Goal: Communication & Community: Answer question/provide support

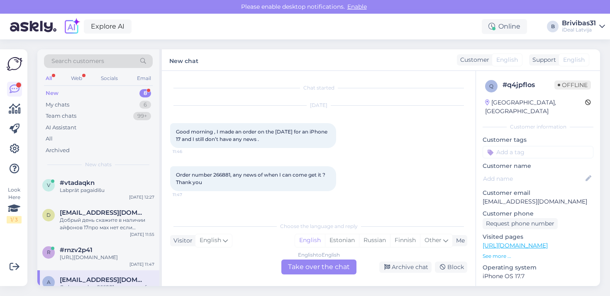
scroll to position [61, 0]
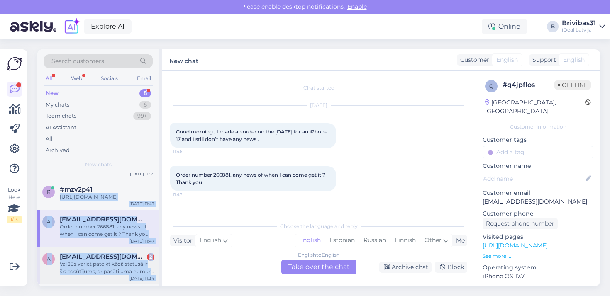
click at [114, 261] on span "[EMAIL_ADDRESS][DOMAIN_NAME]" at bounding box center [103, 256] width 86 height 7
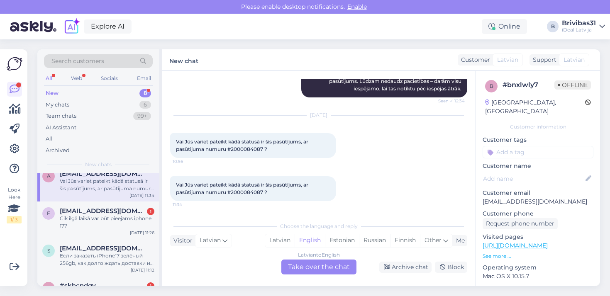
scroll to position [157, 0]
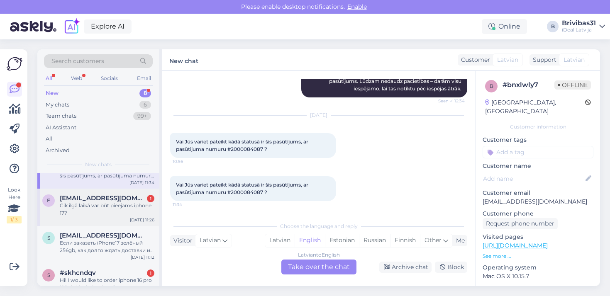
click at [125, 209] on div "Cik ilgā laikā var būt pieejams iphone 17?" at bounding box center [107, 209] width 95 height 15
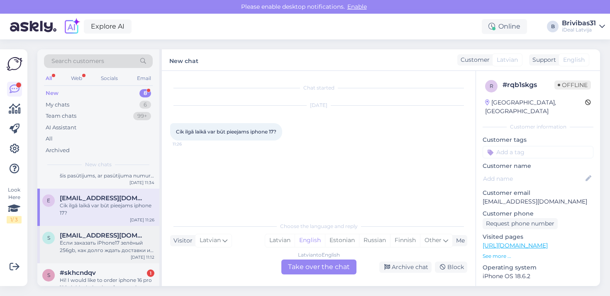
click at [113, 249] on div "Если заказать iPhone17 зелёный 256gb, как долго ждать доставки и так же как дол…" at bounding box center [107, 247] width 95 height 15
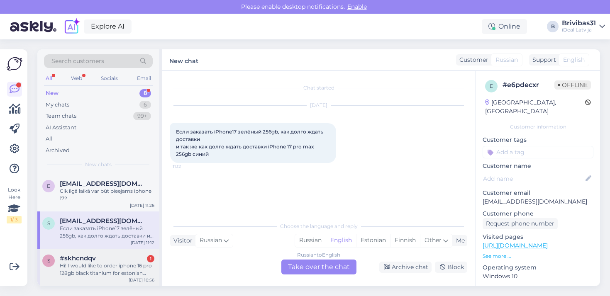
scroll to position [177, 0]
click at [111, 277] on div "Hi! I would like to order iphone 16 pro 128gb black titanium for estonian compa…" at bounding box center [107, 269] width 95 height 15
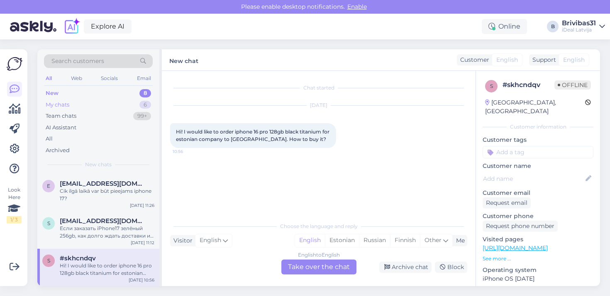
click at [130, 106] on div "My chats 6" at bounding box center [98, 105] width 109 height 12
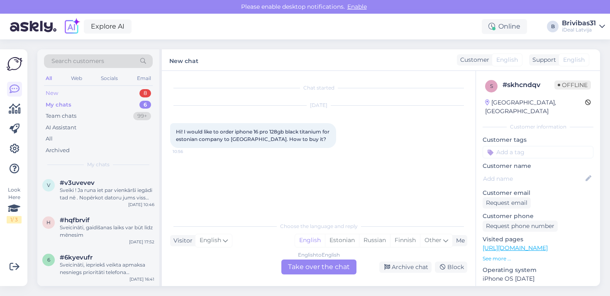
click at [149, 93] on div "8" at bounding box center [145, 93] width 12 height 8
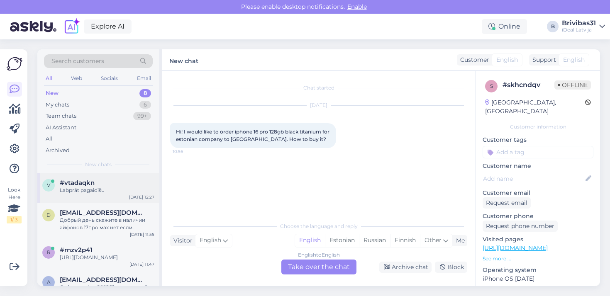
click at [121, 193] on div "v #vtadaqkn Labprāt pagaidīšu Oct 14 12:27" at bounding box center [98, 189] width 122 height 30
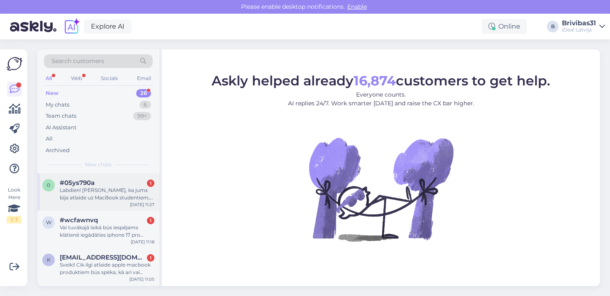
click at [78, 207] on div "0 #05ys790a 1 Labdien! [PERSON_NAME], ka jums bija atlaide uz MacBook studentie…" at bounding box center [98, 192] width 122 height 37
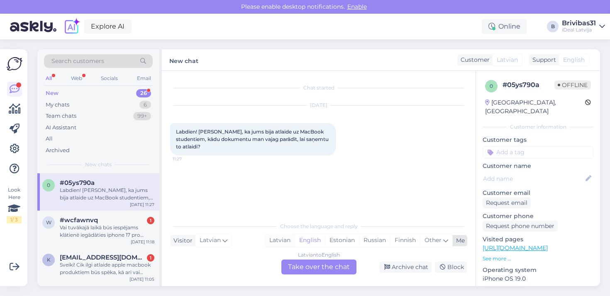
click at [274, 237] on div "Latvian" at bounding box center [279, 241] width 29 height 12
click at [306, 262] on div "Latvian to Latvian Take over the chat" at bounding box center [318, 267] width 75 height 15
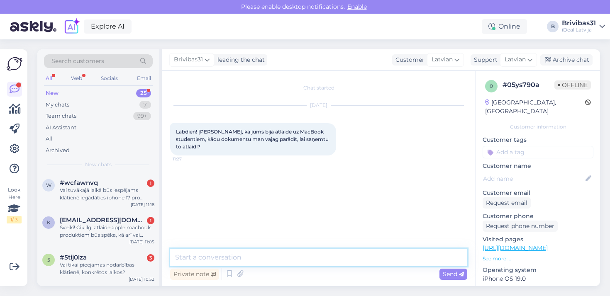
click at [306, 257] on textarea at bounding box center [318, 257] width 297 height 17
click at [226, 255] on textarea "Labdien! Dokumentu, kas aplieci" at bounding box center [318, 257] width 297 height 17
drag, startPoint x: 226, startPoint y: 255, endPoint x: 291, endPoint y: 255, distance: 64.8
click at [291, 255] on textarea "Labdien! Dokumentu, kas aplieci" at bounding box center [318, 257] width 297 height 17
paste textarea "Lai saņemtu atlaidi, iesniedziet ISIC / ITIC karti vai citu dokumentu, kas apli…"
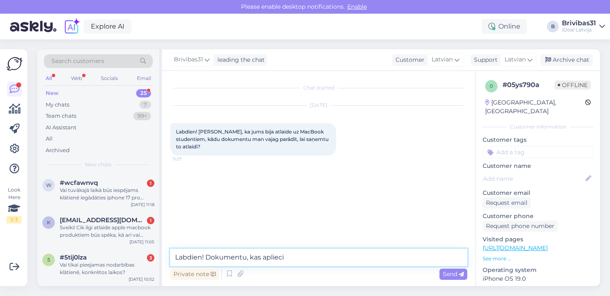
type textarea "Labdien! Lai saņemtu atlaidi, iesniedziet ISIC / ITIC karti vai citu dokumentu,…"
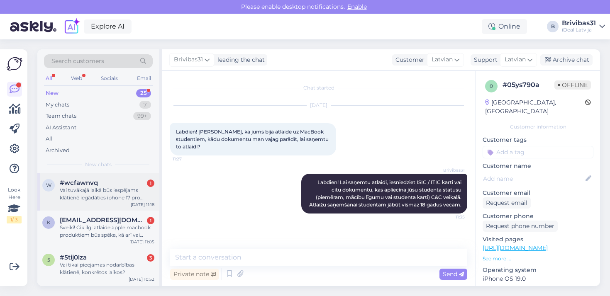
click at [148, 192] on div "Vai tuvākajā laikā būs iespējams klātienē iegādāties iphone 17 pro max?" at bounding box center [107, 194] width 95 height 15
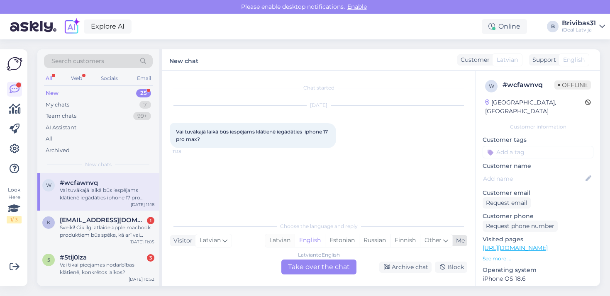
click at [272, 235] on div "Latvian" at bounding box center [279, 241] width 29 height 12
click at [294, 264] on div "Latvian to Latvian Take over the chat" at bounding box center [318, 267] width 75 height 15
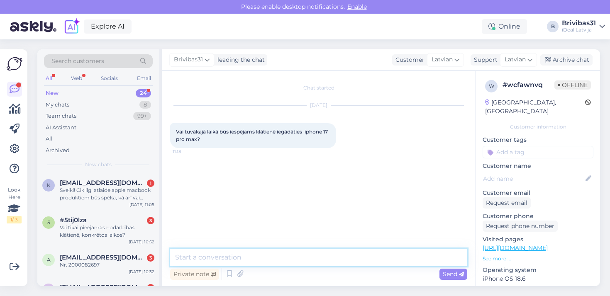
click at [295, 257] on textarea at bounding box center [318, 257] width 297 height 17
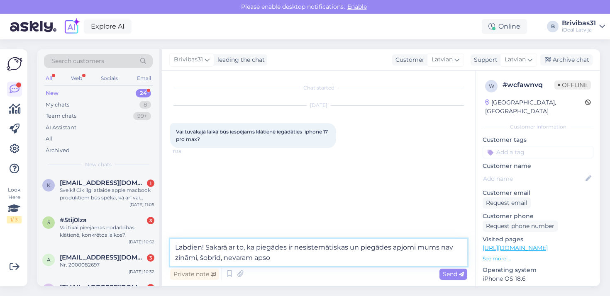
click at [226, 258] on textarea "Labdien! Sakarā ar to, ka piegādes ir nesistemātiskas un piegādes apjomi mums n…" at bounding box center [318, 252] width 297 height 27
click at [287, 257] on textarea "Labdien! Sakarā ar to, ka piegādes ir nesistemātiskas un piegādes apjomi mums n…" at bounding box center [318, 252] width 297 height 27
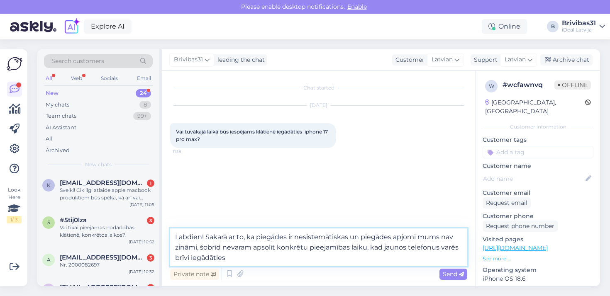
type textarea "Labdien! Sakarā ar to, ka piegādes ir nesistemātiskas un piegādes apjomi mums n…"
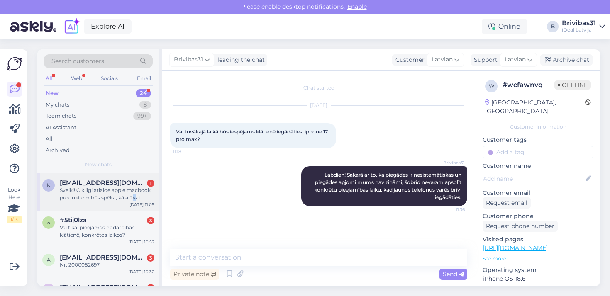
click at [135, 193] on div "Sveiki! Cik ilgi atlaide apple macbook produktiem būs spēka, kā arī vai atlaide…" at bounding box center [107, 194] width 95 height 15
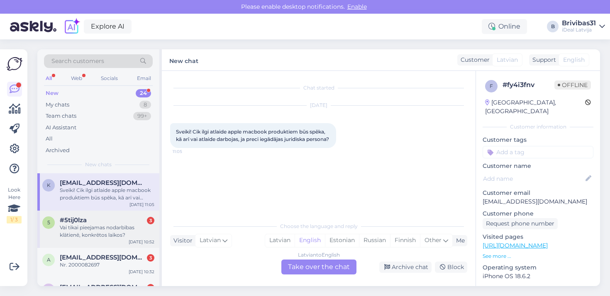
click at [97, 217] on div "#5tij0lza 3" at bounding box center [107, 220] width 95 height 7
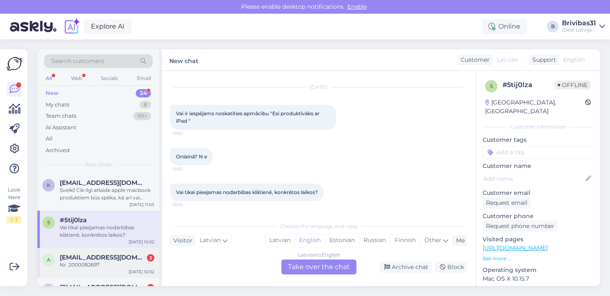
click at [78, 274] on div "a [EMAIL_ADDRESS][DOMAIN_NAME] 3 Nr. 2000082697 [DATE] 10:32" at bounding box center [98, 263] width 122 height 30
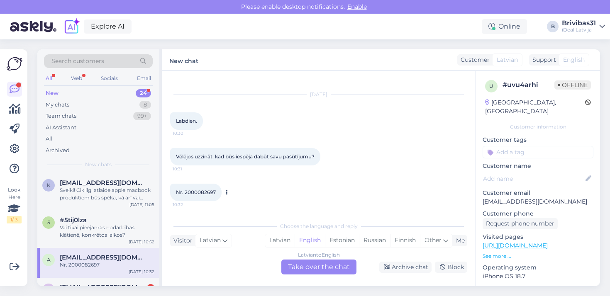
click at [187, 193] on span "Nr. 2000082697" at bounding box center [196, 192] width 40 height 6
copy div "2000082697 10:32"
click at [82, 73] on div "All Web Socials Email" at bounding box center [98, 79] width 109 height 13
click at [71, 78] on div "Web" at bounding box center [76, 78] width 15 height 11
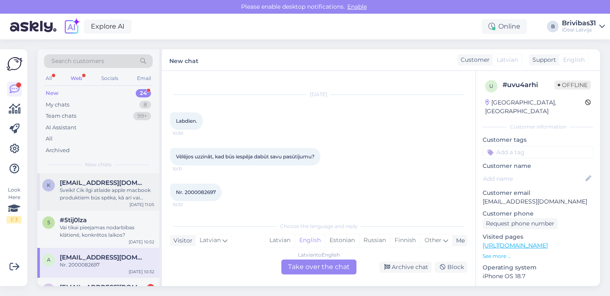
click at [70, 185] on span "[EMAIL_ADDRESS][DOMAIN_NAME]" at bounding box center [103, 182] width 86 height 7
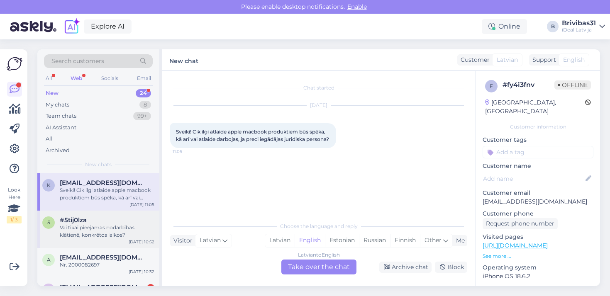
click at [101, 227] on div "Vai tikai pieejamas nodarbības klātienē, konkrētos laikos?" at bounding box center [107, 231] width 95 height 15
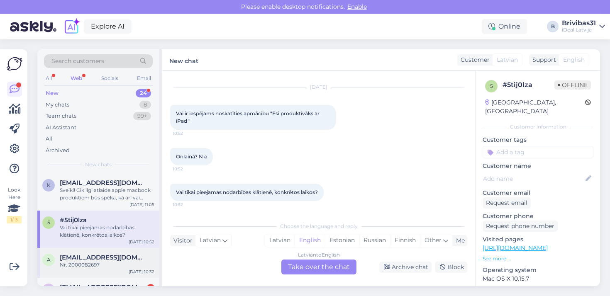
click at [89, 270] on div "a [EMAIL_ADDRESS][DOMAIN_NAME] Nr. 2000082697 [DATE] 10:32" at bounding box center [98, 263] width 122 height 30
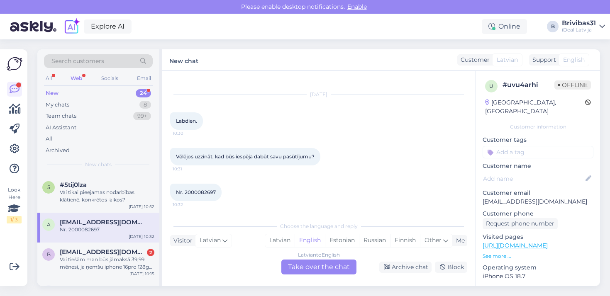
scroll to position [52, 0]
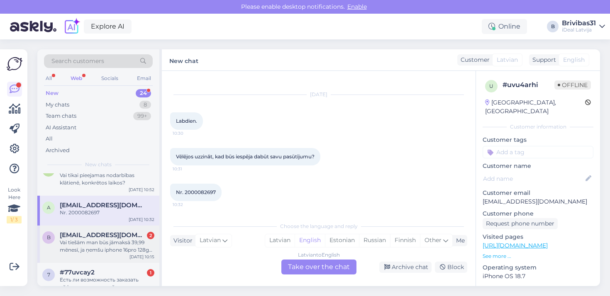
click at [99, 236] on span "[EMAIL_ADDRESS][DOMAIN_NAME]" at bounding box center [103, 235] width 86 height 7
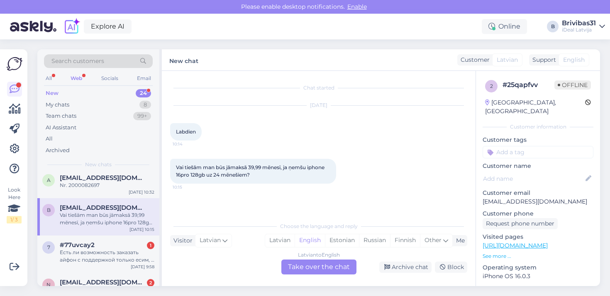
scroll to position [79, 0]
click at [125, 241] on div "7 #77uvcay2 1 Есть ли возможность заказать айфон с поддержкой только есим, и ск…" at bounding box center [98, 255] width 122 height 37
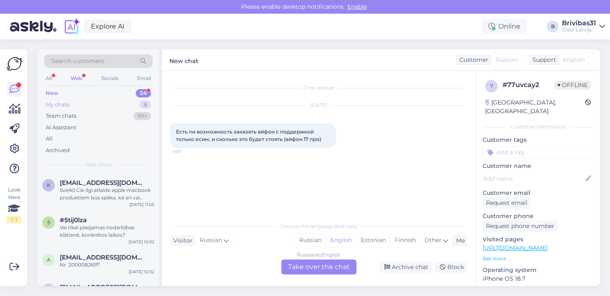
scroll to position [0, 0]
click at [86, 103] on div "My chats 8" at bounding box center [98, 105] width 109 height 12
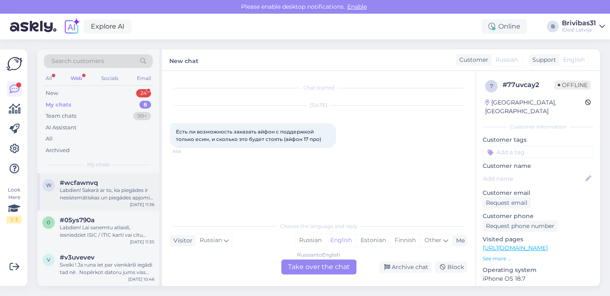
click at [81, 181] on span "#wcfawnvq" at bounding box center [79, 182] width 38 height 7
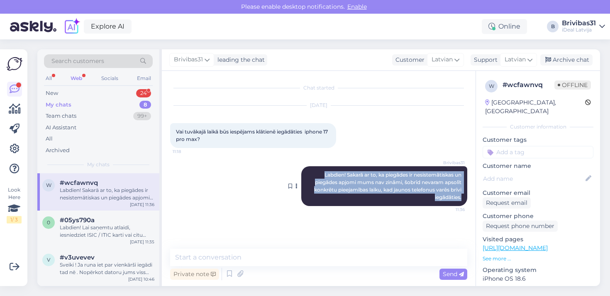
drag, startPoint x: 322, startPoint y: 174, endPoint x: 461, endPoint y: 197, distance: 140.9
click at [461, 197] on span "Labdien! Sakarā ar to, ka piegādes ir nesistemātiskas un piegādes apjomi mums n…" at bounding box center [388, 186] width 149 height 29
copy span "Labdien! Sakarā ar to, ka piegādes ir nesistemātiskas un piegādes apjomi mums n…"
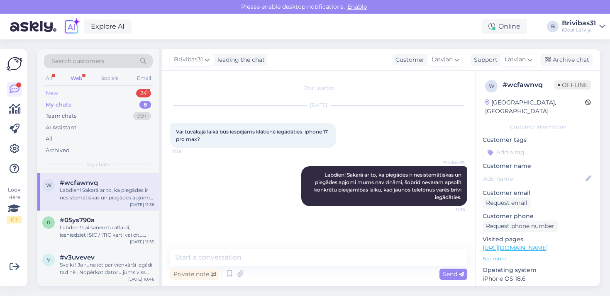
click at [50, 89] on div "New" at bounding box center [52, 93] width 12 height 8
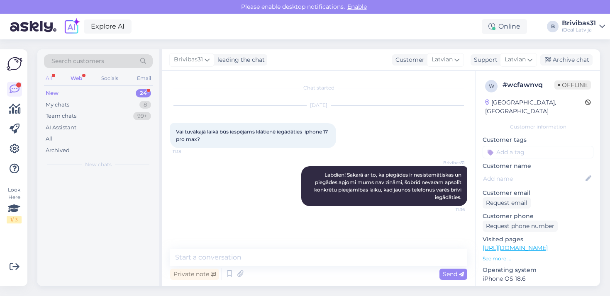
click at [50, 80] on div "All" at bounding box center [49, 78] width 10 height 11
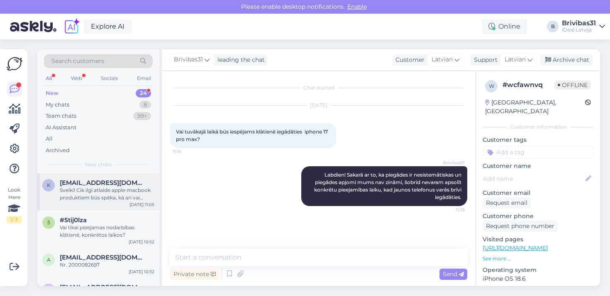
click at [64, 175] on div "k [EMAIL_ADDRESS][DOMAIN_NAME] Sveiki! Cik ilgi atlaide apple macbook produktie…" at bounding box center [98, 192] width 122 height 37
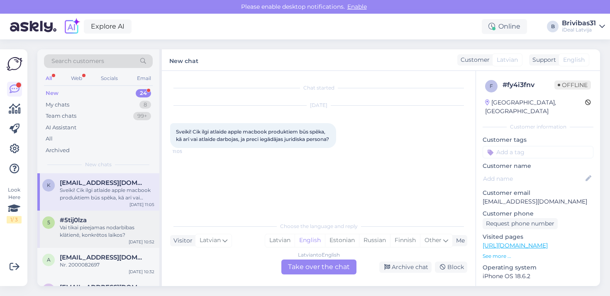
click at [116, 225] on div "Vai tikai pieejamas nodarbības klātienē, konkrētos laikos?" at bounding box center [107, 231] width 95 height 15
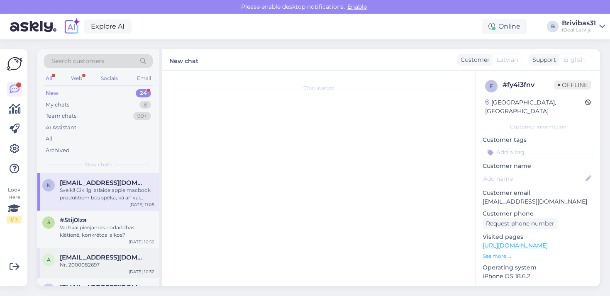
scroll to position [18, 0]
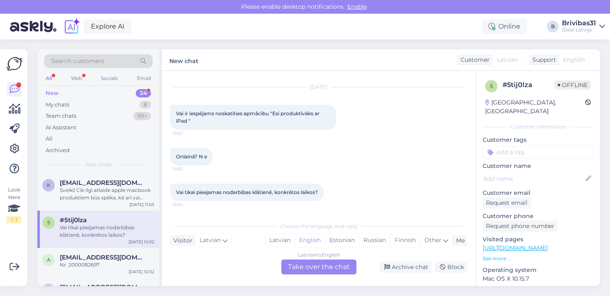
click at [87, 224] on div "Vai tikai pieejamas nodarbības klātienē, konkrētos laikos?" at bounding box center [107, 231] width 95 height 15
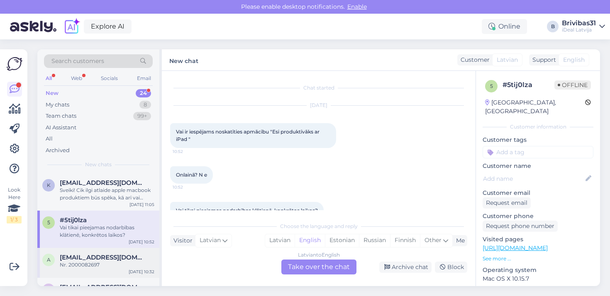
click at [104, 254] on span "[EMAIL_ADDRESS][DOMAIN_NAME]" at bounding box center [103, 257] width 86 height 7
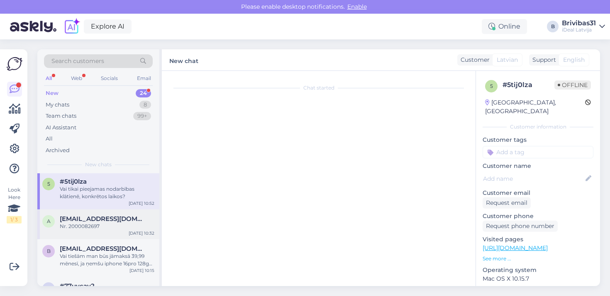
scroll to position [11, 0]
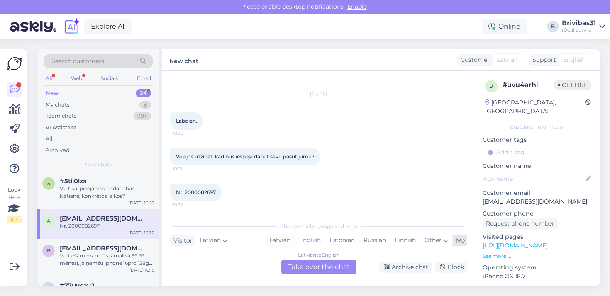
click at [289, 245] on div "Latvian" at bounding box center [279, 241] width 29 height 12
click at [289, 264] on div "Latvian to Latvian Take over the chat" at bounding box center [318, 267] width 75 height 15
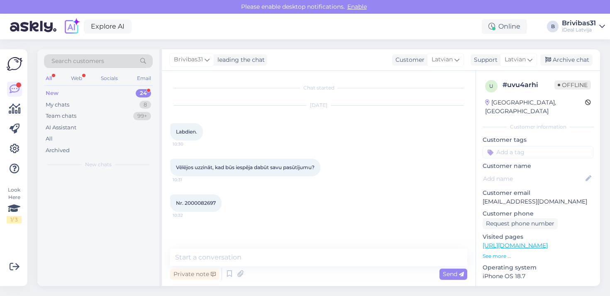
scroll to position [0, 0]
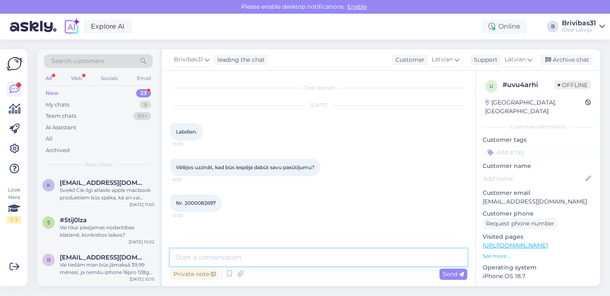
click at [258, 263] on textarea at bounding box center [318, 257] width 297 height 17
paste textarea "Labdien! Sakarā ar to, ka piegādes ir nesistemātiskas un piegādes apjomi mums n…"
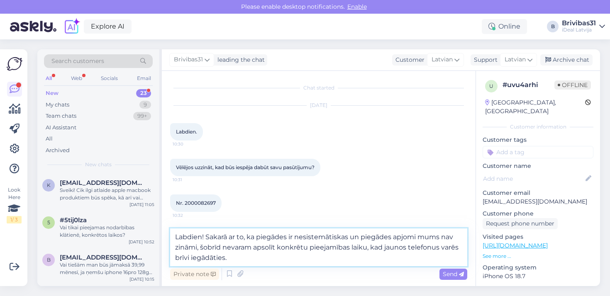
click at [255, 238] on textarea "Labdien! Sakarā ar to, ka piegādes ir nesistemātiskas un piegādes apjomi mums n…" at bounding box center [318, 248] width 297 height 38
click at [415, 236] on textarea "Labdien! Sakarā ar to, ka jauno telefonu piegādes ir nesistemātiskas un piegāde…" at bounding box center [318, 248] width 297 height 38
click at [352, 247] on textarea "Labdien! Sakarā ar to, ka jauno telefonu piegādes ir nesistemātiskas un to apjo…" at bounding box center [318, 248] width 297 height 38
drag, startPoint x: 352, startPoint y: 247, endPoint x: 356, endPoint y: 261, distance: 14.0
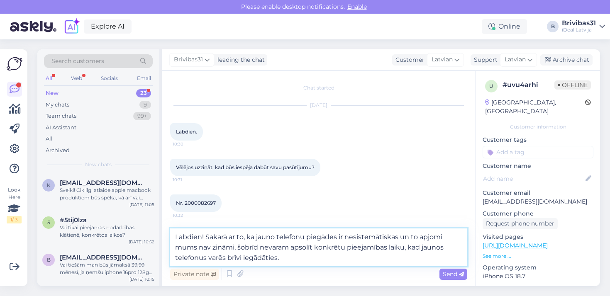
click at [356, 261] on textarea "Labdien! Sakarā ar to, ka jauno telefonu piegādes ir nesistemātiskas un to apjo…" at bounding box center [318, 248] width 297 height 38
click at [207, 261] on textarea "Labdien! Sakarā ar to, ka jauno telefonu piegādes ir nesistemātiskas un to apjo…" at bounding box center [318, 248] width 297 height 38
drag, startPoint x: 207, startPoint y: 261, endPoint x: 315, endPoint y: 264, distance: 108.0
click at [315, 264] on textarea "Labdien! Sakarā ar to, ka jauno telefonu piegādes ir nesistemātiskas un to apjo…" at bounding box center [318, 248] width 297 height 38
type textarea "Labdien! Sakarā ar to, ka jauno telefonu piegādes ir nesistemātiskas un to apjo…"
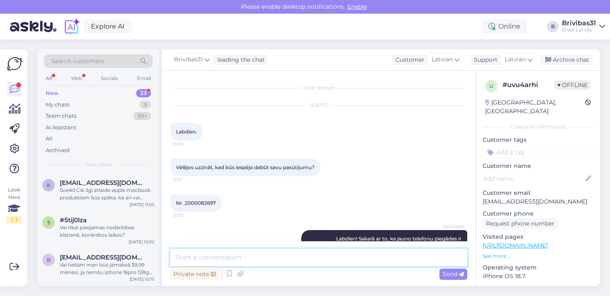
scroll to position [30, 0]
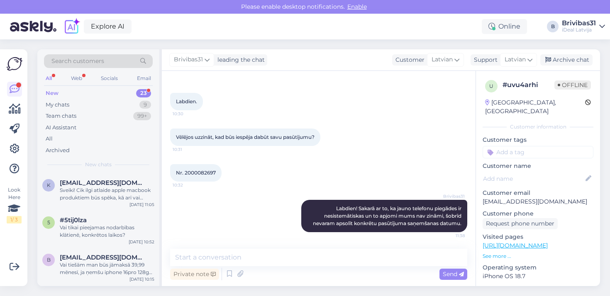
click at [68, 88] on div "New 23" at bounding box center [98, 94] width 109 height 12
click at [73, 201] on div "k [EMAIL_ADDRESS][DOMAIN_NAME] Sveiki! Cik ilgi atlaide apple macbook produktie…" at bounding box center [98, 192] width 122 height 37
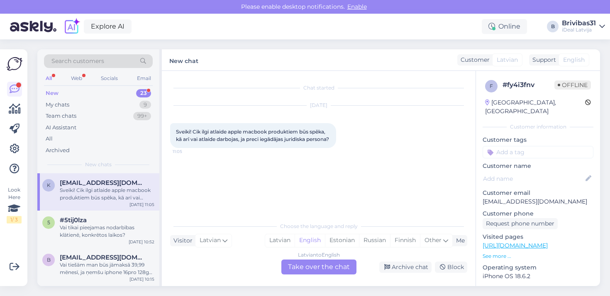
scroll to position [0, 0]
click at [73, 242] on div "5 #5tij0lza Vai tikai pieejamas nodarbības klātienē, konkrētos laikos? [DATE] 1…" at bounding box center [98, 229] width 122 height 37
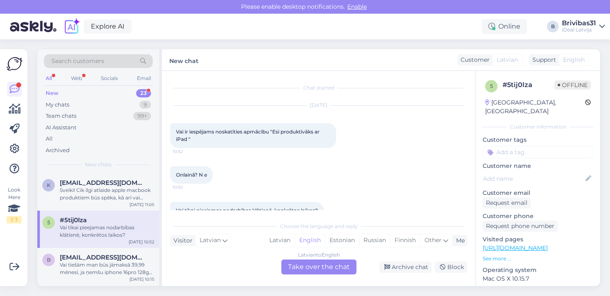
scroll to position [18, 0]
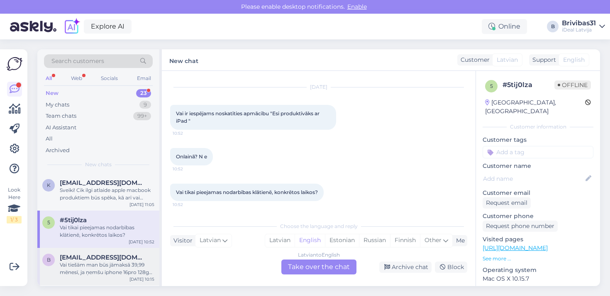
click at [78, 256] on span "[EMAIL_ADDRESS][DOMAIN_NAME]" at bounding box center [103, 257] width 86 height 7
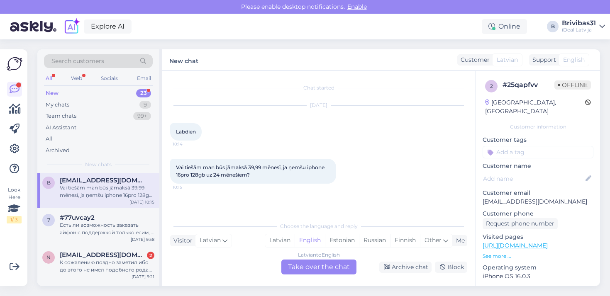
scroll to position [78, 0]
click at [88, 240] on div "7 #77uvcay2 Есть ли возможность заказать айфон с поддержкой только есим, и скол…" at bounding box center [98, 226] width 122 height 37
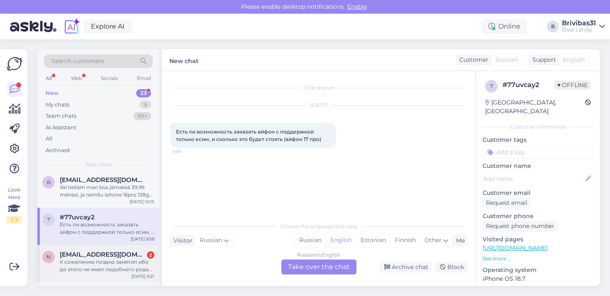
click at [105, 279] on div "n [EMAIL_ADDRESS][DOMAIN_NAME] 2 К сожалению поздно заметил ибо до этого не име…" at bounding box center [98, 263] width 122 height 37
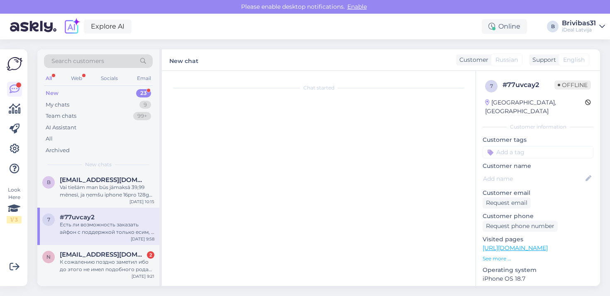
scroll to position [27, 0]
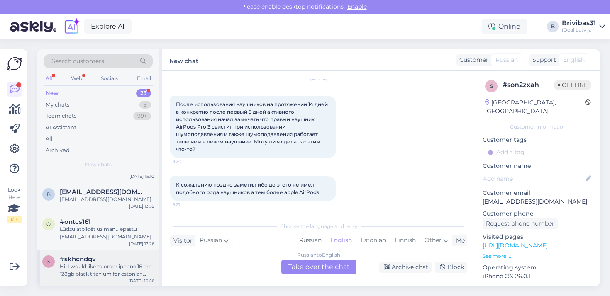
click at [89, 264] on div "Hi! I would like to order iphone 16 pro 128gb black titanium for estonian compa…" at bounding box center [107, 270] width 95 height 15
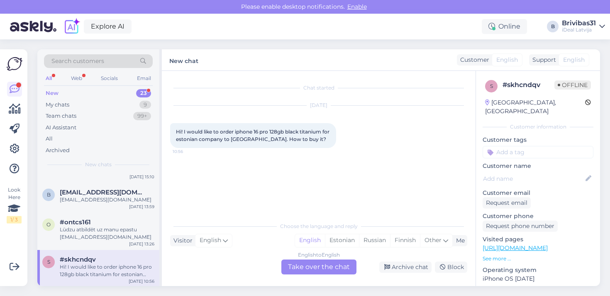
scroll to position [0, 0]
click at [113, 223] on div "#ontcs161" at bounding box center [107, 222] width 95 height 7
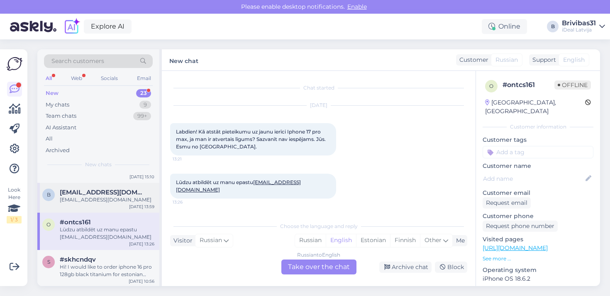
click at [110, 186] on div "b [EMAIL_ADDRESS][DOMAIN_NAME] [EMAIL_ADDRESS][DOMAIN_NAME] [DATE] 13:59" at bounding box center [98, 198] width 122 height 30
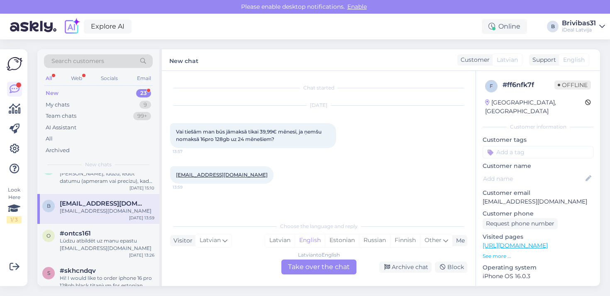
scroll to position [671, 0]
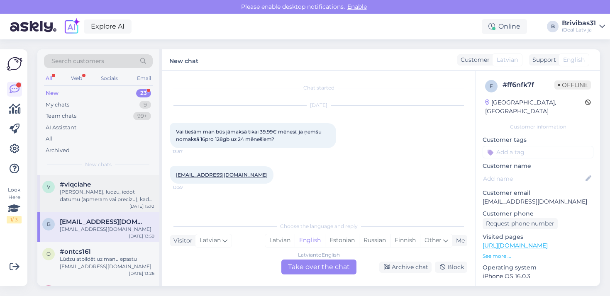
click at [109, 193] on div "[PERSON_NAME], ludzu, iedot datumu (apmeram vai precizu), kad varetu sagaidit s…" at bounding box center [107, 195] width 95 height 15
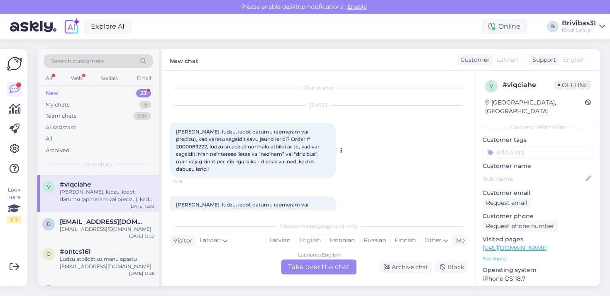
scroll to position [0, 0]
click at [287, 142] on span "[PERSON_NAME], ludzu, iedot datumu (apmeram vai precizu), kad varetu sagaidit s…" at bounding box center [248, 151] width 145 height 44
copy span "2000083222"
click at [288, 138] on span "[PERSON_NAME], ludzu, iedot datumu (apmeram vai precizu), kad varetu sagaidit s…" at bounding box center [248, 151] width 145 height 44
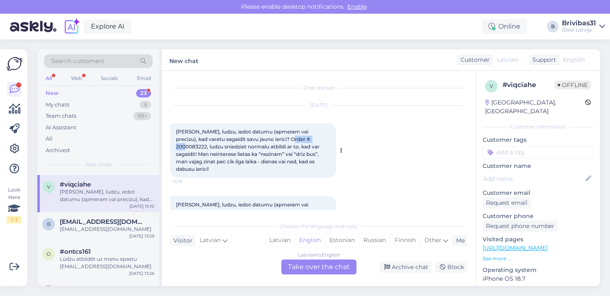
click at [288, 138] on span "[PERSON_NAME], ludzu, iedot datumu (apmeram vai precizu), kad varetu sagaidit s…" at bounding box center [248, 151] width 145 height 44
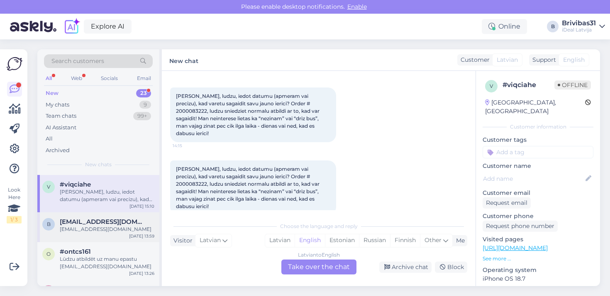
click at [130, 221] on div "[EMAIL_ADDRESS][DOMAIN_NAME]" at bounding box center [107, 221] width 95 height 7
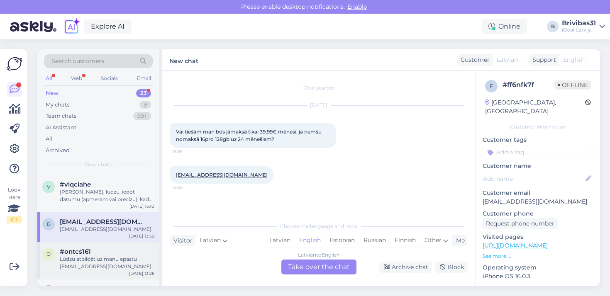
click at [102, 250] on div "#ontcs161" at bounding box center [107, 251] width 95 height 7
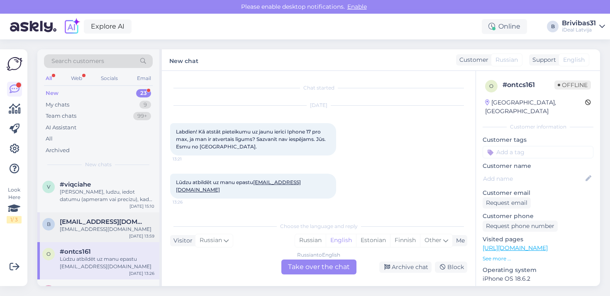
click at [130, 232] on div "[EMAIL_ADDRESS][DOMAIN_NAME]" at bounding box center [107, 229] width 95 height 7
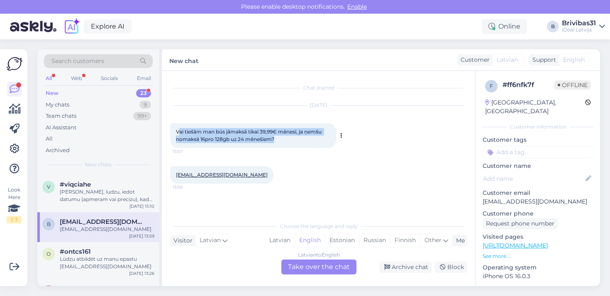
drag, startPoint x: 178, startPoint y: 131, endPoint x: 299, endPoint y: 138, distance: 121.5
click at [299, 138] on div "Vai tiešām man būs jāmaksā tikai 39,99€ mēnesī, ja ņemšu nomaksā 16pro 128gb uz…" at bounding box center [253, 135] width 166 height 25
click at [267, 156] on div "[DATE] Vai tiešām man būs jāmaksā tikai 39,99€ mēnesī, ja ņemšu nomaksā 16pro 1…" at bounding box center [318, 127] width 297 height 61
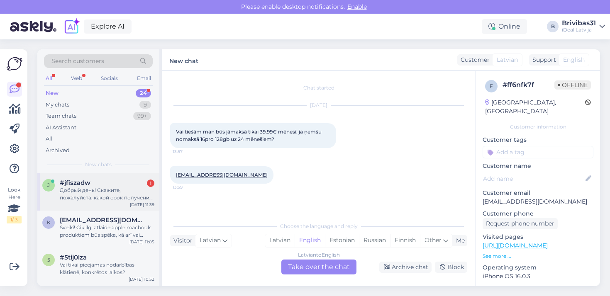
click at [68, 176] on div "j #jfiszadw 1 Добрый день! Скажите, пожалуйста, какой срок получения товара iPh…" at bounding box center [98, 192] width 122 height 37
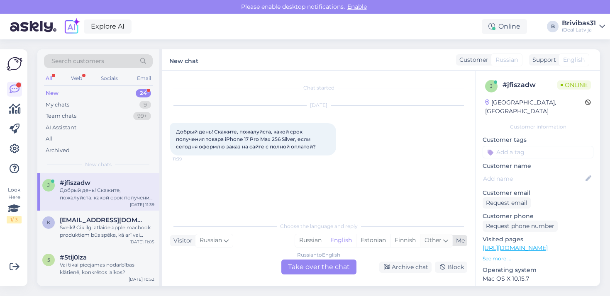
click at [442, 240] on div "Other" at bounding box center [436, 241] width 32 height 12
type input "latv"
click at [360, 215] on link "Latvian" at bounding box center [380, 219] width 91 height 13
click at [334, 271] on div "Russian to Latvian Take over the chat" at bounding box center [318, 267] width 75 height 15
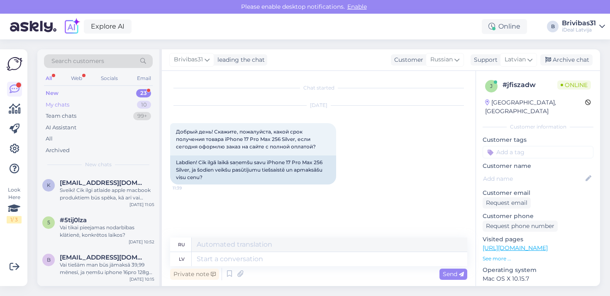
click at [87, 101] on div "My chats 10" at bounding box center [98, 105] width 109 height 12
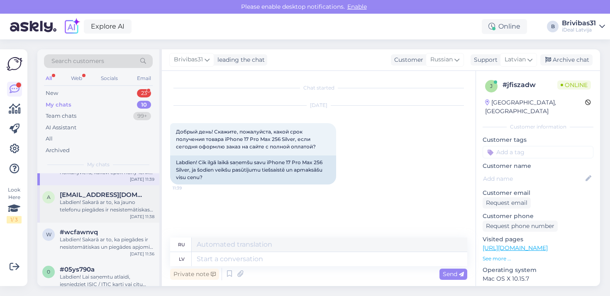
scroll to position [26, 0]
click at [90, 210] on div "Labdien! Sakarā ar to, ka jauno telefonu piegādes ir nesistemātiskas un to apjo…" at bounding box center [107, 205] width 95 height 15
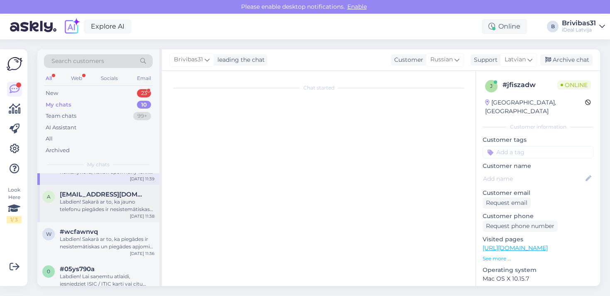
scroll to position [30, 0]
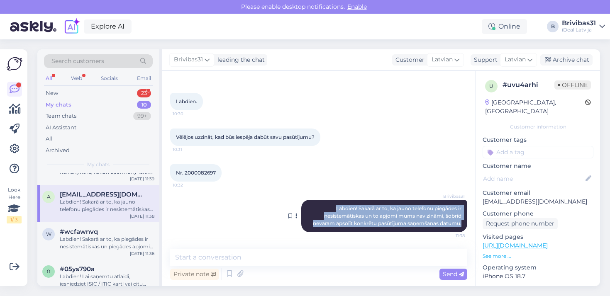
drag, startPoint x: 329, startPoint y: 204, endPoint x: 460, endPoint y: 232, distance: 134.0
click at [461, 232] on div "Brivibas31 Labdien! Sakarā ar to, ka jauno telefonu piegādes ir nesistemātiskas…" at bounding box center [384, 216] width 166 height 32
copy span "Labdien! Sakarā ar to, ka jauno telefonu piegādes ir nesistemātiskas un to apjo…"
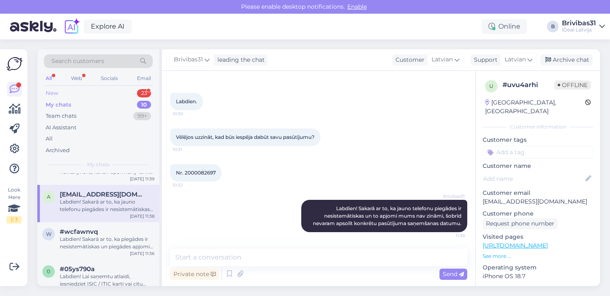
click at [101, 95] on div "New 23" at bounding box center [98, 94] width 109 height 12
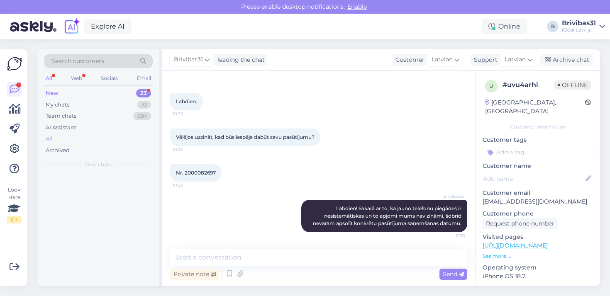
scroll to position [0, 0]
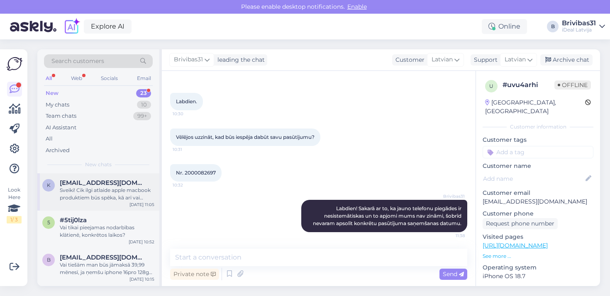
click at [89, 174] on div "k [EMAIL_ADDRESS][DOMAIN_NAME] Sveiki! Cik ilgi atlaide apple macbook produktie…" at bounding box center [98, 192] width 122 height 37
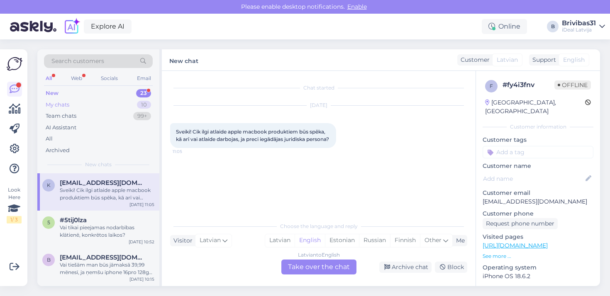
click at [80, 105] on div "My chats 10" at bounding box center [98, 105] width 109 height 12
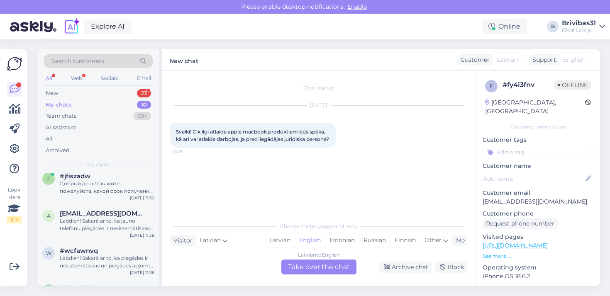
scroll to position [7, 0]
click at [90, 195] on div "j #jfiszadw Добрый день! Скажите, пожалуйста, какой срок получения товара iPhon…" at bounding box center [98, 184] width 122 height 37
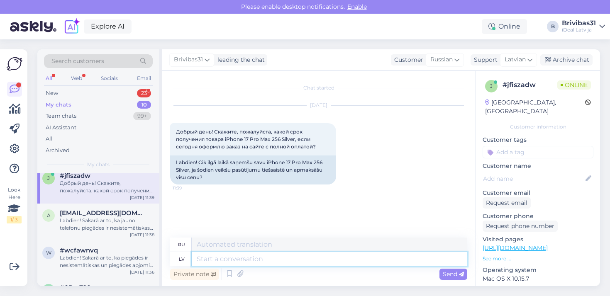
click at [256, 259] on textarea at bounding box center [330, 259] width 276 height 14
paste textarea "Labdien! Sakarā ar to, ka jauno telefonu piegādes ir nesistemātiskas un to apjo…"
type textarea "Labdien! Sakarā ar to, ka jauno telefonu piegādes ir nesistemātiskas un to apjo…"
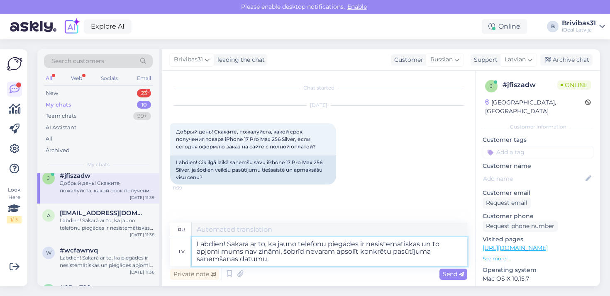
type textarea "Здравствуйте! В связи с тем, что поставки новых телефонов нерегулярны и их объё…"
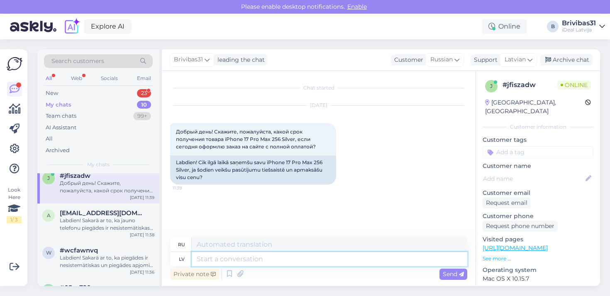
scroll to position [51, 0]
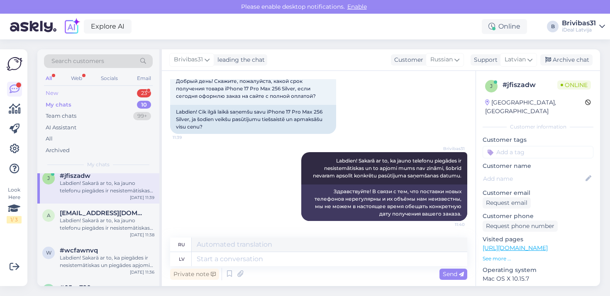
click at [105, 94] on div "New 23" at bounding box center [98, 94] width 109 height 12
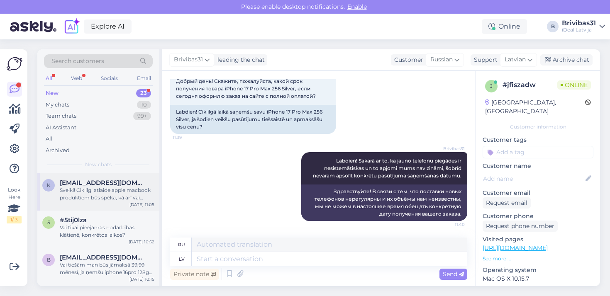
click at [86, 189] on div "Sveiki! Cik ilgi atlaide apple macbook produktiem būs spēka, kā arī vai atlaide…" at bounding box center [107, 194] width 95 height 15
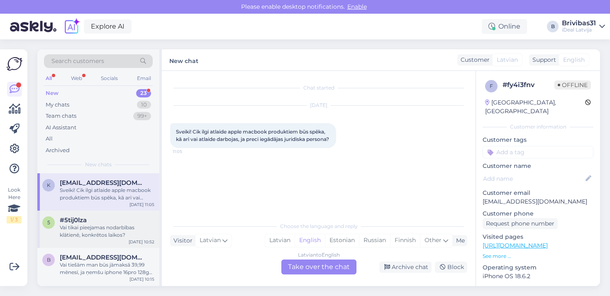
click at [86, 213] on div "5 #5tij0lza Vai tikai pieejamas nodarbības klātienē, konkrētos laikos? [DATE] 1…" at bounding box center [98, 229] width 122 height 37
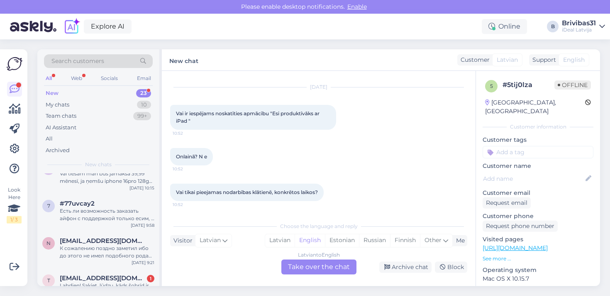
scroll to position [92, 0]
click at [87, 239] on span "[EMAIL_ADDRESS][DOMAIN_NAME]" at bounding box center [103, 240] width 86 height 7
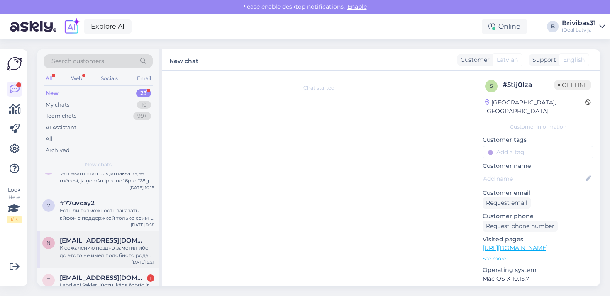
scroll to position [27, 0]
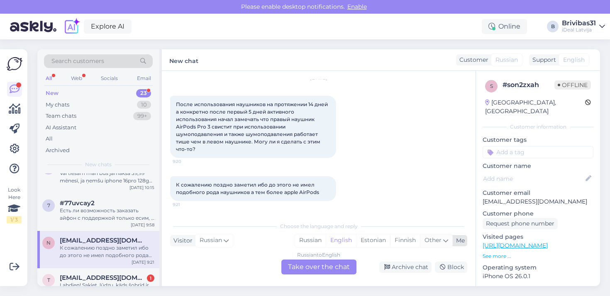
click at [431, 238] on span "Other" at bounding box center [433, 240] width 17 height 7
type input "latv"
click at [387, 222] on link "Latvian" at bounding box center [380, 219] width 91 height 13
click at [338, 268] on div "Russian to Latvian Take over the chat" at bounding box center [318, 267] width 75 height 15
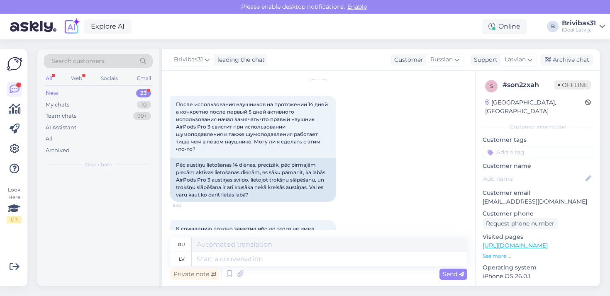
scroll to position [0, 0]
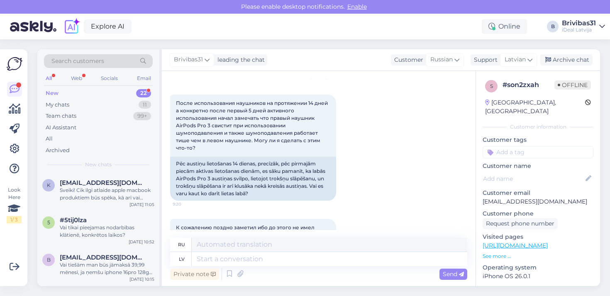
click at [279, 211] on div "К сожалению поздно заметил ибо до этого не имел подобного рода наушников а тем …" at bounding box center [318, 242] width 297 height 65
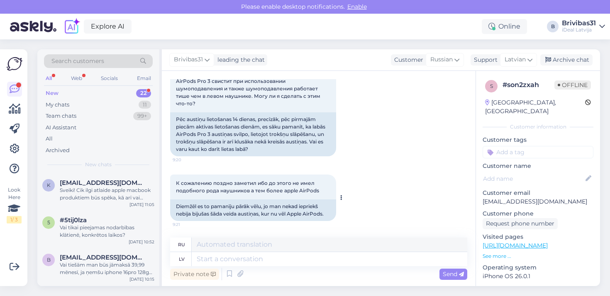
scroll to position [73, 0]
click at [279, 258] on textarea at bounding box center [330, 259] width 276 height 14
click at [258, 256] on textarea at bounding box center [330, 259] width 276 height 14
type textarea "Labdien!"
type textarea "Привет!"
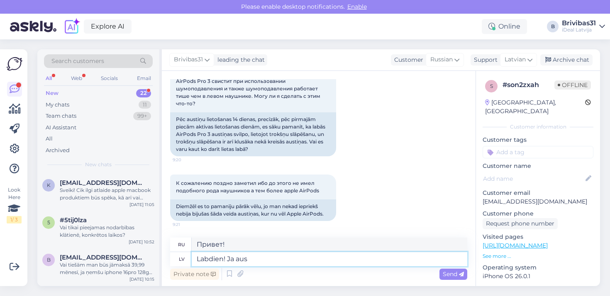
type textarea "Labdien! Ja aust"
type textarea "Привет! Если"
type textarea "Labdien! Ja austiņas"
type textarea "Привет! Если наушники..."
type textarea "Labdien! Ja austiņas ir pirktas p"
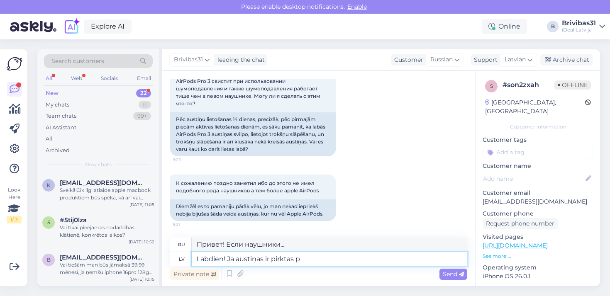
type textarea "Здравствуйте! Если наушники куплены"
type textarea "Labdien! Ja austiņas i"
type textarea "Привет! Если наушники..."
type textarea "Labdien! J"
type textarea "Привет! Если"
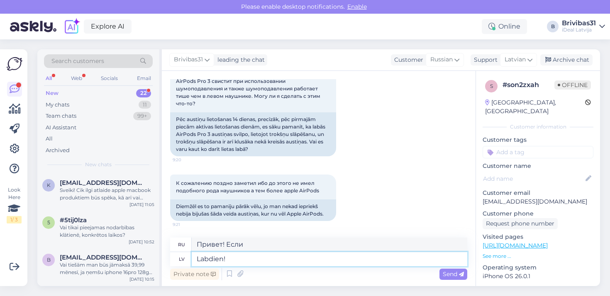
type textarea "Labdien! D"
type textarea "Привет!"
type textarea "Labdien! Droši va"
type textarea "Привет! Всё в порядке!"
type textarea "Labdien! Droši varat"
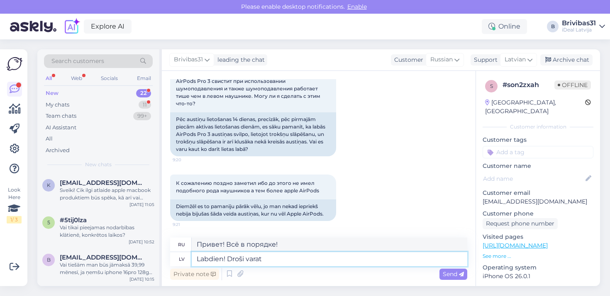
type textarea "Привет! Конечно, можешь."
type textarea "Labdien! Droši varat austiņas at"
type textarea "Привет! Наушники точно пригодятся."
type textarea "Labdien! Droši varat austiņas atnest uz"
type textarea "Здравствуйте! Вы можете взять с собой наушники."
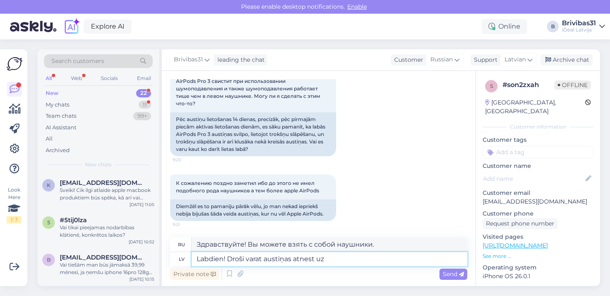
type textarea "Labdien! Droši varat austiņas atnest uz k"
type textarea "Здравствуйте! Вы можете спокойно принести наушники."
type textarea "Labdien! Droši varat austiņas atnest uz kādu m"
type textarea "Здравствуйте! Вы можете спокойно отнести свои наушники кому-нибудь."
type textarea "Labdien! Droši varat austiņas atnest uz kādu no m"
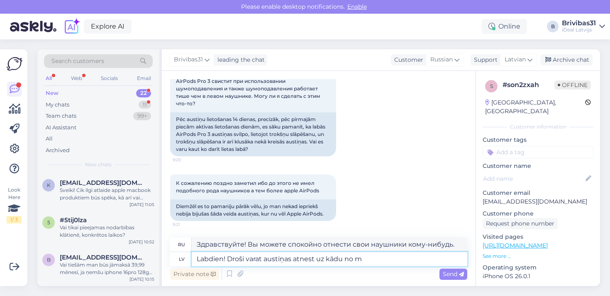
type textarea "Здравствуйте! Вы можете спокойно принести свои наушники в любой из"
type textarea "Labdien! Droši varat austiņas atnest uz kādu no mūsu s"
type textarea "Здравствуйте! Вы можете спокойно принести свои наушники в один из наших"
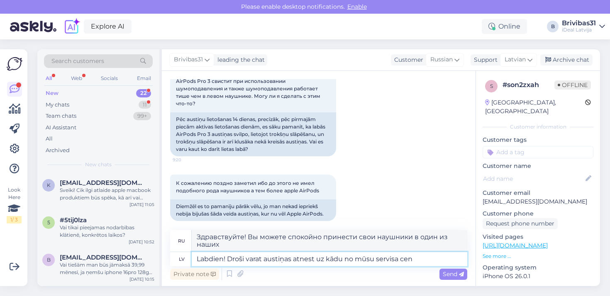
type textarea "Labdien! Droši varat austiņas atnest uz kādu no mūsu servisa cent"
type textarea "Здравствуйте! Вы можете смело отнести свои наушники в один из наших сервисных ц…"
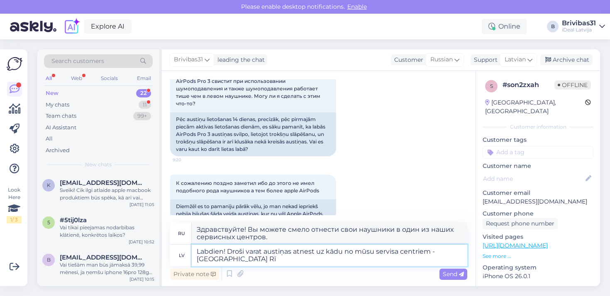
type textarea "Labdien! Droši varat austiņas atnest uz kādu no mūsu servisa centriem - [GEOGRA…"
type textarea "Здравствуйте! Вы можете смело приносить наушники в один из наших сервисных цент…"
type textarea "Labdien! Droši varat austiņas atnest uz kādu no mūsu servisa centriem - [GEOGRA…"
type textarea "Здравствуйте! Вы можете смело приносить свои наушники в один из наших сервисных…"
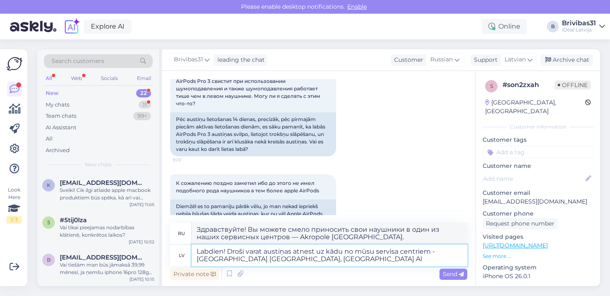
type textarea "Labdien! Droši varat austiņas atnest uz kādu no mūsu servisa centriem - [GEOGRA…"
type textarea "Здравствуйте! Вы можете смело приносить свои наушники в один из наших сервисных…"
type textarea "Labdien! Droši varat austiņas atnest uz kādu no mūsu servisa centriem - [GEOGRA…"
type textarea "Здравствуйте! Вы можете смело приносить свои наушники в один из наших сервисных…"
type textarea "Labdien! Droši varat austiņas atnest uz kādu no mūsu servisa centriem - [GEOGRA…"
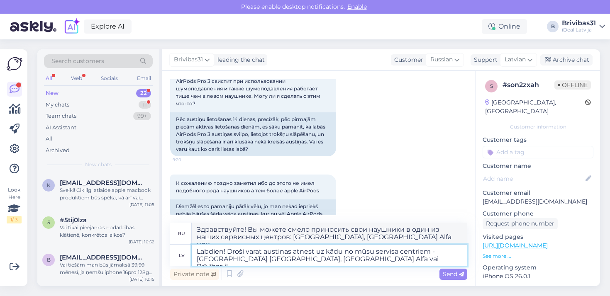
type textarea "Здравствуйте! Вы можете смело приносить свои наушники в один из наших сервисных…"
type textarea "Labdien! Droši varat austiņas atnest uz kādu no mūsu servisa centriem - [GEOGRA…"
type textarea "Здравствуйте! Вы можете смело приносить свои наушники в один из наших сервисных…"
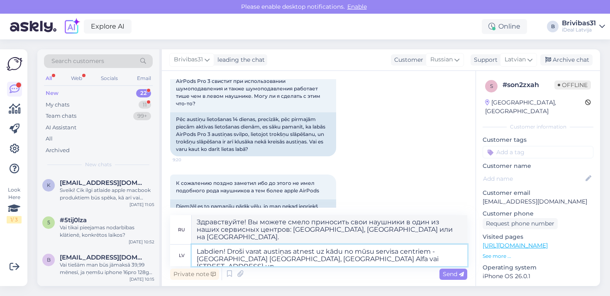
type textarea "Labdien! Droši varat austiņas atnest uz kādu no mūsu servisa centriem - [GEOGRA…"
type textarea "Здравствуйте! Вы можете смело приносить свои наушники в один из наших сервисных…"
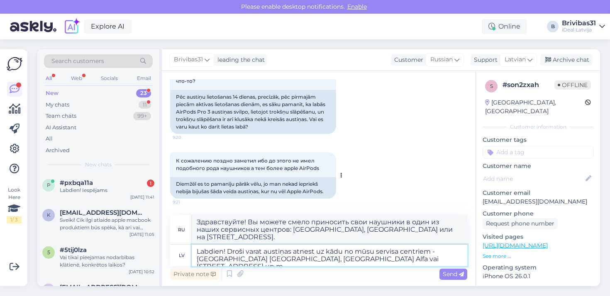
scroll to position [95, 0]
type textarea "Labdien! Droši varat austiņas atnest uz kādu no mūsu servisa centriem - [GEOGRA…"
type textarea "Здравствуйте! Вы можете смело приносить свои наушники в один из наших сервисных…"
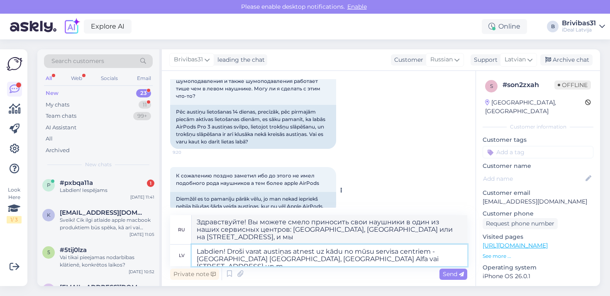
type textarea "Labdien! Droši varat austiņas atnest uz kādu no mūsu servisa centriem - [GEOGRA…"
type textarea "Здравствуйте! Вы можете смело приносить свои наушники в один из наших сервисных…"
type textarea "Labdien! Droši varat austiņas atnest uz kādu no mūsu servisa centriem - [GEOGRA…"
type textarea "Здравствуйте! Вы можете смело приносить свои наушники в один из наших сервисных…"
type textarea "Labdien! Droši varat austiņas atnest uz kādu no mūsu servisa centriem - [GEOGRA…"
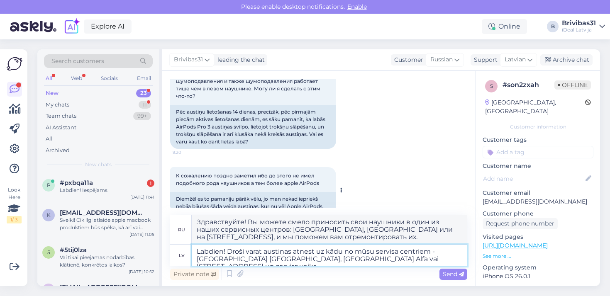
type textarea "Здравствуйте! Вы можете смело приносить свои наушники в один из наших сервисных…"
type textarea "Labdien! Droši varat austiņas atnest uz kādu no mūsu servisa centriem - [GEOGRA…"
type textarea "Здравствуйте! Вы можете смело приносить свои наушники в один из наших сервисных…"
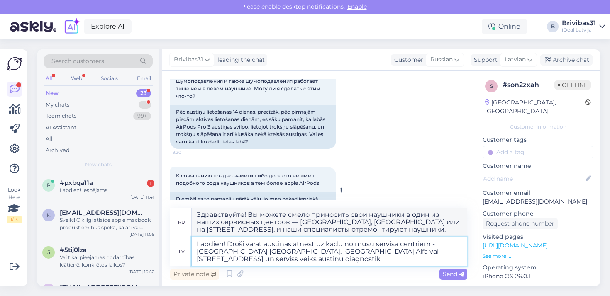
type textarea "Labdien! Droši varat austiņas atnest uz kādu no mūsu servisa centriem - [GEOGRA…"
type textarea "Здравствуйте! Вы можете смело приносить свои наушники в один из наших сервисных…"
click at [217, 261] on textarea "Labdien! Droši varat austiņas atnest uz kādu no mūsu servisa centriem - [GEOGRA…" at bounding box center [330, 251] width 276 height 29
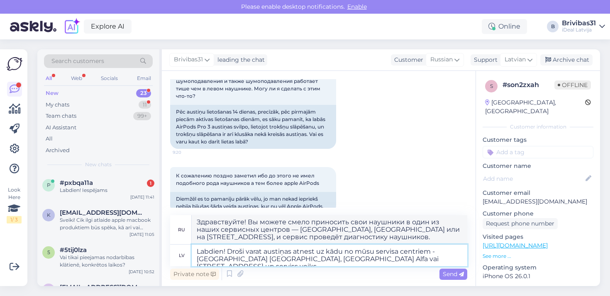
type textarea "Labdien! Droši varat austiņas atnest uz kādu no mūsu servisa centriem - [GEOGRA…"
type textarea "Здравствуйте! Вы можете смело приносить свои наушники в один из наших сервисных…"
type textarea "Labdien! Droši varat austiņas atnest uz kādu no mūsu servisa centriem - [GEOGRA…"
type textarea "Здравствуйте! Вы можете смело приносить свои наушники в один из наших сервисных…"
type textarea "Labdien! Droši varat austiņas atnest uz kādu no mūsu servisa centriem - [GEOGRA…"
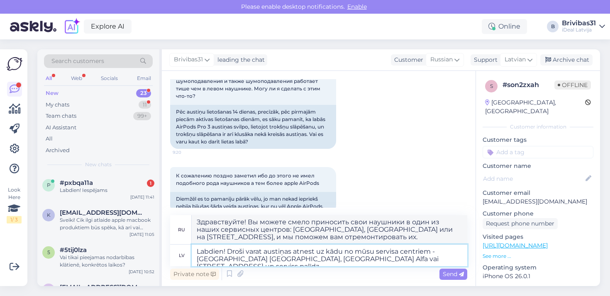
type textarea "Здравствуйте! Вы можете смело приносить свои наушники в один из наших сервисных…"
type textarea "Labdien! Droši varat austiņas atnest uz kādu no mūsu servisa centriem - [GEOGRA…"
type textarea "Здравствуйте! Вы можете смело приносить свои наушники в один из наших сервисных…"
type textarea "Labdien! Droši varat austiņas atnest uz kādu no mūsu servisa centriem - [GEOGRA…"
type textarea "Здравствуйте! Вы можете смело приносить свои наушники в один из наших сервисных…"
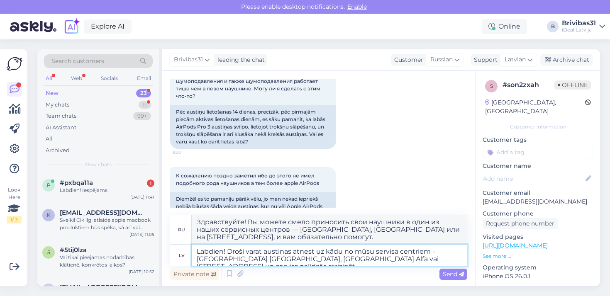
type textarea "Labdien! Droši varat austiņas atnest uz kādu no mūsu servisa centriem - [GEOGRA…"
type textarea "Здравствуйте! Вы можете смело приносить свои наушники в один из наших сервисных…"
click at [382, 261] on textarea "Labdien! Droši varat austiņas atnest uz kādu no mūsu servisa centriem - [GEOGRA…" at bounding box center [330, 256] width 276 height 22
click at [387, 259] on textarea "Labdien! Droši varat austiņas atnest uz kādu no mūsu servisa centriem - [GEOGRA…" at bounding box center [330, 256] width 276 height 22
click at [467, 257] on textarea "Labdien! Droši varat austiņas atnest uz kādu no mūsu servisa centriem - [GEOGRA…" at bounding box center [330, 256] width 276 height 22
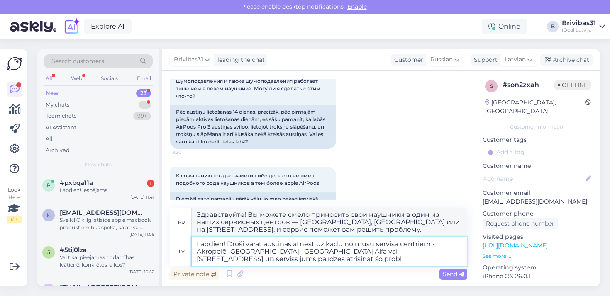
type textarea "Labdien! Droši varat austiņas atnest uz kādu no mūsu servisa centriem - Akropol…"
type textarea "Здравствуйте! Вы можете смело приносить свои наушники в один из наших сервисных…"
type textarea "Labdien! Droši varat austiņas atnest uz kādu no mūsu servisa centriem - Akropol…"
type textarea "Здравствуйте! Вы можете смело приносить свои наушники в один из наших сервисных…"
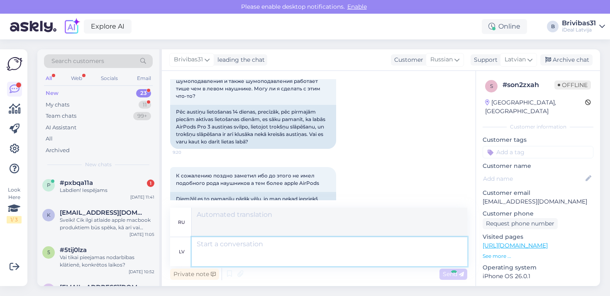
scroll to position [160, 0]
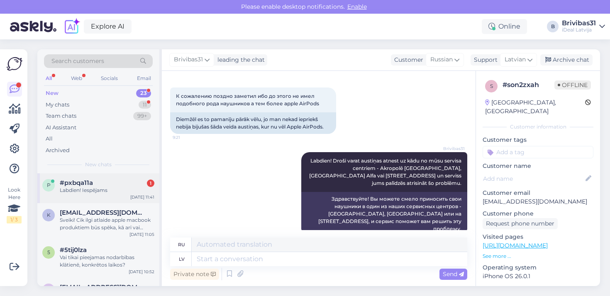
click at [133, 199] on div "[DATE] 11:41" at bounding box center [142, 197] width 24 height 6
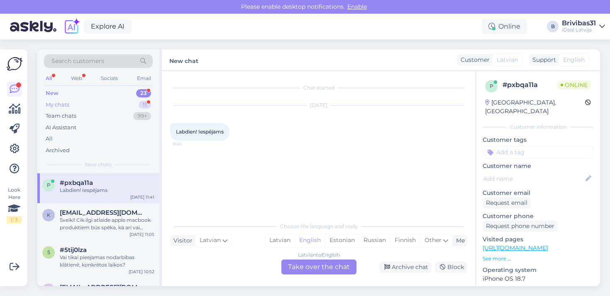
click at [103, 108] on div "My chats 11" at bounding box center [98, 105] width 109 height 12
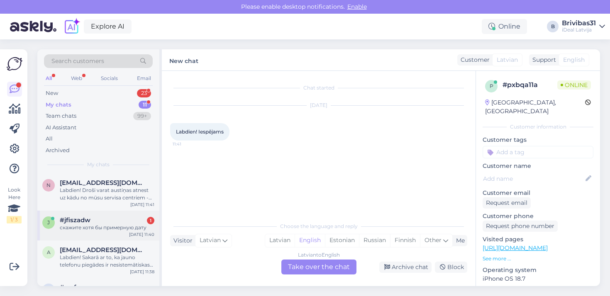
click at [69, 217] on span "#jfiszadw" at bounding box center [75, 220] width 31 height 7
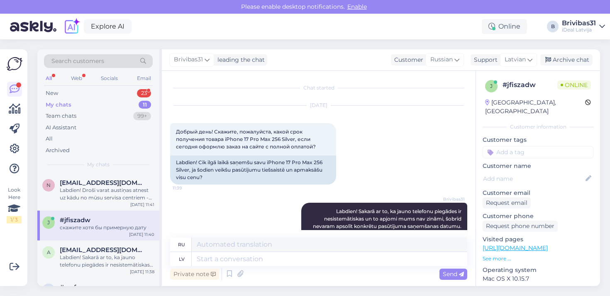
scroll to position [100, 0]
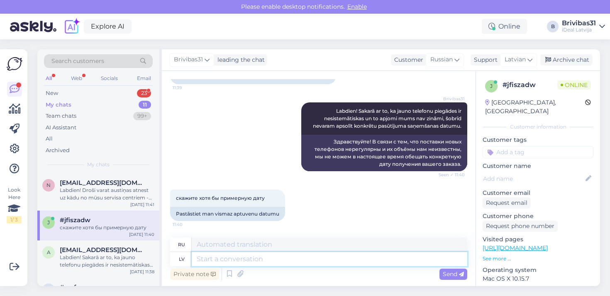
click at [272, 258] on textarea at bounding box center [330, 259] width 276 height 14
click at [248, 258] on textarea at bounding box center [330, 259] width 276 height 14
click at [242, 257] on textarea at bounding box center [330, 259] width 276 height 14
click at [254, 262] on textarea at bounding box center [330, 259] width 276 height 14
type textarea "Diemžēl"
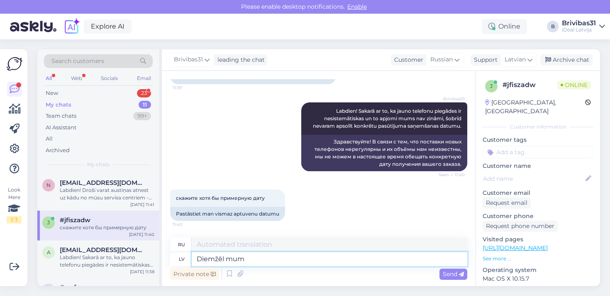
type textarea "Diemžēl mums"
type textarea "К сожалению"
type textarea "Diemžēl mums nav zin"
type textarea "К сожалению, у нас нет"
type textarea "Diemžēl mums nav zināms pat"
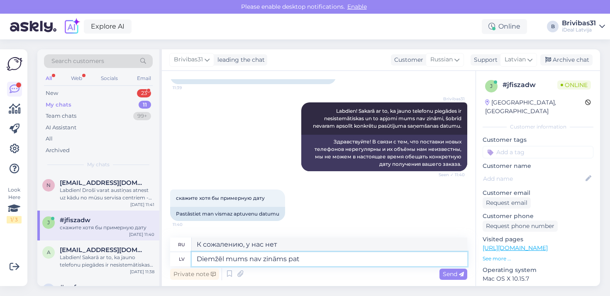
type textarea "К сожалению, мы не знаем"
type textarea "Diemžēl mums nav zināms pat apt"
type textarea "К сожалению, мы даже не знаем."
type textarea "Diemžēl mums nav zināms pat aptuvens d"
type textarea "К сожалению, мы не знаем даже приблизительного"
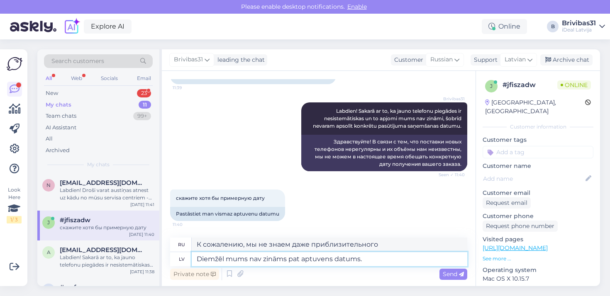
type textarea "Diemžēl mums nav zināms pat aptuvens datums. A"
type textarea "К сожалению, мы не знаем даже приблизительной даты."
type textarea "Diemžēl mums nav zināms pat aptuvens datums. Atvainojamie"
type textarea "К сожалению, мы даже приблизительной даты не знаем. Извините."
type textarea "Diemžēl mums nav zināms pat aptuvens datums. Atvainojamies p"
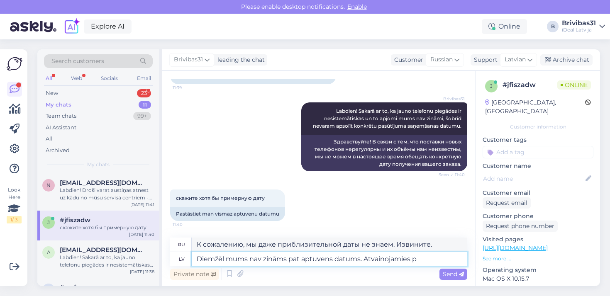
type textarea "К сожалению, мы не знаем даже приблизительной даты. Извините."
type textarea "Diemžēl mums nav zināms pat aptuvens datums. Atvainojamies par"
type textarea "К сожалению, мы не знаем даже приблизительной даты. Приносим извинения."
type textarea "Diemžēl mums nav zināms pat aptuvens datums. Atvainojamies par s"
type textarea "К сожалению, мы даже не знаем приблизительной даты. Приносим извинения."
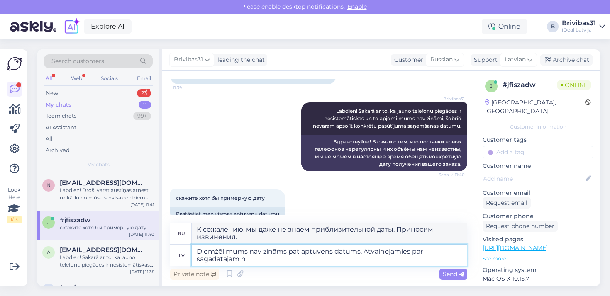
type textarea "Diemžēl mums nav zināms pat aptuvens datums. Atvainojamies par sagādātajām ne"
type textarea "К сожалению, мы не знаем даже приблизительной даты. Приносим извинения за доста…"
type textarea "Diemžēl mums nav zināms pat aptuvens datums. Atvainojamies par sagādātajām neēr…"
type textarea "К сожалению, мы даже не знаем приблизительной даты. Приносим извинения за доста…"
type textarea "Diemžēl mums nav zināms pat aptuvens datums. Atvainojamies par sagādātajām neēr…"
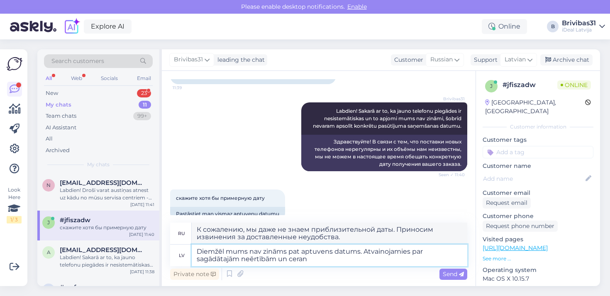
type textarea "К сожалению, мы даже не знаем приблизительной даты. Приносим извинения за неудо…"
type textarea "Diemžēl mums nav zināms pat aptuvens datums. Atvainojamies par sagādātajām neēr…"
type textarea "К сожалению, мы даже не знаем приблизительной даты. Приносим извинения за неудо…"
type textarea "Diemžēl mums nav zināms pat aptuvens datums. Atvainojamies par sagādātajām neēr…"
type textarea "К сожалению, мы не знаем даже приблизительной даты. Приносим извинения за доста…"
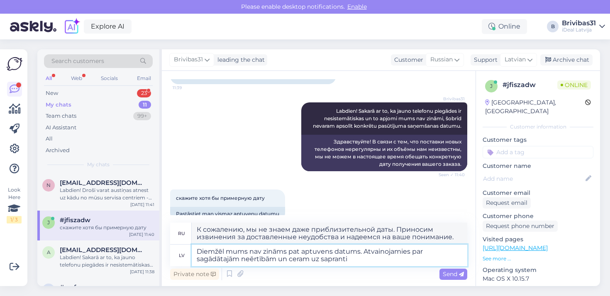
click at [286, 260] on textarea "Diemžēl mums nav zināms pat aptuvens datums. Atvainojamies par sagādātajām neēr…" at bounding box center [330, 256] width 276 height 22
drag, startPoint x: 286, startPoint y: 260, endPoint x: 353, endPoint y: 257, distance: 67.3
click at [353, 257] on textarea "Diemžēl mums nav zināms pat aptuvens datums. Atvainojamies par sagādātajām neēr…" at bounding box center [330, 256] width 276 height 22
type textarea "Diemžēl mums nav zināms pat aptuvens datums. Atvainojamies par sagādātajām neēr…"
type textarea "К сожалению, мы не знаем даже приблизительной даты. Приносим извинения за возмо…"
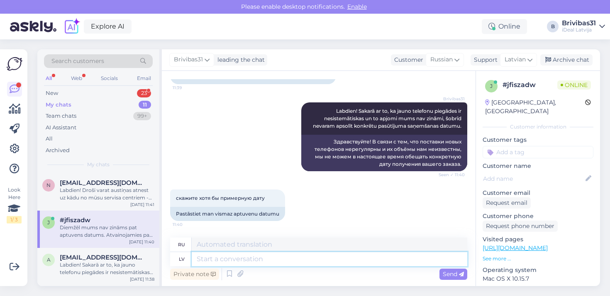
scroll to position [165, 0]
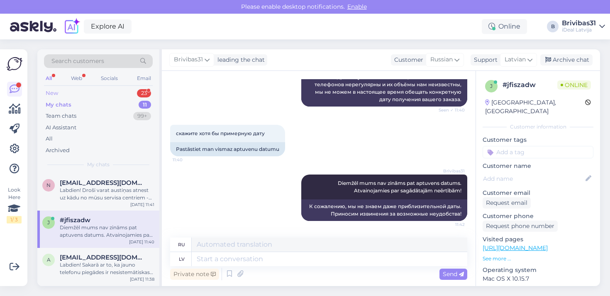
click at [88, 95] on div "New 23" at bounding box center [98, 94] width 109 height 12
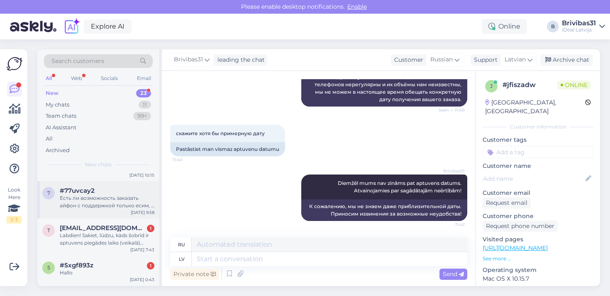
scroll to position [135, 0]
click at [103, 100] on div "My chats 11" at bounding box center [98, 105] width 109 height 12
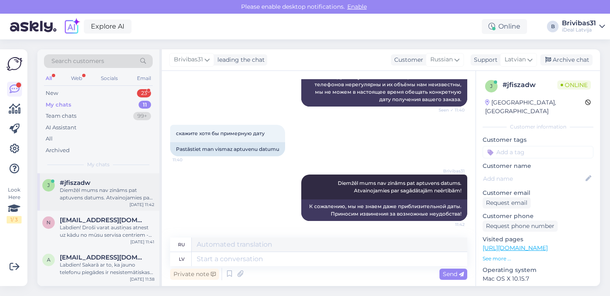
click at [87, 192] on div "Diemžēl mums nav zināms pat aptuvens datums. Atvainojamies par sagādātajām neēr…" at bounding box center [107, 194] width 95 height 15
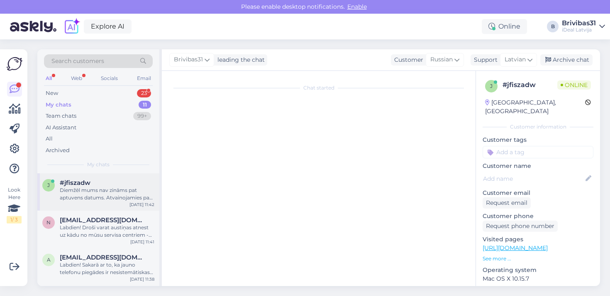
scroll to position [165, 0]
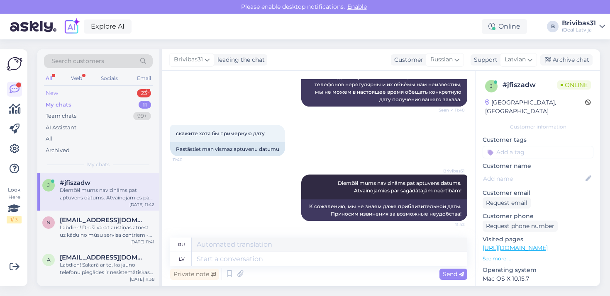
click at [116, 91] on div "New 23" at bounding box center [98, 94] width 109 height 12
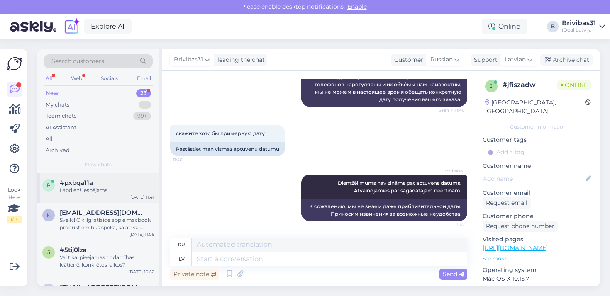
click at [98, 193] on div "Labdien! Iespējams" at bounding box center [107, 190] width 95 height 7
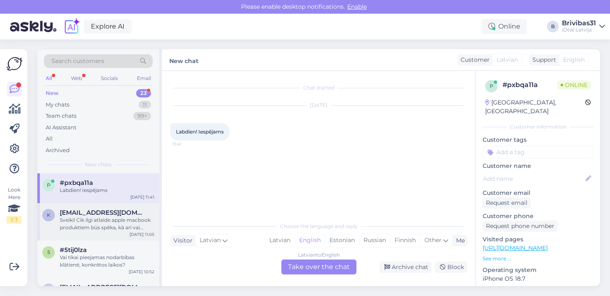
click at [99, 221] on div "Sveiki! Cik ilgi atlaide apple macbook produktiem būs spēka, kā arī vai atlaide…" at bounding box center [107, 224] width 95 height 15
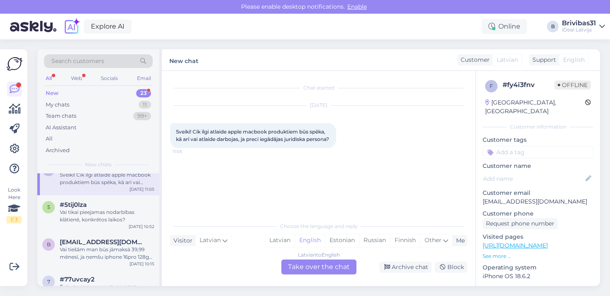
scroll to position [46, 0]
click at [99, 221] on div "Vai tikai pieejamas nodarbības klātienē, konkrētos laikos?" at bounding box center [107, 215] width 95 height 15
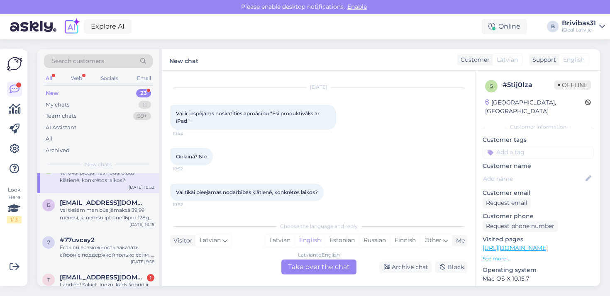
scroll to position [85, 0]
click at [99, 222] on div "b [EMAIL_ADDRESS][DOMAIN_NAME] Vai tiešām man būs jāmaksā 39,99 mēnesī, ja ņemš…" at bounding box center [98, 211] width 122 height 37
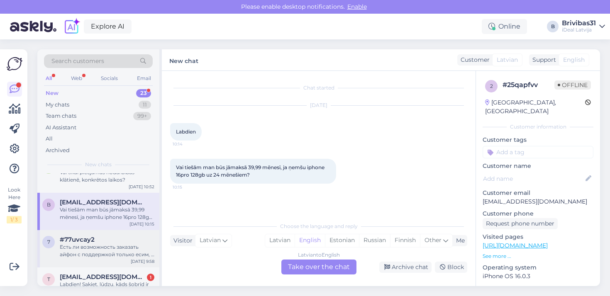
click at [98, 244] on div "Есть ли возможность заказать айфон с поддержкой только есим, и сколько это буде…" at bounding box center [107, 251] width 95 height 15
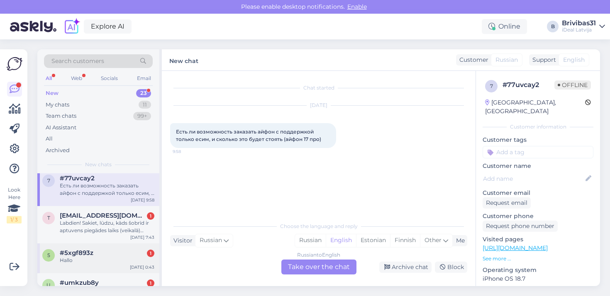
scroll to position [146, 0]
click at [98, 244] on div "5 #5xgf893z 1 Hallo [DATE] 0:43" at bounding box center [98, 259] width 122 height 30
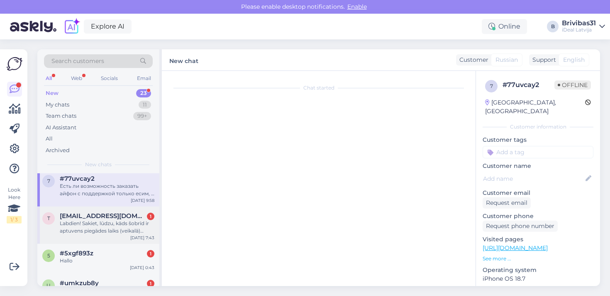
click at [99, 230] on div "Labdien! Sakiet, lūdzu, kāds šobrīd ir aptuvens piegādes laiks (veikalā) iPhone…" at bounding box center [107, 227] width 95 height 15
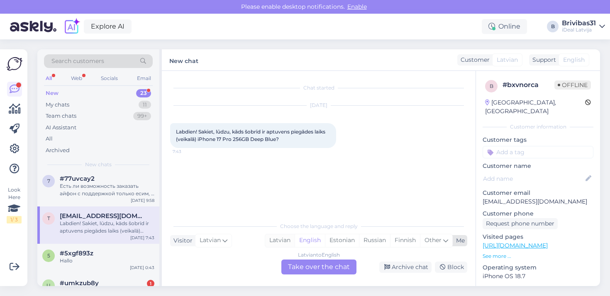
click at [281, 238] on div "Latvian" at bounding box center [279, 241] width 29 height 12
click at [289, 258] on div "Choose the language and reply Visitor Latvian Me Latvian English Estonian Russi…" at bounding box center [318, 246] width 297 height 57
click at [296, 282] on div "Chat started [DATE] Labdien! Sakiet, lūdzu, kāds šobrīd ir aptuvens piegādes la…" at bounding box center [319, 178] width 314 height 215
click at [296, 272] on div "Latvian to Latvian Take over the chat" at bounding box center [318, 267] width 75 height 15
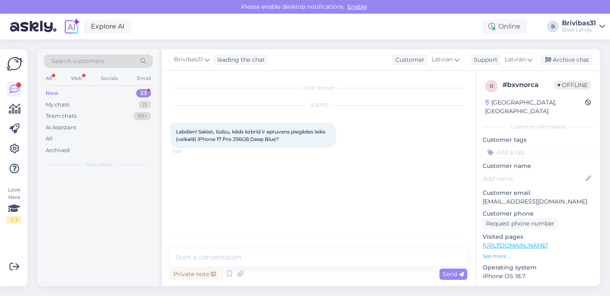
scroll to position [0, 0]
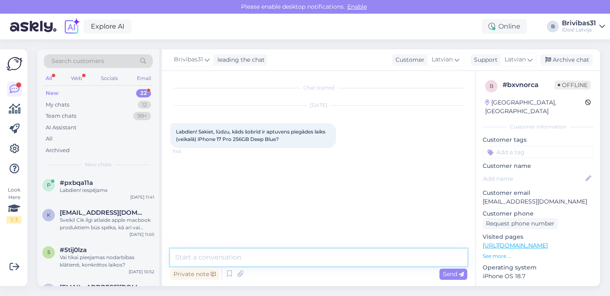
click at [284, 266] on textarea at bounding box center [318, 257] width 297 height 17
paste textarea "Labdien! Sakarā ar to, ka jauno telefonu piegādes ir nesistemātiskas un to apjo…"
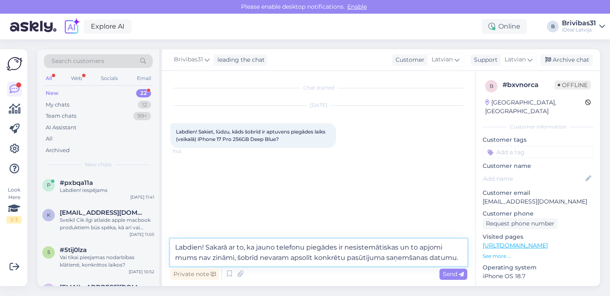
click at [368, 258] on textarea "Labdien! Sakarā ar to, ka jauno telefonu piegādes ir nesistemātiskas un to apjo…" at bounding box center [318, 252] width 297 height 27
drag, startPoint x: 368, startPoint y: 258, endPoint x: 453, endPoint y: 257, distance: 85.1
click at [453, 257] on textarea "Labdien! Sakarā ar to, ka jauno telefonu piegādes ir nesistemātiskas un to apjo…" at bounding box center [318, 252] width 297 height 27
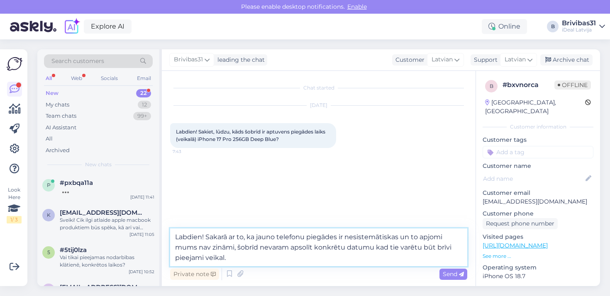
type textarea "Labdien! Sakarā ar to, ka jauno telefonu piegādes ir nesistemātiskas un to apjo…"
click at [333, 264] on textarea "Labdien! Sakarā ar to, ka jauno telefonu piegādes ir nesistemātiskas un to apjo…" at bounding box center [318, 248] width 297 height 38
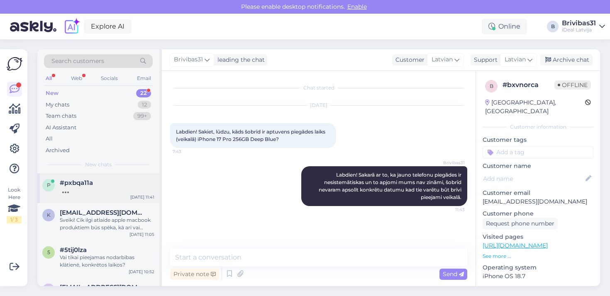
click at [104, 174] on div "p #pxbqa11a [DATE] 11:41" at bounding box center [98, 189] width 122 height 30
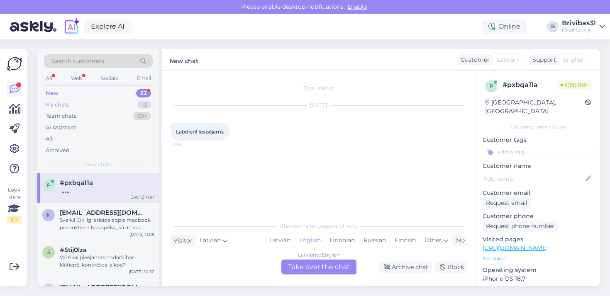
click at [79, 99] on div "My chats 12" at bounding box center [98, 105] width 109 height 12
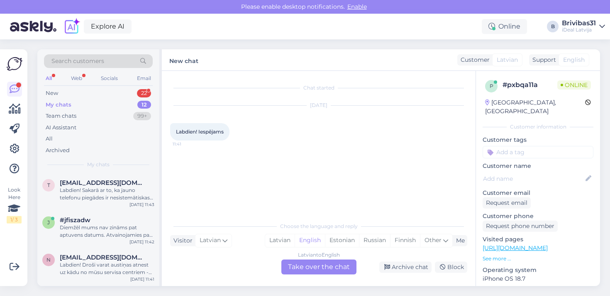
click at [76, 107] on div "My chats 12" at bounding box center [98, 105] width 109 height 12
click at [83, 188] on div "Labdien! Sakarā ar to, ka jauno telefonu piegādes ir nesistemātiskas un to apjo…" at bounding box center [107, 194] width 95 height 15
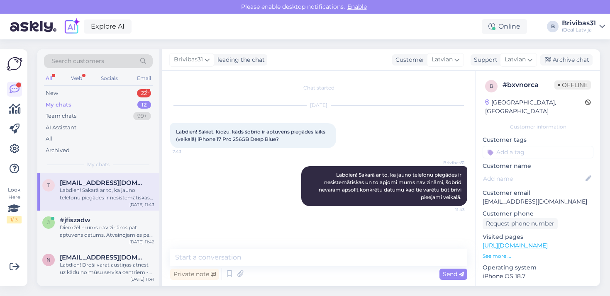
click at [78, 84] on div "All Web Socials Email" at bounding box center [98, 79] width 109 height 13
click at [78, 86] on div "Search customers All Web Socials Email New 22 My chats 12 Team chats 99+ AI Ass…" at bounding box center [98, 111] width 122 height 124
click at [78, 89] on div "New 22" at bounding box center [98, 94] width 109 height 12
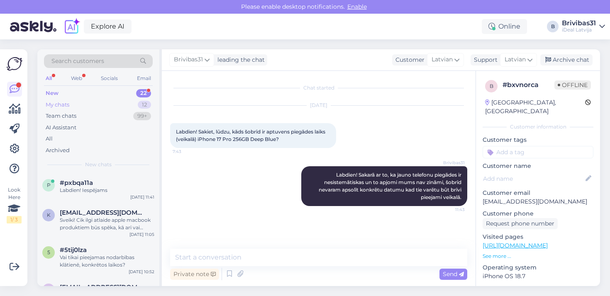
click at [82, 100] on div "My chats 12" at bounding box center [98, 105] width 109 height 12
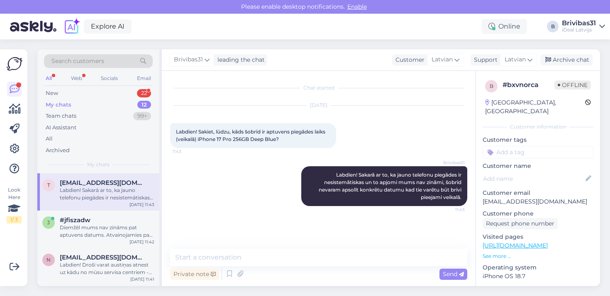
click at [78, 103] on div "My chats 12" at bounding box center [98, 105] width 109 height 12
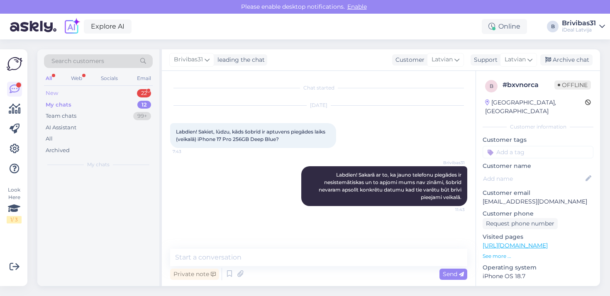
click at [78, 98] on div "New 22" at bounding box center [98, 94] width 109 height 12
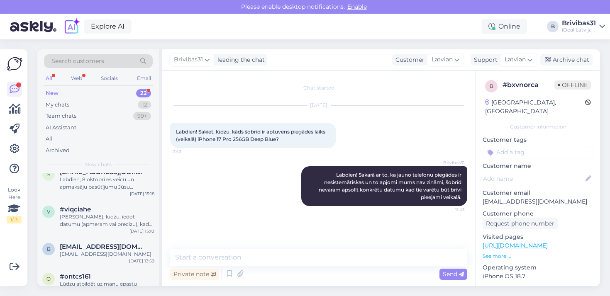
scroll to position [601, 0]
click at [95, 263] on div "b [EMAIL_ADDRESS][DOMAIN_NAME] [EMAIL_ADDRESS][DOMAIN_NAME] [DATE] 13:59" at bounding box center [98, 253] width 122 height 30
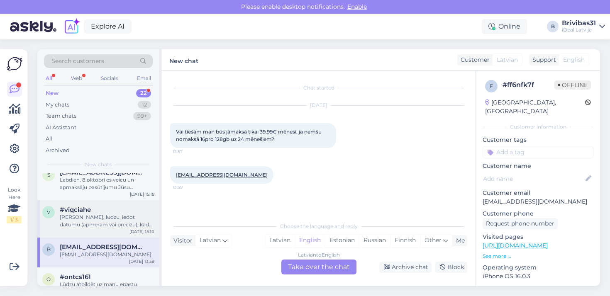
click at [139, 206] on div "#viqciahe" at bounding box center [107, 209] width 95 height 7
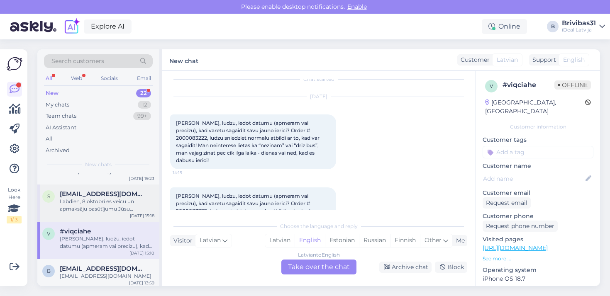
scroll to position [580, 0]
click at [83, 194] on span "[EMAIL_ADDRESS][DOMAIN_NAME]" at bounding box center [103, 193] width 86 height 7
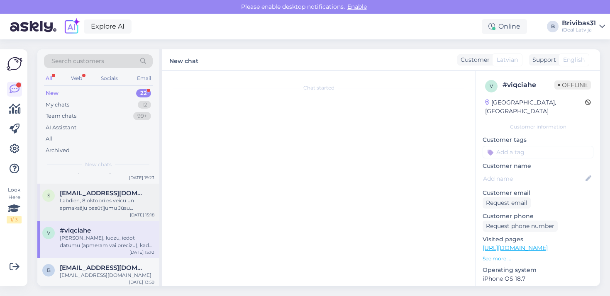
scroll to position [194, 0]
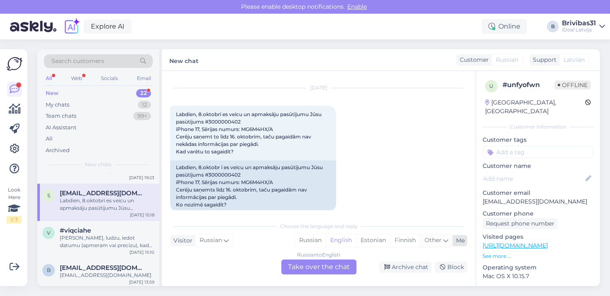
click at [433, 240] on span "Other" at bounding box center [433, 240] width 17 height 7
type input "latv"
click at [379, 214] on link "Latvian" at bounding box center [380, 219] width 91 height 13
click at [505, 58] on span "Russian" at bounding box center [507, 60] width 22 height 9
click at [328, 266] on div "Russian to Latvian Take over the chat" at bounding box center [318, 267] width 75 height 15
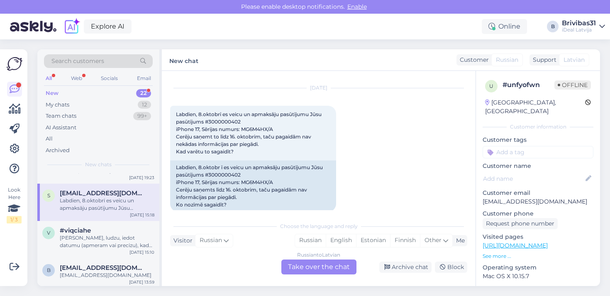
scroll to position [0, 0]
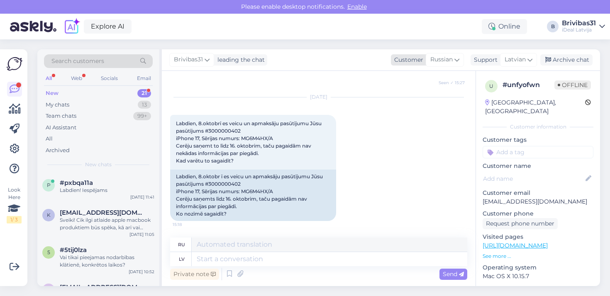
click at [456, 62] on icon at bounding box center [457, 59] width 5 height 9
type input ";"
type input "latv"
click at [406, 98] on link "Latvian" at bounding box center [427, 96] width 91 height 13
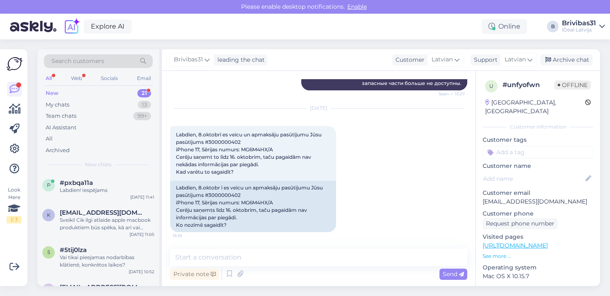
scroll to position [174, 0]
click at [212, 257] on textarea at bounding box center [318, 257] width 297 height 17
paste textarea "Labdien! Sakarā ar to, ka jauno telefonu piegādes ir nesistemātiskas un to apjo…"
type textarea "Labdien! Sakarā ar to, ka jauno telefonu piegādes ir nesistemātiskas un to apjo…"
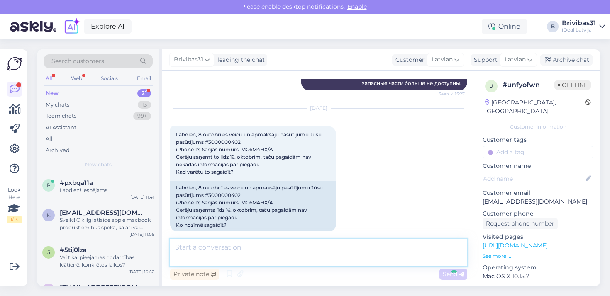
scroll to position [242, 0]
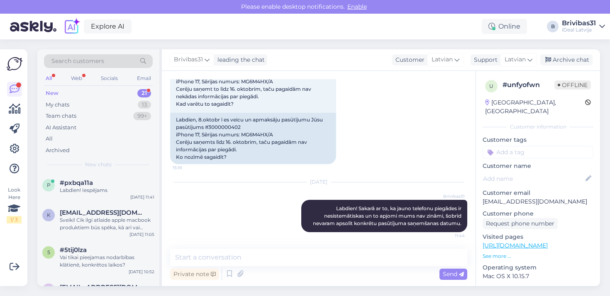
click at [89, 98] on div "New 21" at bounding box center [98, 94] width 109 height 12
click at [87, 108] on div "My chats 13" at bounding box center [98, 105] width 109 height 12
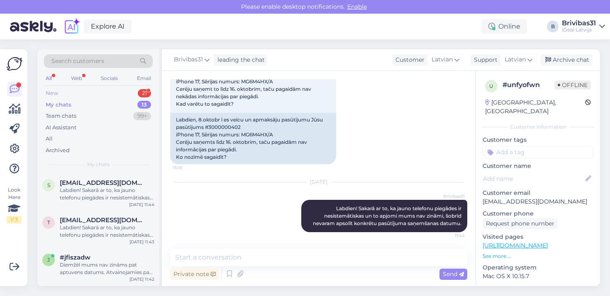
click at [108, 98] on div "New 21" at bounding box center [98, 94] width 109 height 12
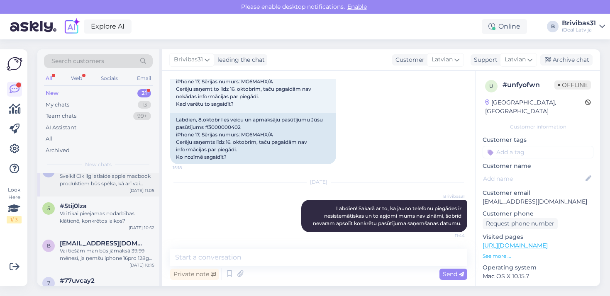
scroll to position [44, 0]
click at [99, 211] on div "Vai tikai pieejamas nodarbības klātienē, konkrētos laikos?" at bounding box center [107, 217] width 95 height 15
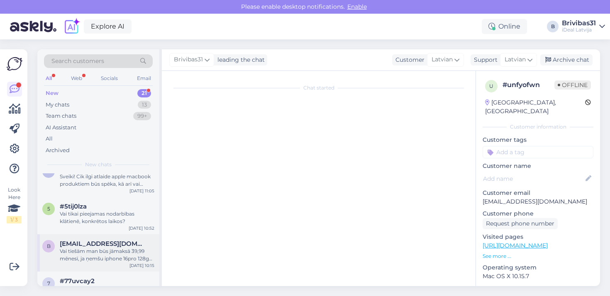
scroll to position [18, 0]
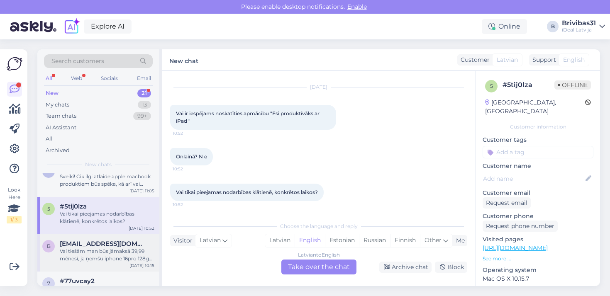
click at [99, 245] on span "[EMAIL_ADDRESS][DOMAIN_NAME]" at bounding box center [103, 243] width 86 height 7
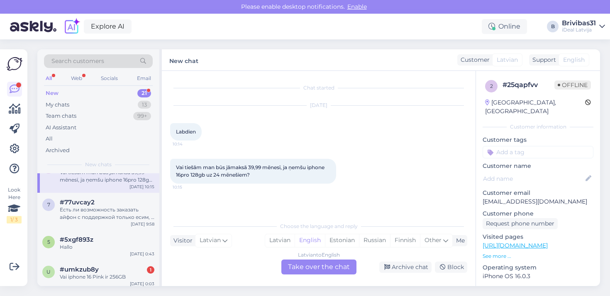
scroll to position [123, 0]
click at [101, 230] on div "5 #5xgf893z Hallo [DATE] 0:43" at bounding box center [98, 245] width 122 height 30
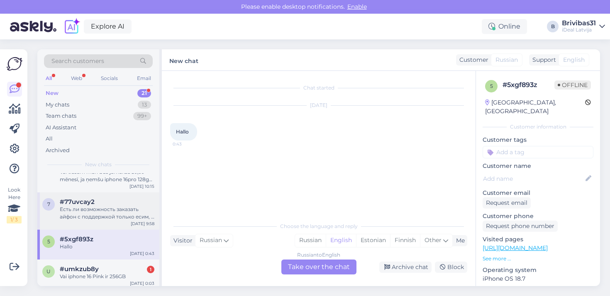
click at [101, 225] on div "7 #77uvcay2 Есть ли возможность заказать айфон с поддержкой только есим, и скол…" at bounding box center [98, 211] width 122 height 37
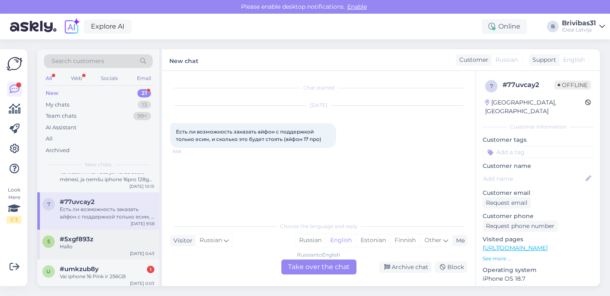
click at [137, 234] on div "5 #5xgf893z Hallo [DATE] 0:43" at bounding box center [98, 245] width 122 height 30
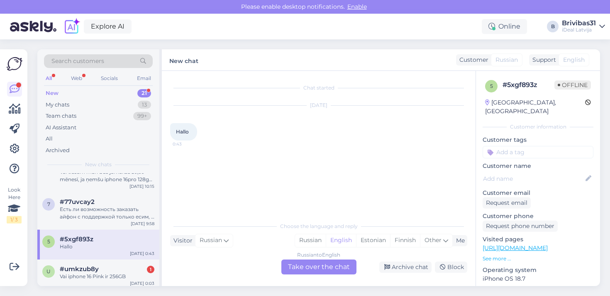
scroll to position [134, 0]
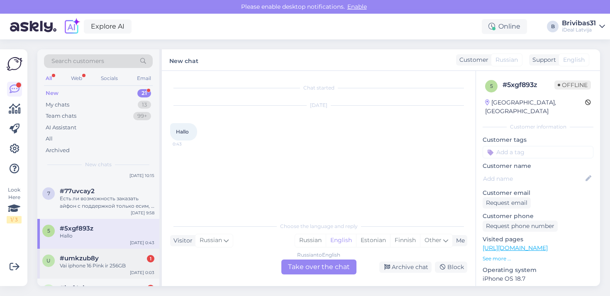
click at [122, 257] on div "#umkzub8y 1" at bounding box center [107, 258] width 95 height 7
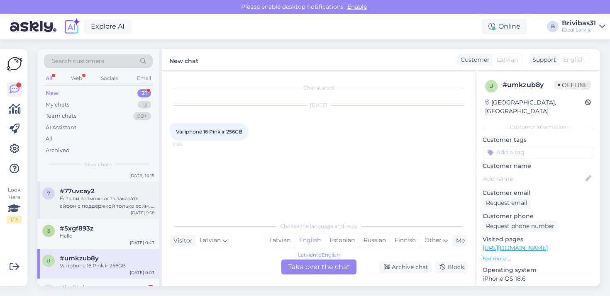
click at [116, 193] on div "#77uvcay2" at bounding box center [107, 191] width 95 height 7
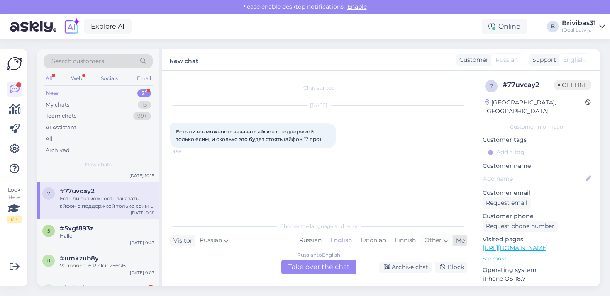
click at [438, 243] on span "Other" at bounding box center [433, 240] width 17 height 7
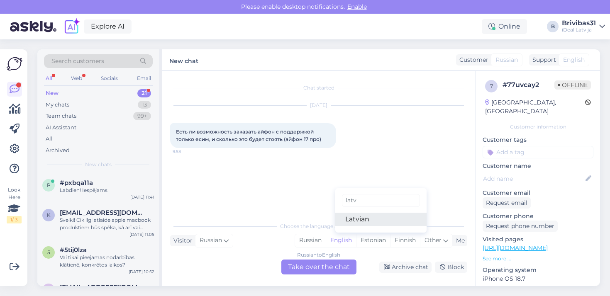
type input "latv"
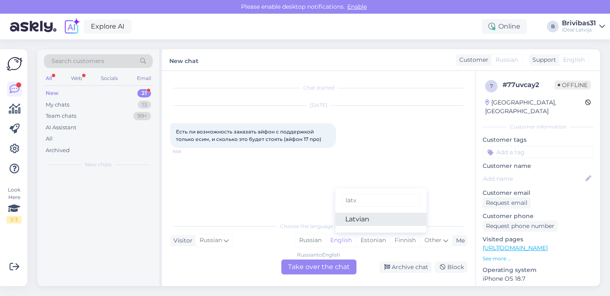
click at [360, 223] on link "Latvian" at bounding box center [380, 219] width 91 height 13
click at [325, 268] on div "Russian to Latvian Take over the chat" at bounding box center [318, 267] width 75 height 15
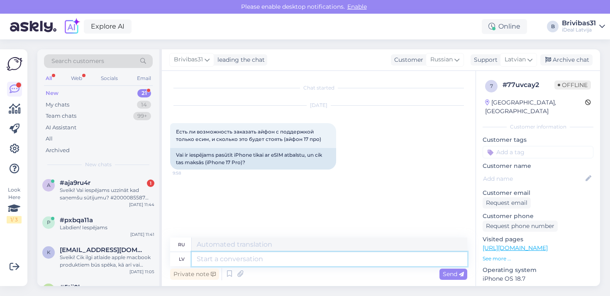
click at [260, 255] on textarea at bounding box center [330, 259] width 276 height 14
type textarea "Labdien!"
type textarea "Привет!"
type textarea "Labdien! [GEOGRAPHIC_DATA] na"
type textarea "Привет, [GEOGRAPHIC_DATA]!"
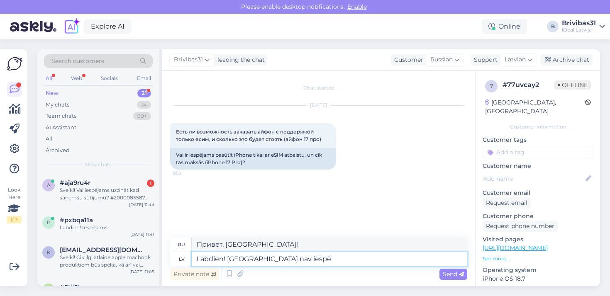
type textarea "Labdien! [GEOGRAPHIC_DATA] nav iespēj"
type textarea "Привет! Европы нет."
type textarea "Labdien! Eiropā nav iespējams"
type textarea "Привет! В [GEOGRAPHIC_DATA] это невозможно."
type textarea "Labdien! Eiropā nav iespējams pasūtīt"
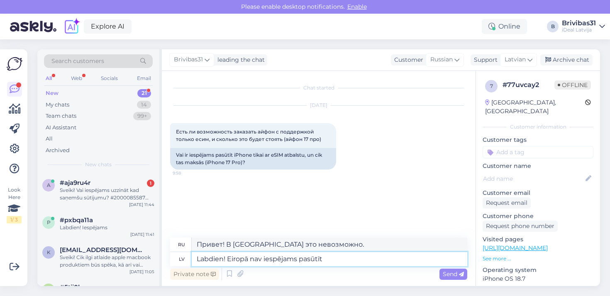
type textarea "Здравствуйте! Заказ в Европе невозможен."
type textarea "Labdien! Eiropā nav iespējams ieg"
type textarea "Привет! В [GEOGRAPHIC_DATA] это невозможно."
type textarea "Labdien! Eiropā nav iespējams iegādāties tle"
type textarea "Здравствуйте! Купить в [GEOGRAPHIC_DATA] невозможно."
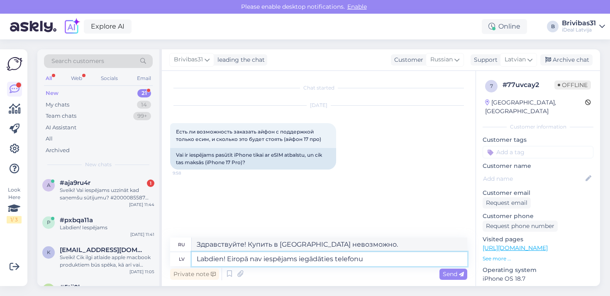
type textarea "Labdien! Eiropā nav iespējams iegādāties telefonu"
type textarea "Здравствуйте! Купить телефон в [GEOGRAPHIC_DATA] невозможно."
type textarea "Labdien! Eiropā nav iespējams iegādāties telefonu tikai ar"
type textarea "Здравствуйте! Купить телефон можно только в [GEOGRAPHIC_DATA]."
type textarea "Labdien! Eiropā nav iespējams iegādāties telefonu tikai ar e"
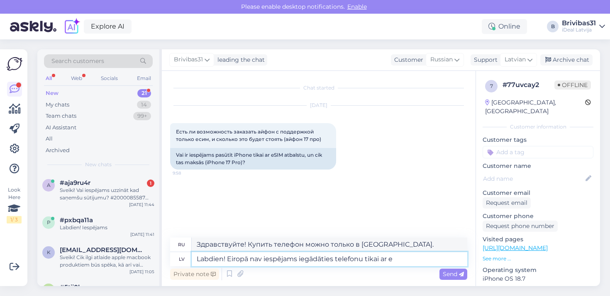
type textarea "Здравствуйте! В [GEOGRAPHIC_DATA] невозможно купить телефон, просто заплатив"
type textarea "Labdien! Eiropā nav iespējams iegādāties telefonu tikai ar eSIM"
type textarea "Здравствуйте! В [GEOGRAPHIC_DATA] невозможно купить телефон только с eSIM."
click at [247, 261] on textarea "Labdien! Eiropā nav iespējams iegādāties telefonu tikai ar eSIM." at bounding box center [330, 259] width 276 height 14
type textarea "Labdien! [GEOGRAPHIC_DATA], pēc likuma, nav iespējams iegādāties telefonu tikai…"
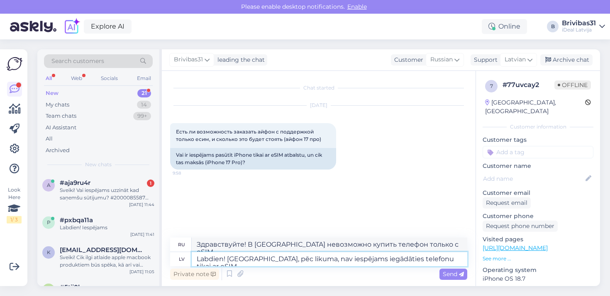
type textarea "Здравствуйте! В [GEOGRAPHIC_DATA] по закону нельзя купить телефон только с eSIM."
click at [448, 261] on textarea "Labdien! [GEOGRAPHIC_DATA], pēc likuma, nav iespējams iegādāties telefonu tikai…" at bounding box center [330, 259] width 276 height 14
click at [449, 261] on textarea "Labdien! [GEOGRAPHIC_DATA], pēc likuma, nav iespējams iegādāties telefonu tikai…" at bounding box center [330, 259] width 276 height 14
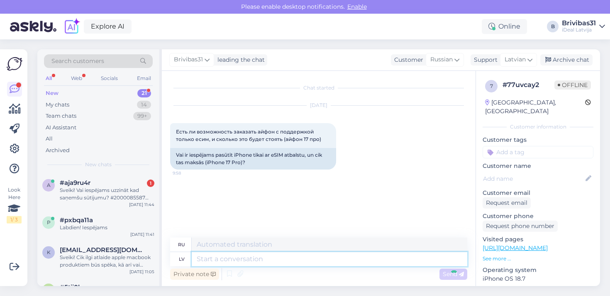
scroll to position [13, 0]
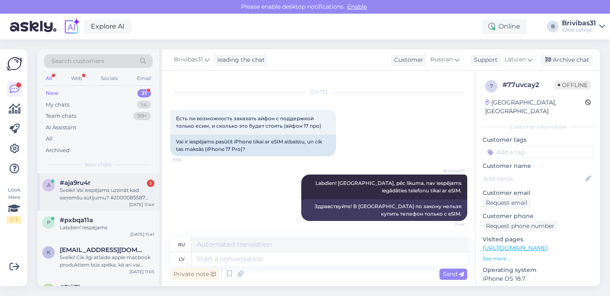
click at [103, 194] on div "Sveiki! Vai iespējams uzzināt kad saņemšu sūtījumu? #2000085587 Sūtijuma nummurs" at bounding box center [107, 194] width 95 height 15
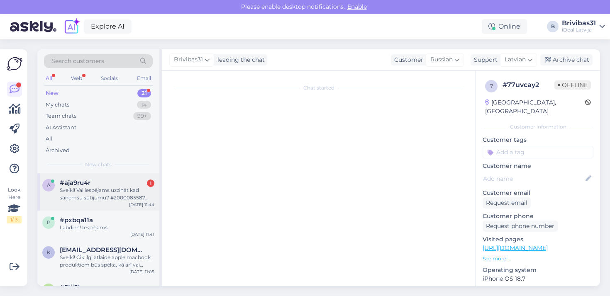
scroll to position [0, 0]
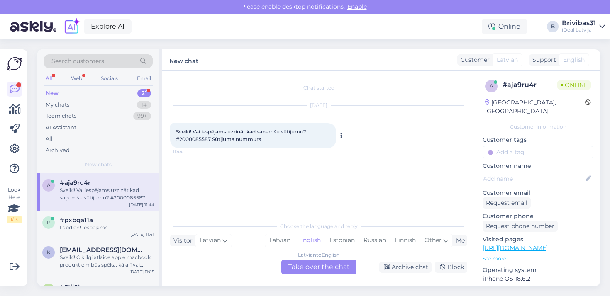
click at [192, 142] on div "Sveiki! Vai iespējams uzzināt kad saņemšu sūtījumu? #2000085587 Sūtijuma nummur…" at bounding box center [253, 135] width 166 height 25
click at [192, 137] on span "Sveiki! Vai iespējams uzzināt kad saņemšu sūtījumu? #2000085587 Sūtijuma nummurs" at bounding box center [242, 136] width 132 height 14
copy span "2000085587"
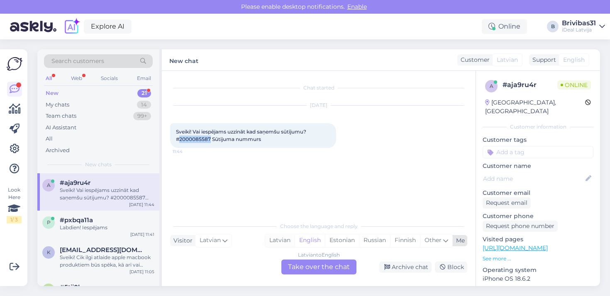
click at [278, 246] on div "Latvian" at bounding box center [279, 241] width 29 height 12
click at [295, 265] on div "Latvian to Latvian Take over the chat" at bounding box center [318, 267] width 75 height 15
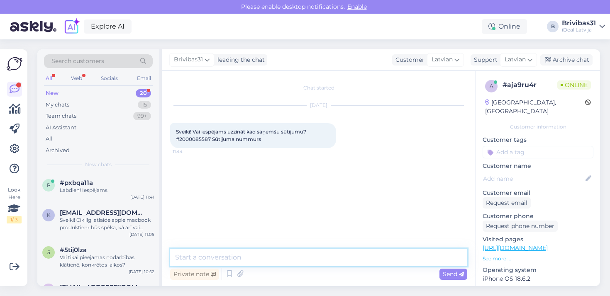
click at [294, 265] on textarea at bounding box center [318, 257] width 297 height 17
paste textarea "2000085587"
type textarea "2000085587"
click at [70, 105] on div "My chats 15" at bounding box center [98, 105] width 109 height 12
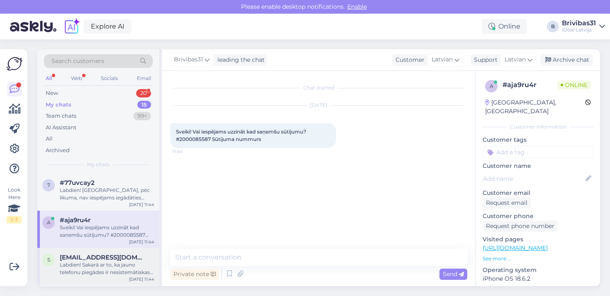
click at [92, 267] on div "Labdien! Sakarā ar to, ka jauno telefonu piegādes ir nesistemātiskas un to apjo…" at bounding box center [107, 269] width 95 height 15
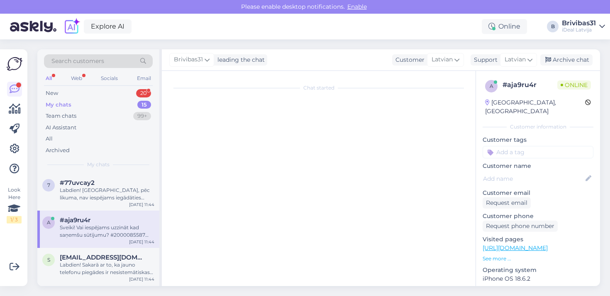
scroll to position [242, 0]
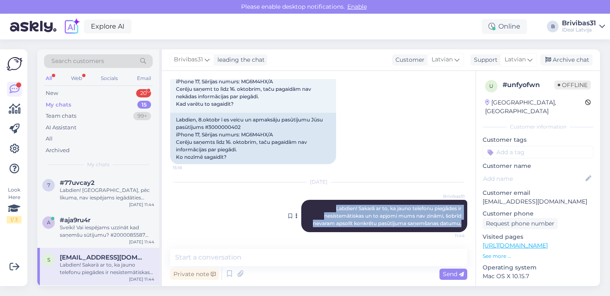
drag, startPoint x: 326, startPoint y: 205, endPoint x: 463, endPoint y: 226, distance: 138.2
click at [463, 226] on div "Brivibas31 Labdien! Sakarā ar to, ka jauno telefonu piegādes ir nesistemātiskas…" at bounding box center [384, 216] width 166 height 32
copy span "Labdien! Sakarā ar to, ka jauno telefonu piegādes ir nesistemātiskas un to apjo…"
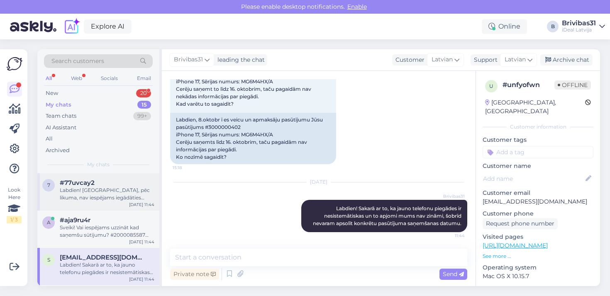
click at [76, 193] on div "Labdien! [GEOGRAPHIC_DATA], pēc likuma, nav iespējams iegādāties telefonu tikai…" at bounding box center [107, 194] width 95 height 15
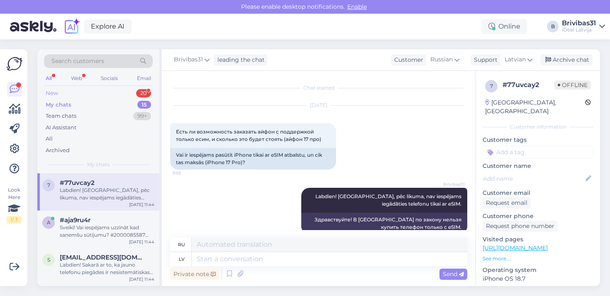
scroll to position [13, 0]
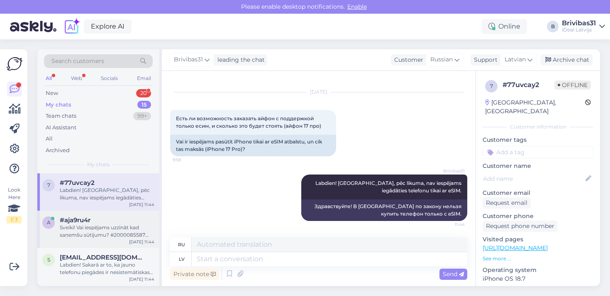
click at [86, 220] on span "#aja9ru4r" at bounding box center [75, 220] width 31 height 7
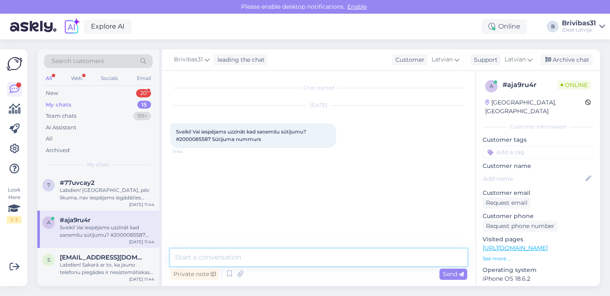
click at [224, 259] on textarea at bounding box center [318, 257] width 297 height 17
paste textarea "Labdien! Sakarā ar to, ka jauno telefonu piegādes ir nesistemātiskas un to apjo…"
type textarea "Labdien! Sakarā ar to, ka jauno telefonu piegādes ir nesistemātiskas un to apjo…"
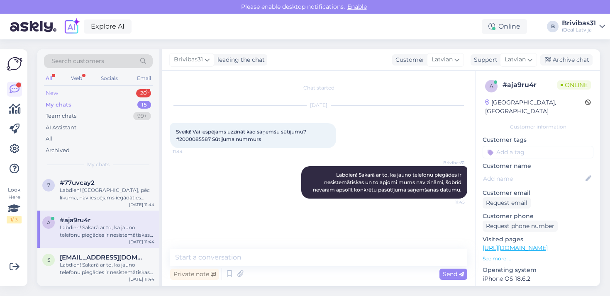
click at [113, 91] on div "New 20" at bounding box center [98, 94] width 109 height 12
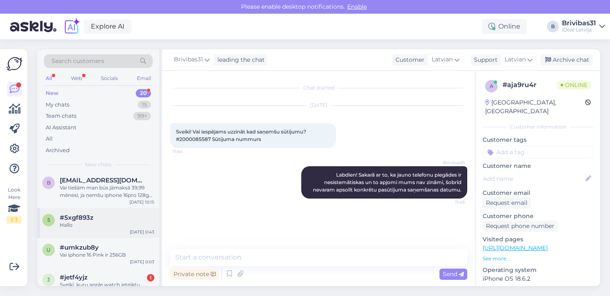
click at [98, 222] on div "Hallo" at bounding box center [107, 225] width 95 height 7
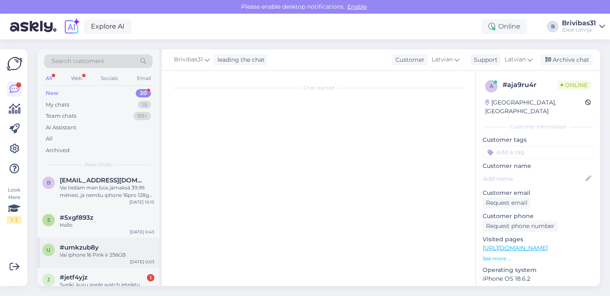
click at [92, 256] on div "Vai iphone 16 Pink ir 256GB" at bounding box center [107, 255] width 95 height 7
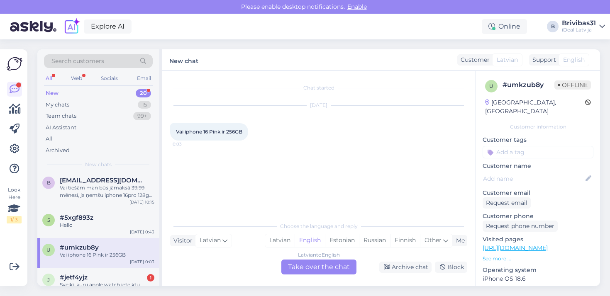
scroll to position [143, 0]
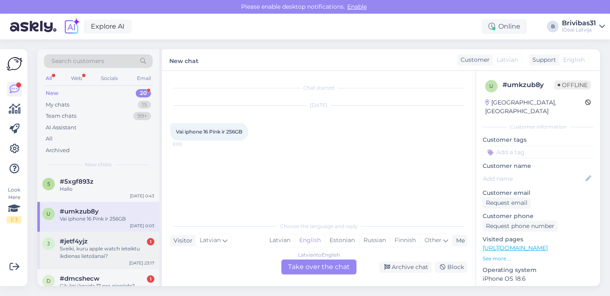
click at [92, 256] on div "Sveiki, kuru apple watch ieteiktu ikdienas lietošanai?" at bounding box center [107, 252] width 95 height 15
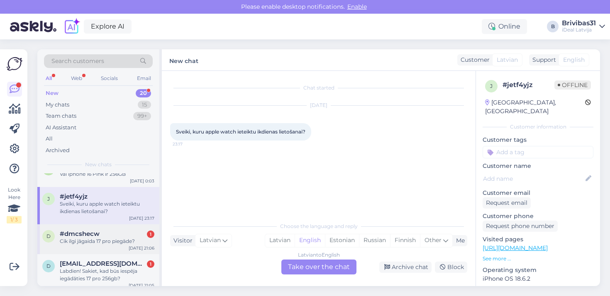
click at [103, 247] on div "d #dmcshecw 1 Cik ilgi jāgaida 17 pro piegāde? [DATE] 21:06" at bounding box center [98, 240] width 122 height 30
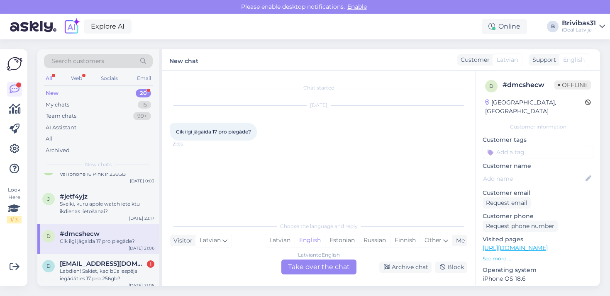
scroll to position [209, 0]
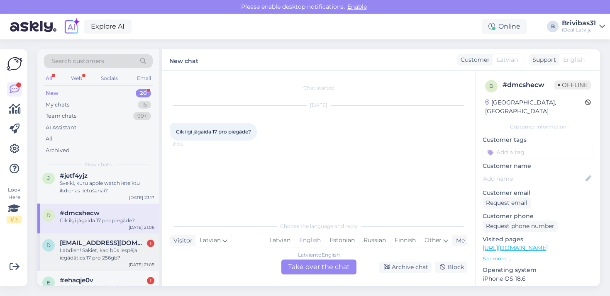
click at [106, 247] on div "Labdien! Sakiet, kad būs iespēja iegādāties 17 pro 256gb?" at bounding box center [107, 254] width 95 height 15
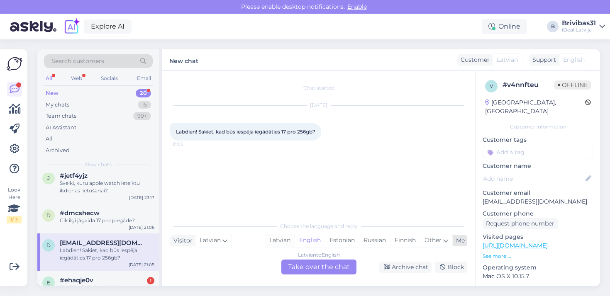
click at [277, 241] on div "Latvian" at bounding box center [279, 241] width 29 height 12
click at [291, 264] on div "Latvian to Latvian Take over the chat" at bounding box center [318, 267] width 75 height 15
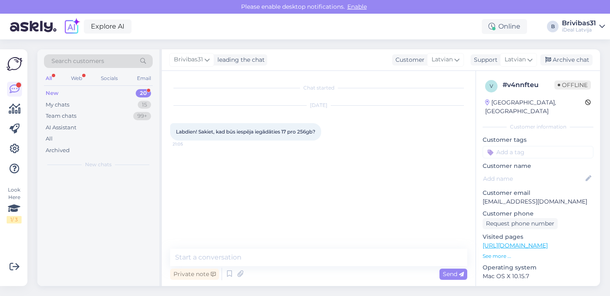
scroll to position [0, 0]
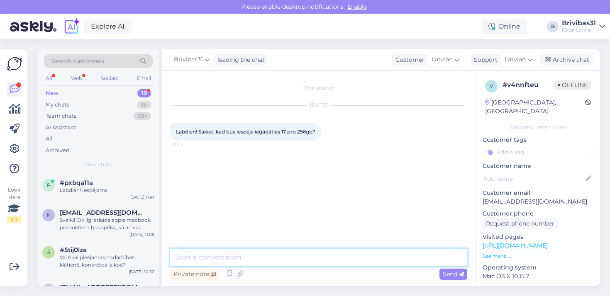
click at [291, 261] on textarea at bounding box center [318, 257] width 297 height 17
paste textarea "Labdien! Sakarā ar to, ka jauno telefonu piegādes ir nesistemātiskas un to apjo…"
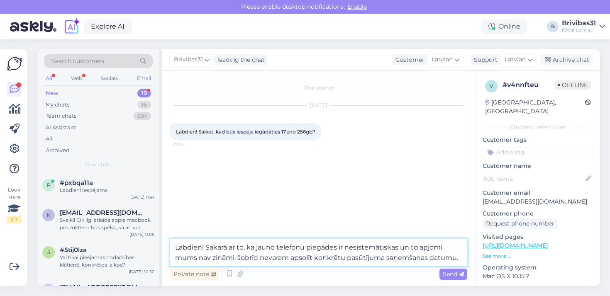
click at [349, 259] on textarea "Labdien! Sakarā ar to, ka jauno telefonu piegādes ir nesistemātiskas un to apjo…" at bounding box center [318, 252] width 297 height 27
drag, startPoint x: 349, startPoint y: 259, endPoint x: 432, endPoint y: 258, distance: 83.5
click at [433, 258] on textarea "Labdien! Sakarā ar to, ka jauno telefonu piegādes ir nesistemātiskas un to apjo…" at bounding box center [318, 252] width 297 height 27
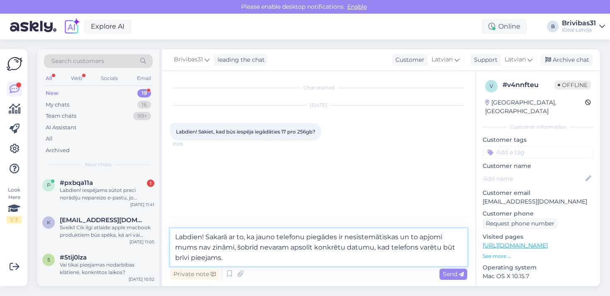
drag, startPoint x: 432, startPoint y: 258, endPoint x: 337, endPoint y: 260, distance: 95.1
click at [337, 260] on textarea "Labdien! Sakarā ar to, ka jauno telefonu piegādes ir nesistemātiskas un to apjo…" at bounding box center [318, 248] width 297 height 38
type textarea "Labdien! Sakarā ar to, ka jauno telefonu piegādes ir nesistemātiskas un to apjo…"
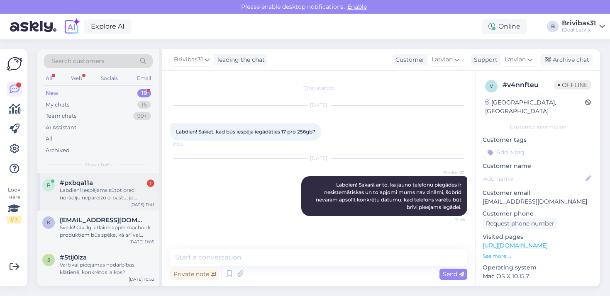
click at [119, 202] on div "p #pxbqa11a 1 Labdien! Iespējams sūtot preci norādīju nepareizo e-pastu, jo nes…" at bounding box center [98, 192] width 122 height 37
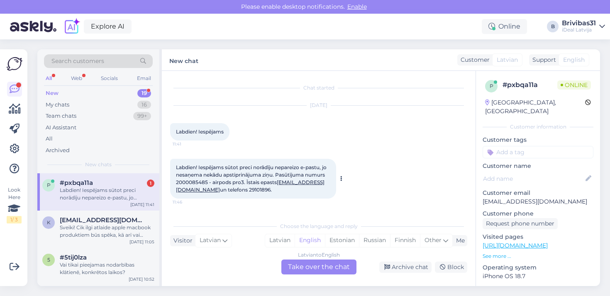
click at [178, 184] on span "Labdien! Iespējams sūtot preci norādīju nepareizo e-pastu, jo nesaņema nekādu a…" at bounding box center [252, 178] width 152 height 29
copy span "2000085485"
click at [273, 105] on div "[DATE]" at bounding box center [318, 105] width 297 height 7
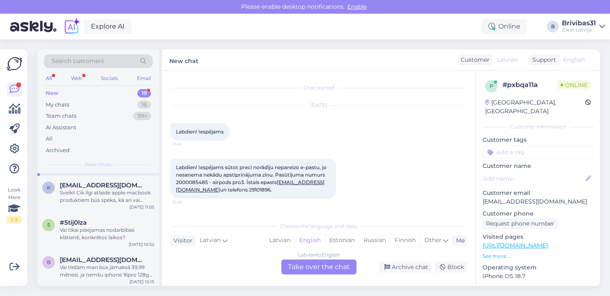
scroll to position [36, 0]
click at [86, 184] on span "[EMAIL_ADDRESS][DOMAIN_NAME]" at bounding box center [103, 184] width 86 height 7
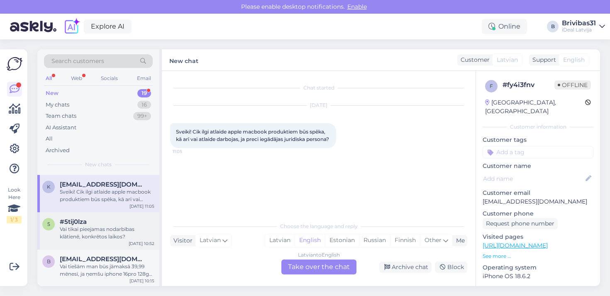
click at [102, 222] on div "#5tij0lza" at bounding box center [107, 221] width 95 height 7
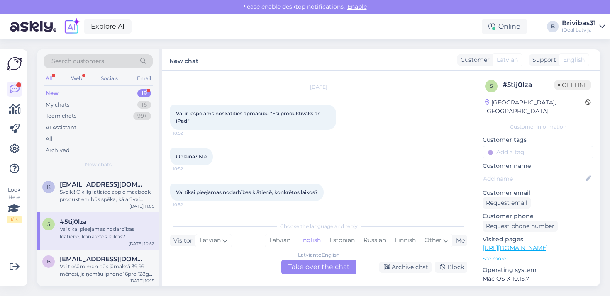
scroll to position [79, 0]
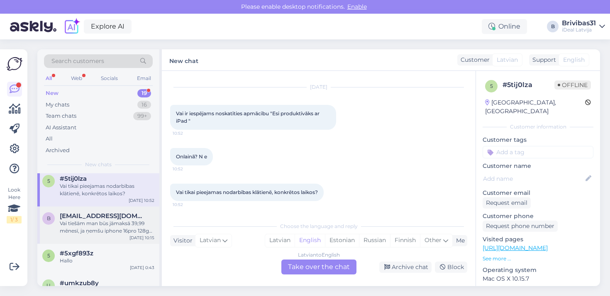
click at [102, 223] on div "Vai tiešām man būs jāmaksā 39,99 mēnesī, ja ņemšu iphone 16pro 128gb uz 24 mēne…" at bounding box center [107, 227] width 95 height 15
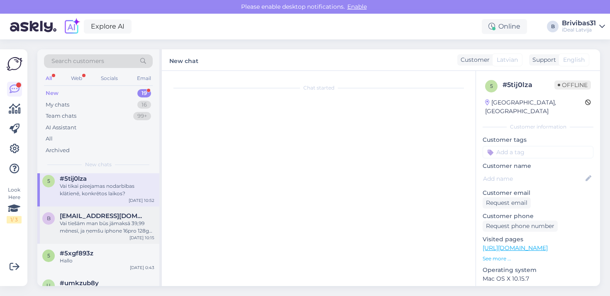
scroll to position [0, 0]
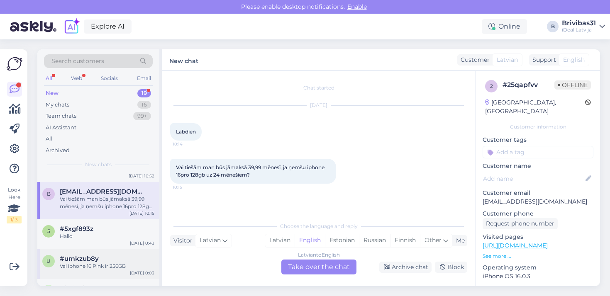
click at [93, 263] on div "Vai iphone 16 Pink ir 256GB" at bounding box center [107, 266] width 95 height 7
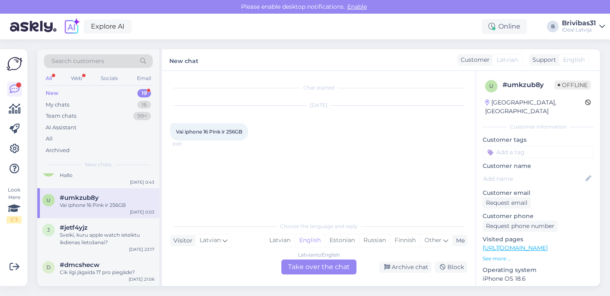
scroll to position [180, 0]
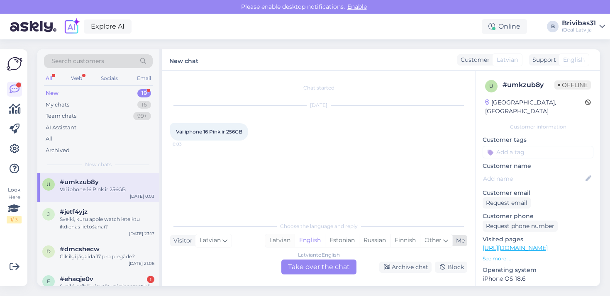
click at [289, 245] on div "Latvian" at bounding box center [279, 241] width 29 height 12
click at [293, 268] on div "Latvian to Latvian Take over the chat" at bounding box center [318, 267] width 75 height 15
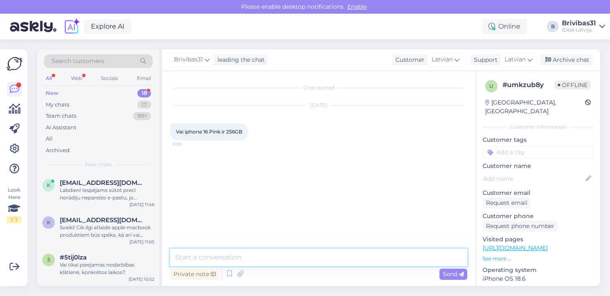
click at [289, 258] on textarea at bounding box center [318, 257] width 297 height 17
click at [281, 257] on textarea "Labdien! iPhone 16, rozā krāsā, ir pieejams tikai ar 128GB atmiņi" at bounding box center [318, 257] width 297 height 17
click at [388, 252] on textarea "Labdien! iPhone 16, rozā krāsā, ir pieejams tikai ar 128GB atmiņi" at bounding box center [318, 257] width 297 height 17
click at [391, 262] on textarea "Labdien! iPhone 16, rozā krāsā, ir pieejams tikai ar 128GB atmiņi" at bounding box center [318, 257] width 297 height 17
type textarea "Labdien! iPhone 16, rozā krāsā, ir pieejams tikai ar 128GB atmiņu."
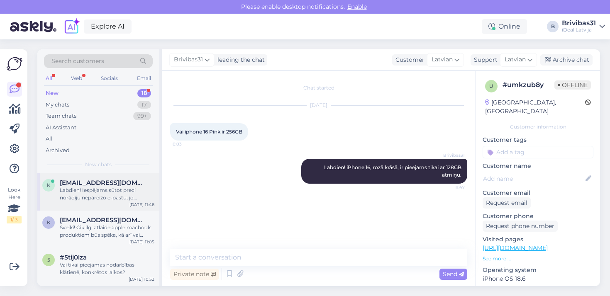
click at [86, 183] on span "[EMAIL_ADDRESS][DOMAIN_NAME]" at bounding box center [103, 182] width 86 height 7
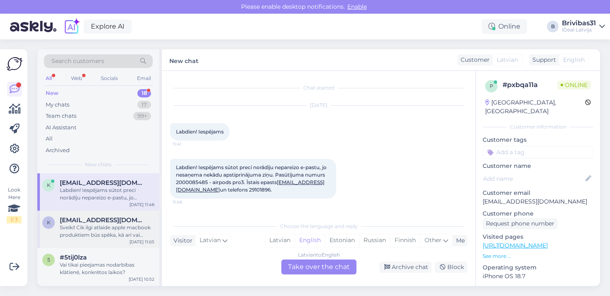
click at [83, 217] on span "[EMAIL_ADDRESS][DOMAIN_NAME]" at bounding box center [103, 220] width 86 height 7
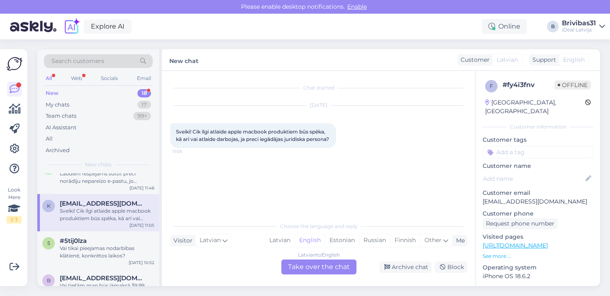
scroll to position [30, 0]
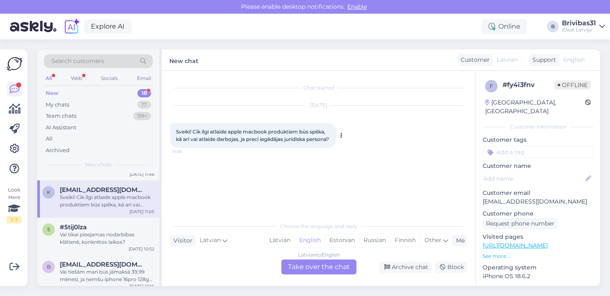
drag, startPoint x: 222, startPoint y: 145, endPoint x: 181, endPoint y: 125, distance: 45.3
click at [181, 125] on div "Sveiki! Cik ilgi atlaide apple macbook produktiem būs spēka, kā arī vai atlaide…" at bounding box center [253, 135] width 166 height 25
click at [118, 231] on div "Vai tikai pieejamas nodarbības klātienē, konkrētos laikos?" at bounding box center [107, 238] width 95 height 15
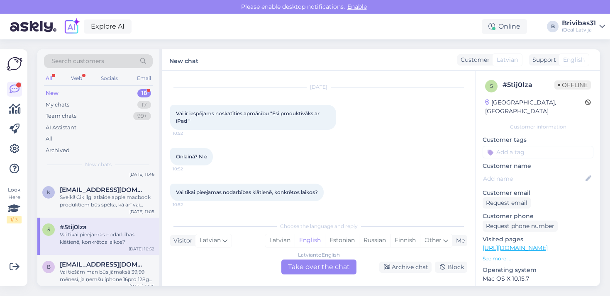
scroll to position [61, 0]
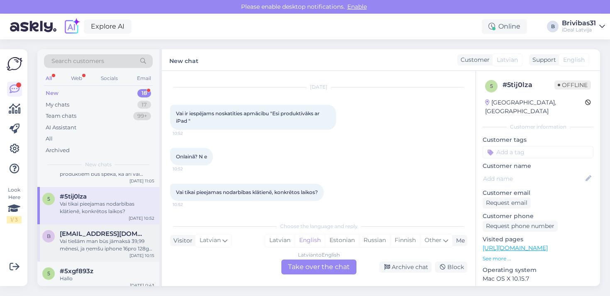
click at [117, 230] on div "[EMAIL_ADDRESS][DOMAIN_NAME]" at bounding box center [107, 233] width 95 height 7
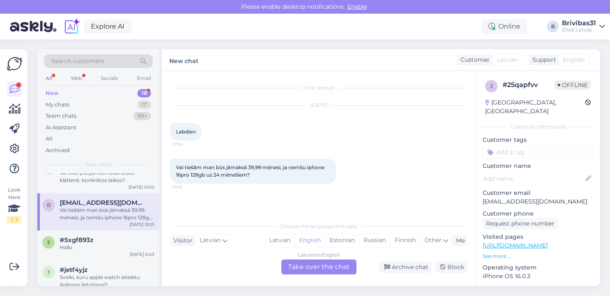
scroll to position [103, 0]
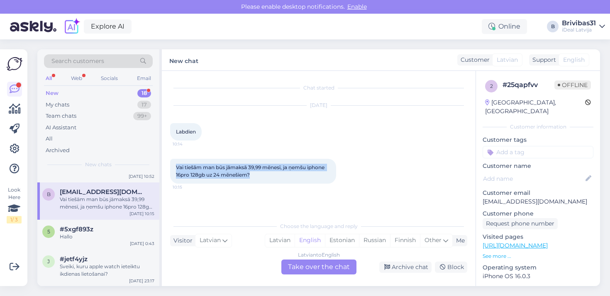
drag, startPoint x: 261, startPoint y: 175, endPoint x: 169, endPoint y: 146, distance: 97.0
click at [169, 147] on div "Chat started [DATE] Labdien 10:14 Vai tiešām man būs jāmaksā 39,99 mēnesī, ja ņ…" at bounding box center [319, 178] width 314 height 215
click at [180, 127] on div "Labdien 10:14" at bounding box center [186, 131] width 32 height 17
drag, startPoint x: 176, startPoint y: 128, endPoint x: 250, endPoint y: 181, distance: 90.1
click at [250, 181] on div "Chat started [DATE] Labdien 10:14 Vai tiešām man būs jāmaksā 39,99 mēnesī, ja ņ…" at bounding box center [322, 144] width 305 height 131
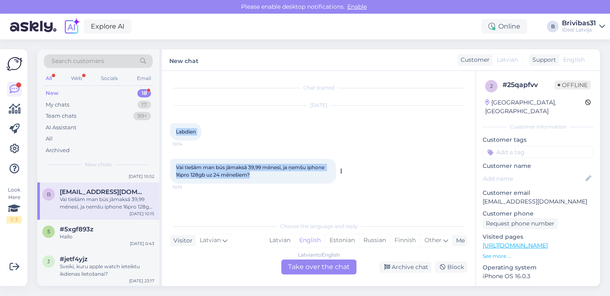
click at [250, 181] on div "Vai tiešām man būs jāmaksā 39,99 mēnesī, ja ņemšu iphone 16pro 128gb uz 24 mēne…" at bounding box center [253, 171] width 166 height 25
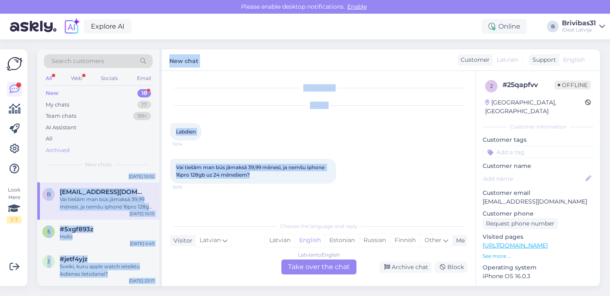
drag, startPoint x: 253, startPoint y: 177, endPoint x: 145, endPoint y: 153, distance: 110.7
click at [144, 153] on div "Search customers All Web Socials Email New 18 My chats 17 Team chats 99+ AI Ass…" at bounding box center [318, 167] width 563 height 237
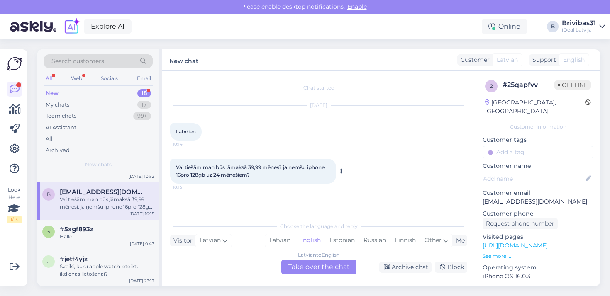
click at [245, 183] on div "Vai tiešām man būs jāmaksā 39,99 mēnesī, ja ņemšu iphone 16pro 128gb uz 24 mēne…" at bounding box center [253, 171] width 166 height 25
click at [93, 229] on div "#5xgf893z" at bounding box center [107, 229] width 95 height 7
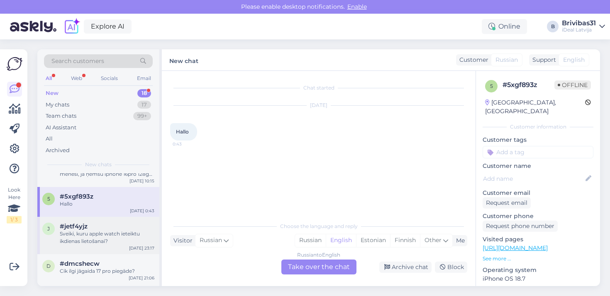
click at [93, 230] on div "Sveiki, kuru apple watch ieteiktu ikdienas lietošanai?" at bounding box center [107, 237] width 95 height 15
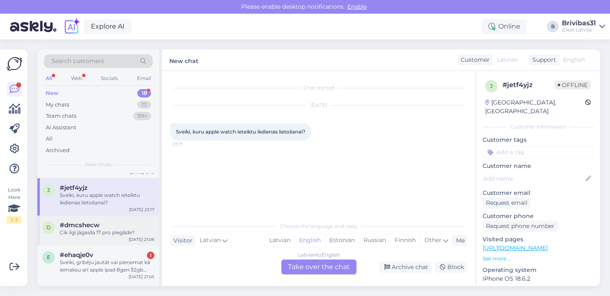
scroll to position [175, 0]
click at [115, 237] on div "d #dmcshecw Cik ilgi jāgaida 17 pro piegāde? [DATE] 21:06" at bounding box center [98, 230] width 122 height 30
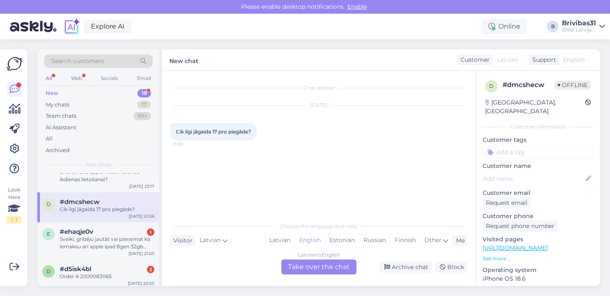
scroll to position [198, 0]
click at [273, 240] on div "Latvian" at bounding box center [279, 241] width 29 height 12
click at [288, 263] on div "Latvian to Latvian Take over the chat" at bounding box center [318, 267] width 75 height 15
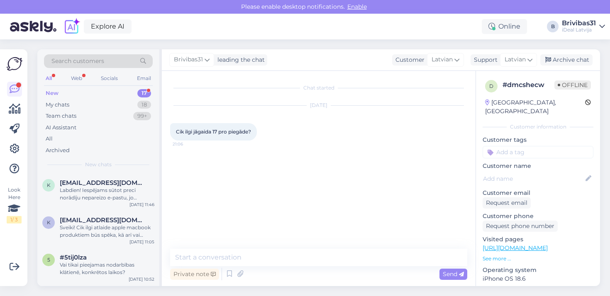
click at [260, 247] on div "Chat started [DATE] Cik ilgi jāgaida 17 pro piegāde? 21:06 Private note Send" at bounding box center [319, 178] width 314 height 215
click at [259, 255] on textarea at bounding box center [318, 257] width 297 height 17
paste textarea "[EMAIL_ADDRESS][DOMAIN_NAME]"
type textarea "[EMAIL_ADDRESS][DOMAIN_NAME]"
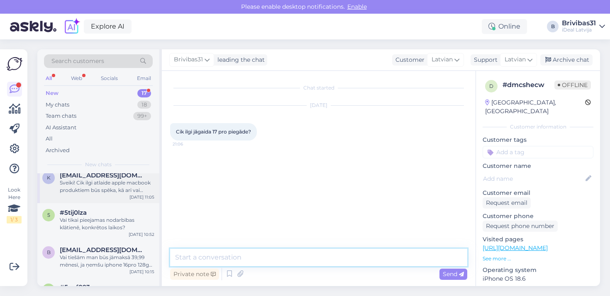
scroll to position [58, 0]
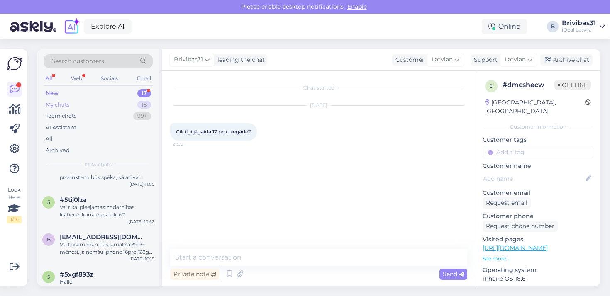
click at [75, 105] on div "My chats 18" at bounding box center [98, 105] width 109 height 12
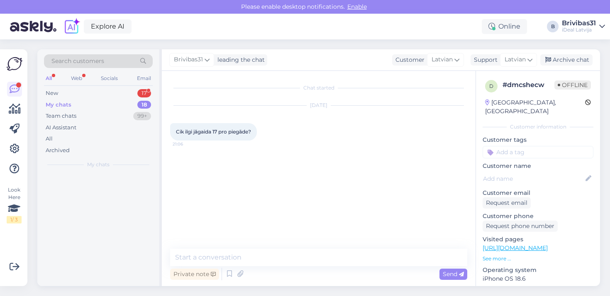
scroll to position [0, 0]
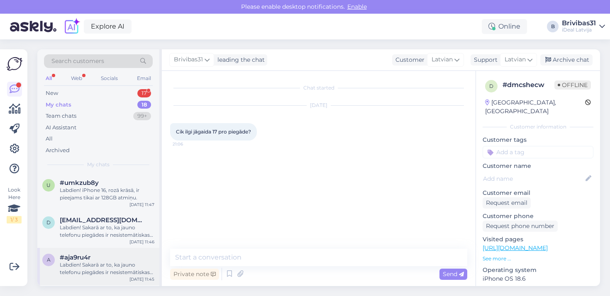
click at [90, 256] on span "#aja9ru4r" at bounding box center [75, 257] width 31 height 7
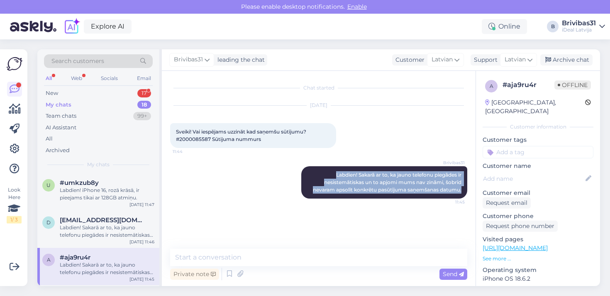
drag, startPoint x: 330, startPoint y: 175, endPoint x: 468, endPoint y: 196, distance: 139.5
click at [468, 196] on div "Chat started [DATE] Sveiki! Vai iespējams uzzināt kad saņemšu sūtījumu? #200008…" at bounding box center [322, 160] width 305 height 162
copy span "Labdien! Sakarā ar to, ka jauno telefonu piegādes ir nesistemātiskas un to apjo…"
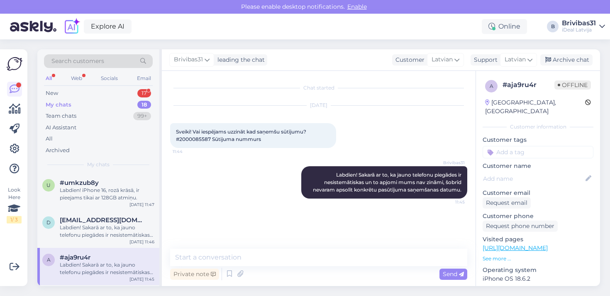
click at [121, 109] on div "My chats 18" at bounding box center [98, 105] width 109 height 12
click at [121, 105] on div "My chats 18" at bounding box center [98, 105] width 109 height 12
click at [78, 188] on div "Labdien! iPhone 16, rozā krāsā, ir pieejams tikai ar 128GB atmiņu." at bounding box center [107, 194] width 95 height 15
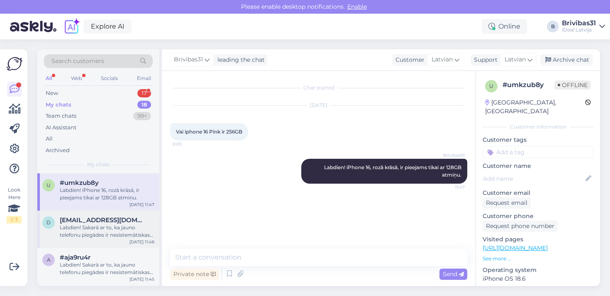
click at [123, 233] on div "Labdien! Sakarā ar to, ka jauno telefonu piegādes ir nesistemātiskas un to apjo…" at bounding box center [107, 231] width 95 height 15
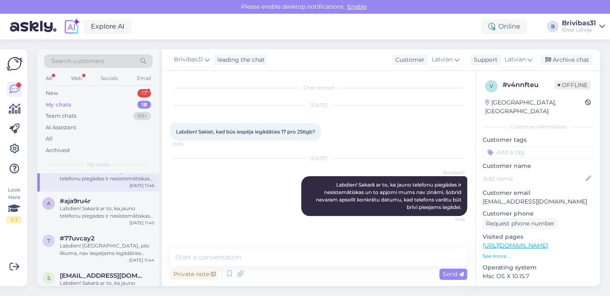
scroll to position [57, 0]
click at [77, 92] on div "New 17" at bounding box center [98, 94] width 109 height 12
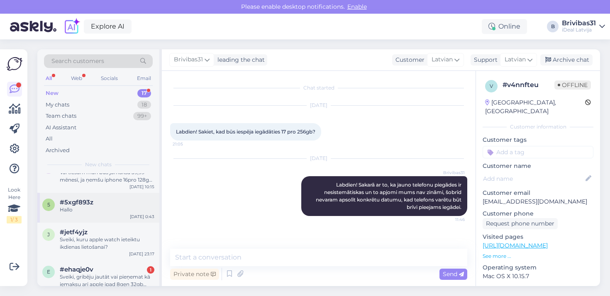
scroll to position [130, 0]
click at [123, 241] on div "Sveiki, kuru apple watch ieteiktu ikdienas lietošanai?" at bounding box center [107, 243] width 95 height 15
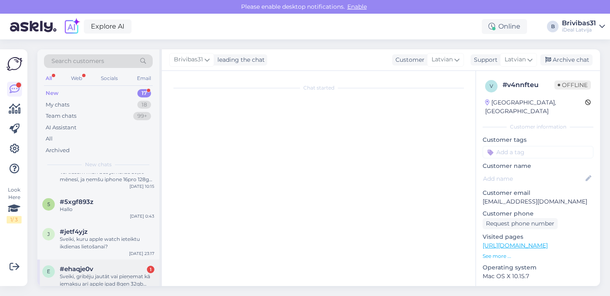
click at [121, 271] on div "#ehaqje0v 1" at bounding box center [107, 269] width 95 height 7
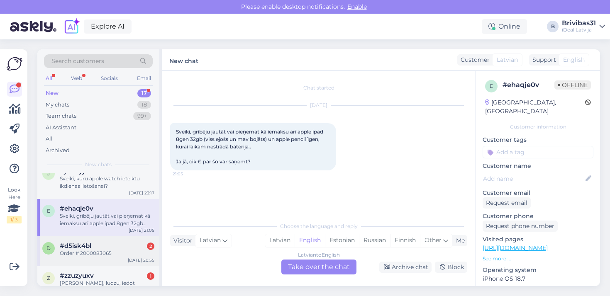
scroll to position [191, 0]
click at [110, 256] on div "d #d5isk4bl 2 Order # 2000083065 [DATE] 20:55" at bounding box center [98, 251] width 122 height 30
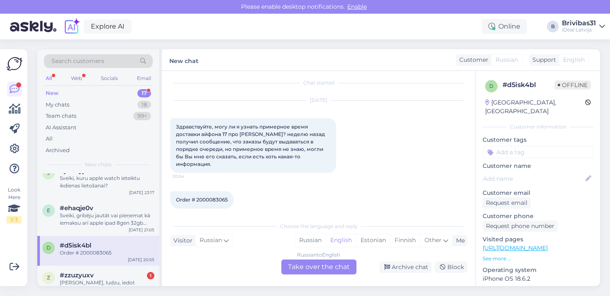
scroll to position [224, 0]
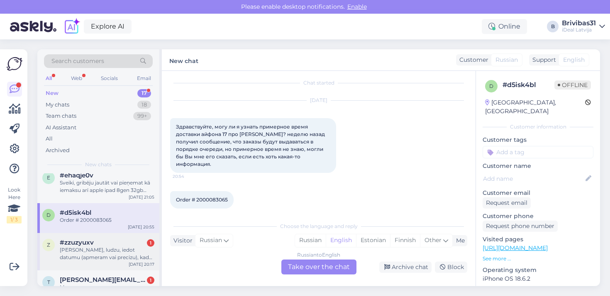
click at [113, 251] on div "[PERSON_NAME], ludzu, iedot datumu (apmeram vai precizu), kad varetu sagaidit s…" at bounding box center [107, 254] width 95 height 15
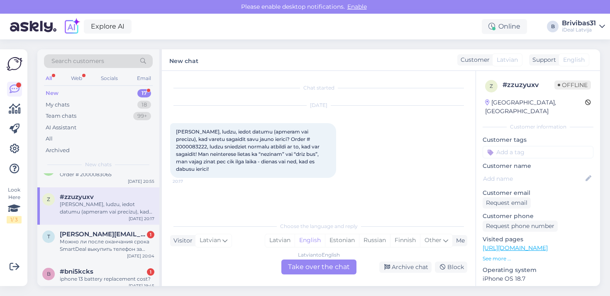
scroll to position [271, 0]
click at [119, 247] on div "Можно ли после оканчания срока SmartDeal выкупить телефон за сумму которую нужн…" at bounding box center [107, 244] width 95 height 15
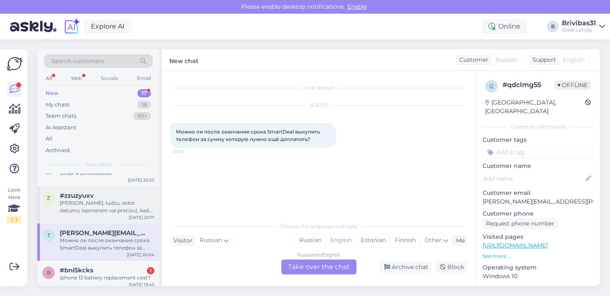
click at [119, 220] on div "z #zzuzyuxv Varetu, ludzu, iedot datumu (apmeram vai precizu), kad varetu sagai…" at bounding box center [98, 204] width 122 height 37
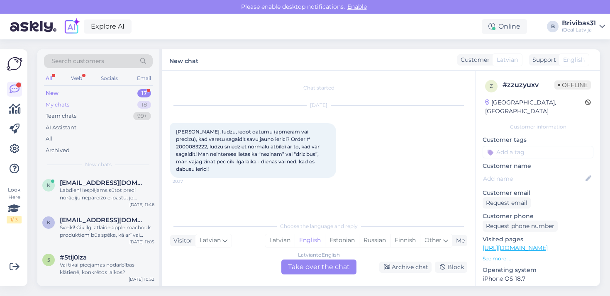
scroll to position [0, 0]
click at [97, 103] on div "My chats 18" at bounding box center [98, 105] width 109 height 12
click at [64, 215] on div "d [EMAIL_ADDRESS][DOMAIN_NAME] Labdien! Sakarā ar to, ka jauno telefonu piegāde…" at bounding box center [98, 229] width 122 height 37
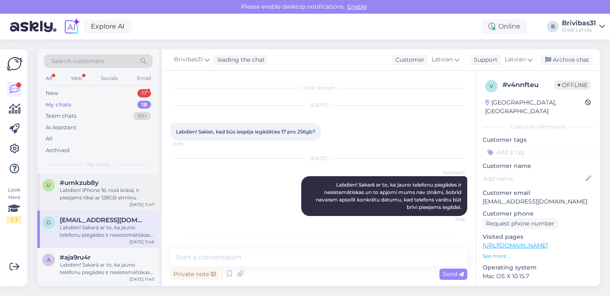
click at [76, 198] on div "Labdien! iPhone 16, rozā krāsā, ir pieejams tikai ar 128GB atmiņu." at bounding box center [107, 194] width 95 height 15
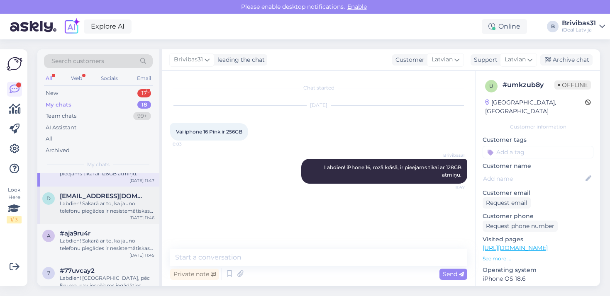
scroll to position [29, 0]
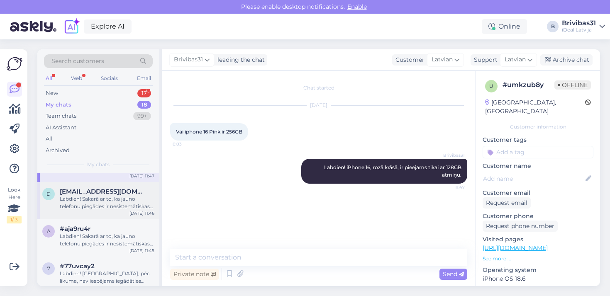
click at [87, 208] on div "Labdien! Sakarā ar to, ka jauno telefonu piegādes ir nesistemātiskas un to apjo…" at bounding box center [107, 203] width 95 height 15
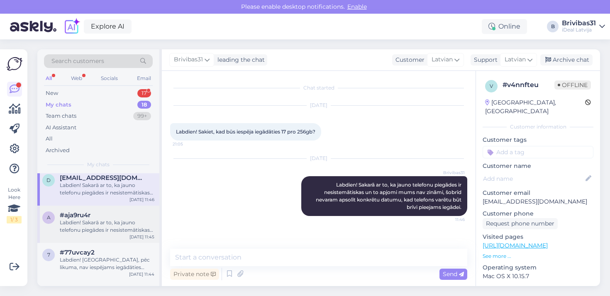
click at [104, 234] on div "a #aja9ru4r Labdien! Sakarā ar to, ka jauno telefonu piegādes ir nesistemātiska…" at bounding box center [98, 224] width 122 height 37
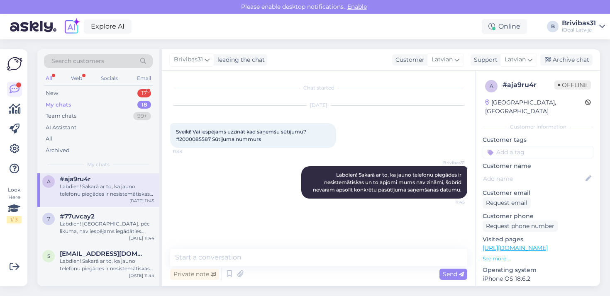
scroll to position [79, 0]
click at [104, 234] on div "7 #77uvcay2 Labdien! [GEOGRAPHIC_DATA], pēc likuma, nav iespējams iegādāties te…" at bounding box center [98, 225] width 122 height 37
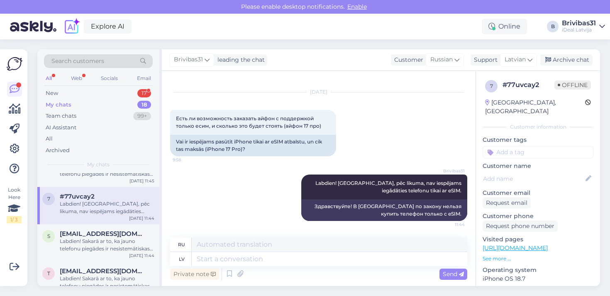
scroll to position [99, 0]
click at [103, 236] on span "[EMAIL_ADDRESS][DOMAIN_NAME]" at bounding box center [103, 233] width 86 height 7
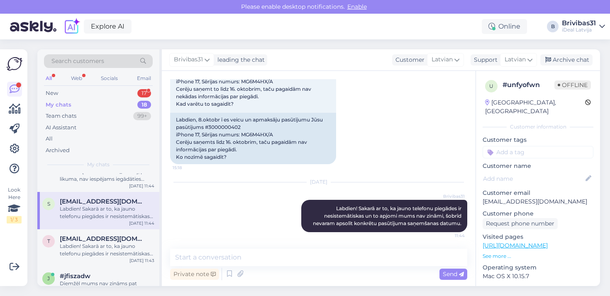
scroll to position [136, 0]
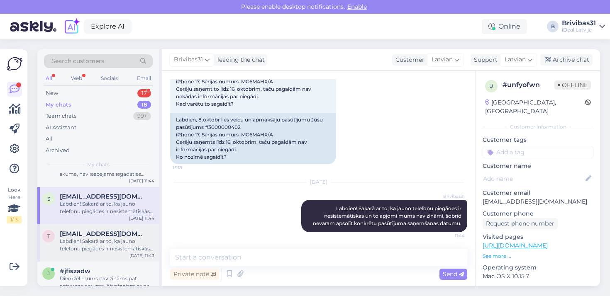
click at [103, 236] on span "[EMAIL_ADDRESS][DOMAIN_NAME]" at bounding box center [103, 233] width 86 height 7
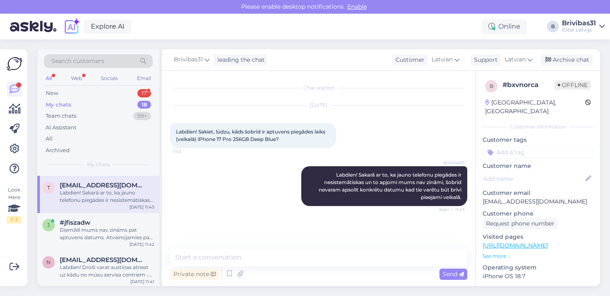
scroll to position [185, 0]
click at [103, 236] on div "Diemžēl mums nav zināms pat aptuvens datums. Atvainojamies par sagādātajām neēr…" at bounding box center [107, 233] width 95 height 15
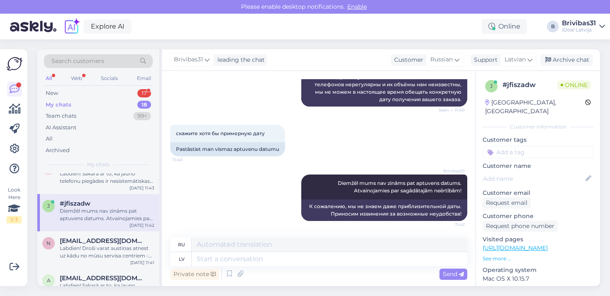
scroll to position [207, 0]
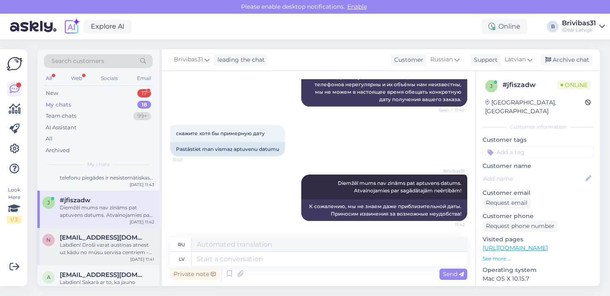
click at [103, 236] on span "[EMAIL_ADDRESS][DOMAIN_NAME]" at bounding box center [103, 237] width 86 height 7
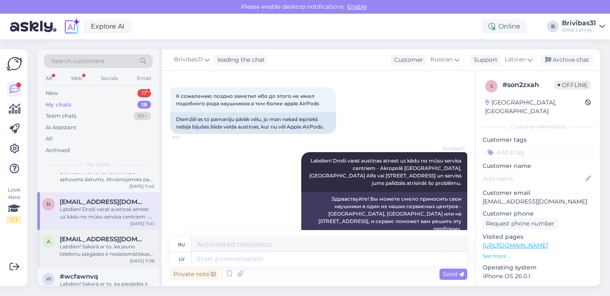
scroll to position [0, 0]
click at [103, 243] on div "Labdien! Sakarā ar to, ka jauno telefonu piegādes ir nesistemātiskas un to apjo…" at bounding box center [107, 250] width 95 height 15
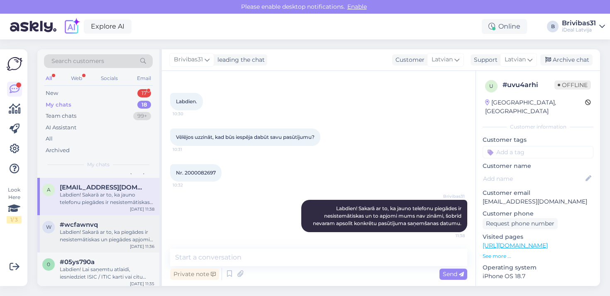
click at [104, 245] on div "w #wcfawnvq Labdien! Sakarā ar to, ka piegādes ir nesistemātiskas un piegādes a…" at bounding box center [98, 233] width 122 height 37
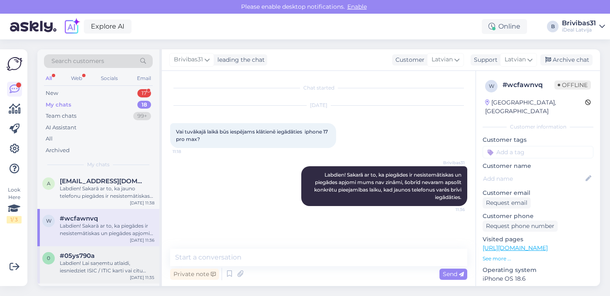
click at [108, 260] on div "Labdien! Lai saņemtu atlaidi, iesniedziet ISIC / ITIC karti vai citu dokumentu,…" at bounding box center [107, 267] width 95 height 15
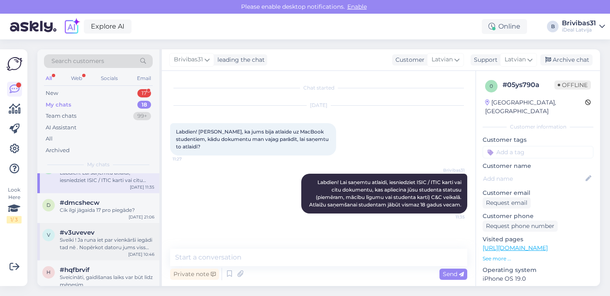
click at [115, 223] on div "v #v3uvevev Sveiki ! Ja runa iet par vienkārši iegādi tad nē . Nopērkot datoru …" at bounding box center [98, 241] width 122 height 37
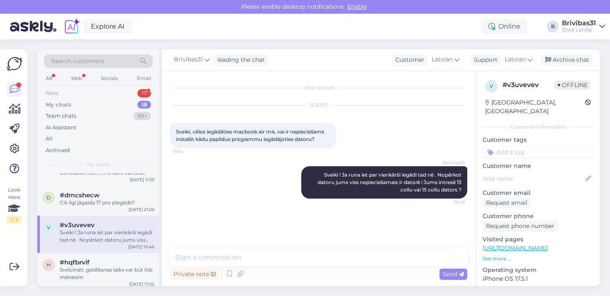
click at [81, 88] on div "New 17" at bounding box center [98, 94] width 109 height 12
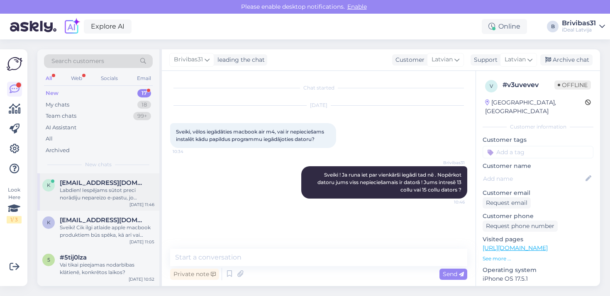
click at [89, 197] on div "Labdien! Iespējams sūtot preci norādīju nepareizo e-pastu, jo nesaņema nekādu a…" at bounding box center [107, 194] width 95 height 15
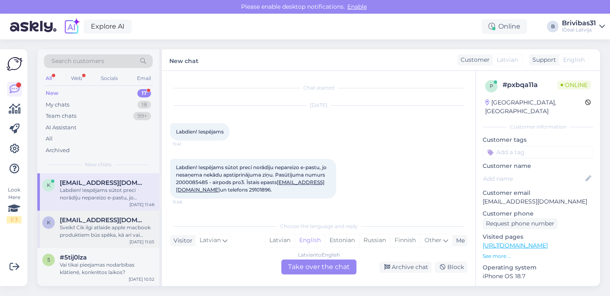
click at [91, 221] on span "[EMAIL_ADDRESS][DOMAIN_NAME]" at bounding box center [103, 220] width 86 height 7
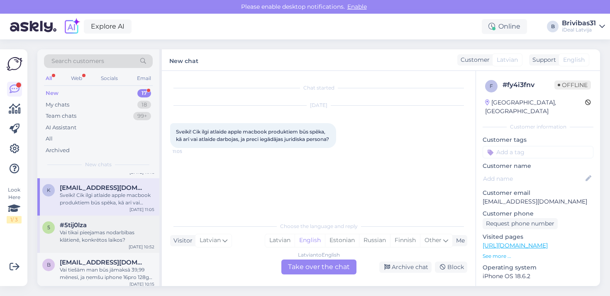
click at [98, 229] on div "Vai tikai pieejamas nodarbības klātienē, konkrētos laikos?" at bounding box center [107, 236] width 95 height 15
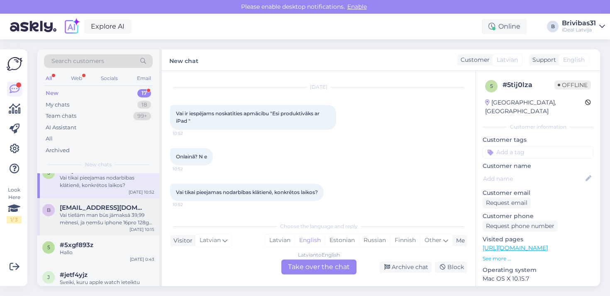
click at [98, 229] on div "b [EMAIL_ADDRESS][DOMAIN_NAME] Vai tiešām man būs jāmaksā 39,99 mēnesī, ja ņemš…" at bounding box center [98, 216] width 122 height 37
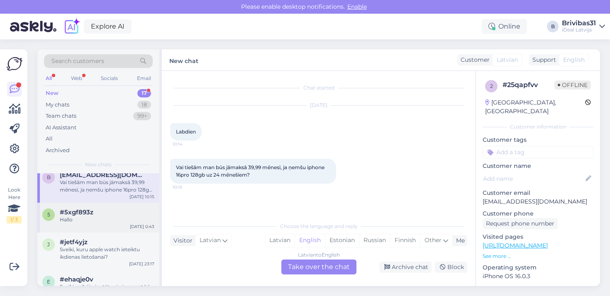
click at [98, 230] on div "5 #5xgf893z Hallo [DATE] 0:43" at bounding box center [98, 218] width 122 height 30
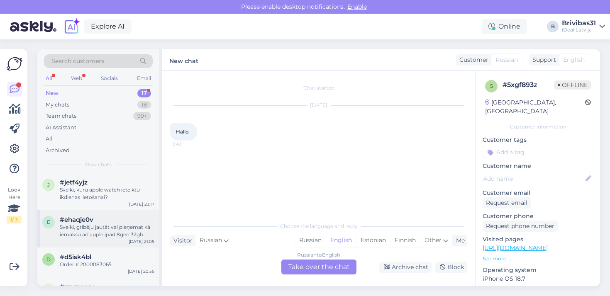
click at [98, 230] on div "Sveiki, gribēju jautāt vai pieņemat kā iemaksu arī apple ipad 8gen 32gb (viss e…" at bounding box center [107, 231] width 95 height 15
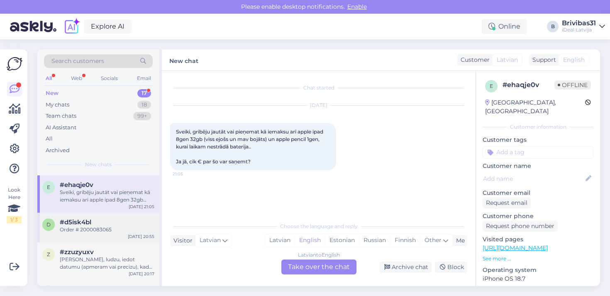
click at [108, 234] on div "d #d5isk4bl Order # 2000083065 [DATE] 20:55" at bounding box center [98, 228] width 122 height 30
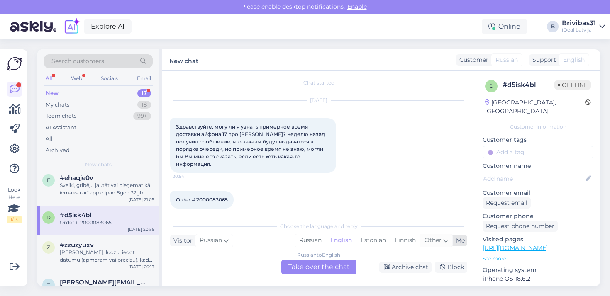
click at [427, 244] on span "Other" at bounding box center [433, 240] width 17 height 7
type input "lat"
click at [381, 217] on link "Latvian" at bounding box center [380, 219] width 91 height 13
click at [341, 262] on div "Russian to Latvian Take over the chat" at bounding box center [318, 267] width 75 height 15
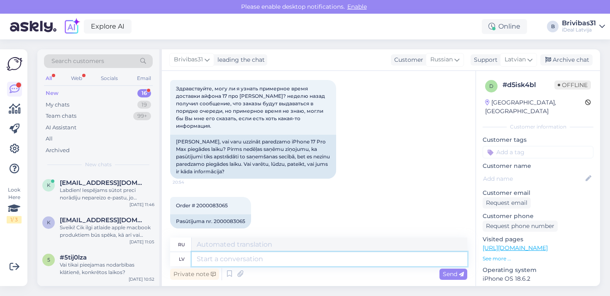
click at [260, 260] on textarea at bounding box center [330, 259] width 276 height 14
paste textarea "Labdien! Sakarā ar to, ka jauno telefonu piegādes ir nesistemātiskas un to apjo…"
type textarea "Labdien! Sakarā ar to, ka jauno telefonu piegādes ir nesistemātiskas un to apjo…"
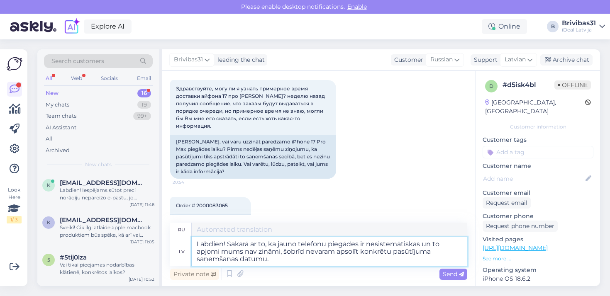
type textarea "Здравствуйте! В связи с тем, что поставки новых телефонов нерегулярны и их объё…"
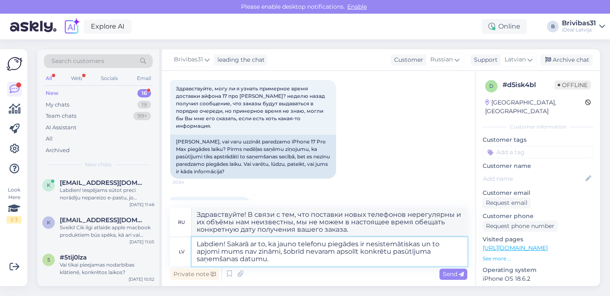
click at [394, 252] on textarea "Labdien! Sakarā ar to, ka jauno telefonu piegādes ir nesistemātiskas un to apjo…" at bounding box center [330, 251] width 276 height 29
type textarea "Labdien! Sakarā ar to, ka jauno telefonu piegādes ir nesistemātiskas un to apjo…"
type textarea "Здравствуйте! В связи с тем, что поставки новых телефонов нерегулярны и их объё…"
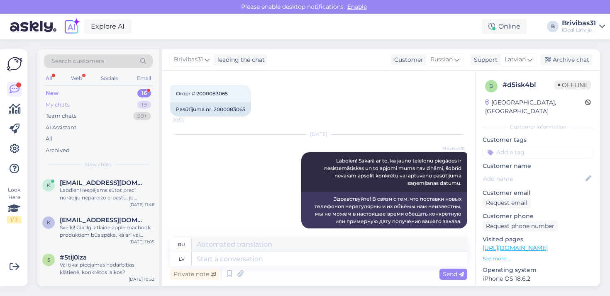
click at [81, 105] on div "My chats 19" at bounding box center [98, 105] width 109 height 12
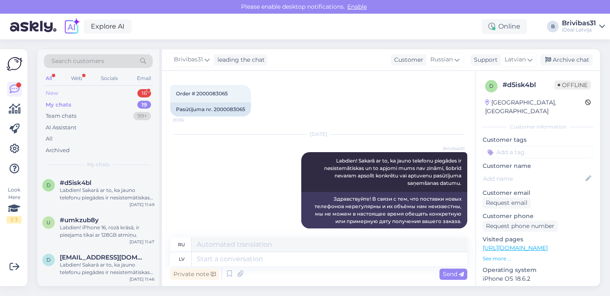
click at [84, 96] on div "New 16" at bounding box center [98, 94] width 109 height 12
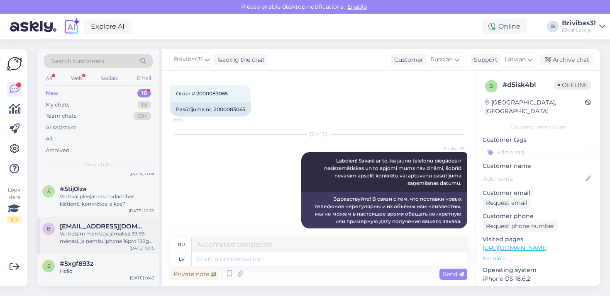
click at [77, 240] on div "Vai tiešām man būs jāmaksā 39,99 mēnesī, ja ņemšu iphone 16pro 128gb uz 24 mēne…" at bounding box center [107, 237] width 95 height 15
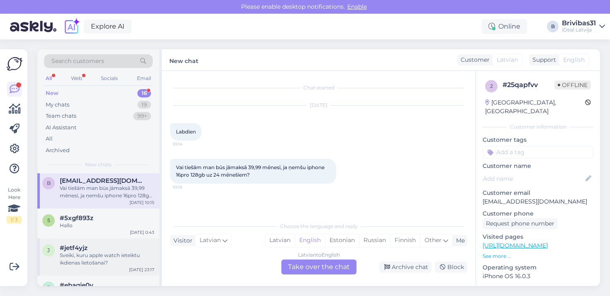
click at [77, 241] on div "j #jetf4yjz Sveiki, kuru apple watch ieteiktu ikdienas lietošanai? [DATE] 23:17" at bounding box center [98, 257] width 122 height 37
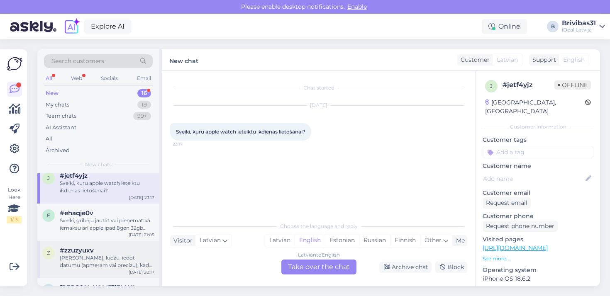
click at [77, 241] on div "z #zzuzyuxv Varetu, ludzu, iedot datumu (apmeram vai precizu), kad varetu sagai…" at bounding box center [98, 259] width 122 height 37
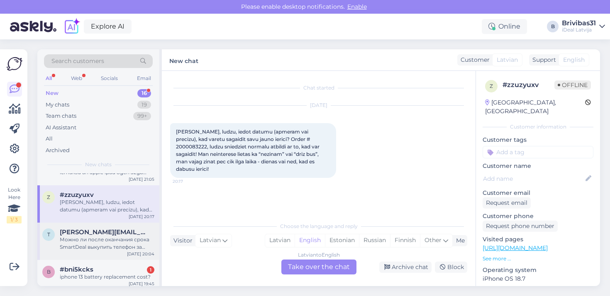
click at [110, 230] on span "[PERSON_NAME][EMAIL_ADDRESS][PERSON_NAME][DOMAIN_NAME]" at bounding box center [103, 232] width 86 height 7
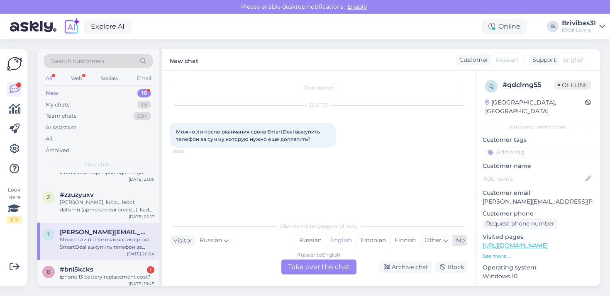
click at [443, 241] on icon at bounding box center [445, 240] width 5 height 9
type input "latv"
click at [386, 217] on link "Latvian" at bounding box center [380, 219] width 91 height 13
click at [329, 271] on div "Russian to Latvian Take over the chat" at bounding box center [318, 267] width 75 height 15
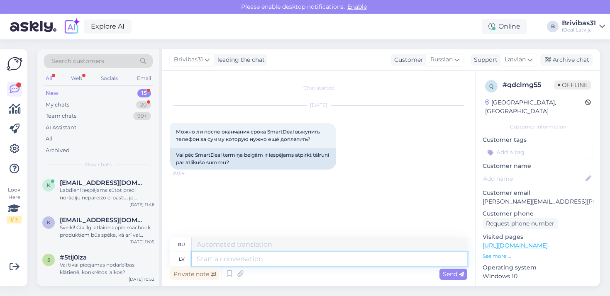
click at [268, 257] on textarea at bounding box center [330, 259] width 276 height 14
type textarea "Lab dien"
type textarea "Хороший"
type textarea "l"
type textarea "Labdien! N"
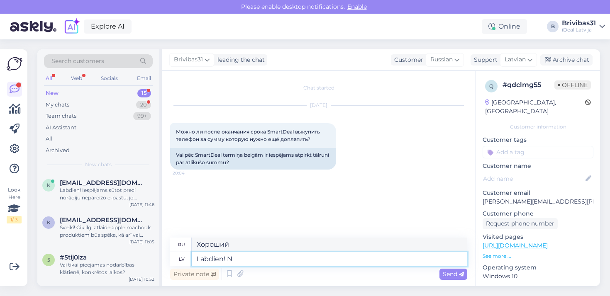
type textarea "Привет!"
type textarea "Labdien! Nē, tas"
type textarea "Привет! Нет,"
type textarea "Labdien! Nē, tas nebūs"
type textarea "Привет! Нет, всё."
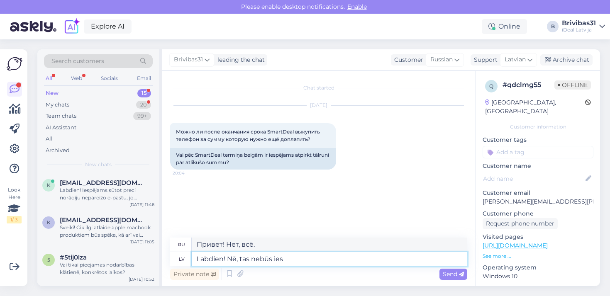
type textarea "Labdien! Nē, tas nebūs iesp"
type textarea "Привет! Нет, не будет."
type textarea "Labdien! Nē, tas nebūs iespējams."
type textarea "Здравствуйте! Нет, это невозможно."
type textarea "Labdien! Nē, tas nebūs iespējams. Ierīce ir j"
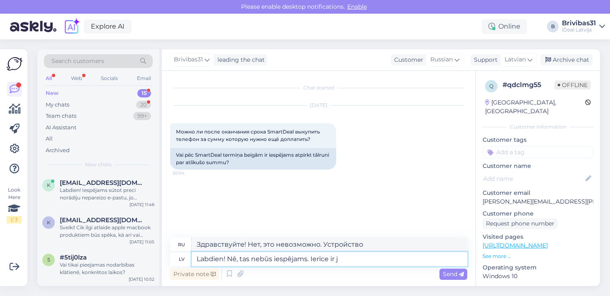
type textarea "Здравствуйте! Нет, это невозможно. Устройство..."
type textarea "Labdien! Nē, tas nebūs iespējams. Ierīce ir jāatgriež."
type textarea "Здравствуйте! Нет, это невозможно. Устройство необходимо вернуть."
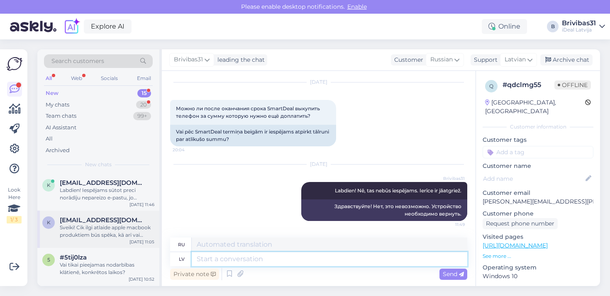
scroll to position [424, 0]
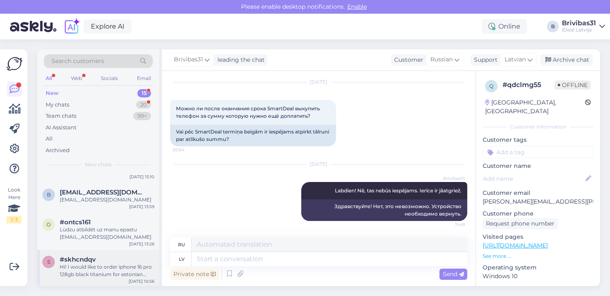
click at [89, 250] on div "s #skhcndqv Hi! I would like to order iphone 16 pro 128gb black titanium for es…" at bounding box center [98, 268] width 122 height 37
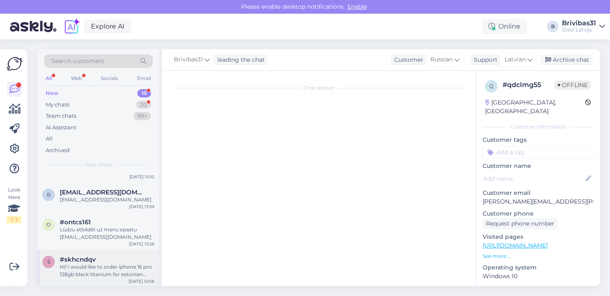
scroll to position [0, 0]
click at [89, 250] on div "s #skhcndqv Hi! I would like to order iphone 16 pro 128gb black titanium for es…" at bounding box center [98, 268] width 122 height 37
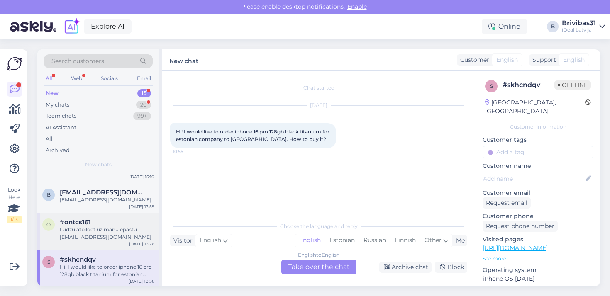
click at [111, 242] on div "o #ontcs161 Lūdzu atbildēt uz manu epastu [EMAIL_ADDRESS][DOMAIN_NAME] [DATE] 1…" at bounding box center [98, 231] width 122 height 37
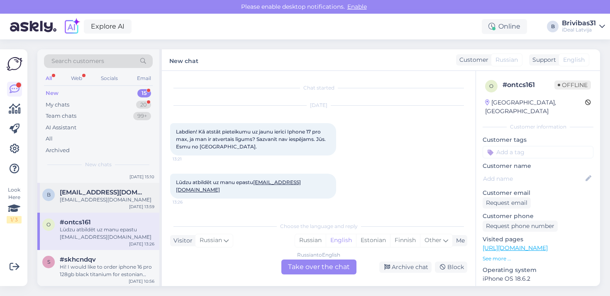
click at [75, 200] on div "[EMAIL_ADDRESS][DOMAIN_NAME]" at bounding box center [107, 199] width 95 height 7
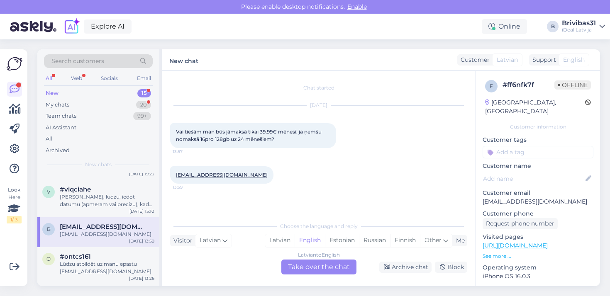
scroll to position [388, 0]
click at [98, 203] on div "[PERSON_NAME], ludzu, iedot datumu (apmeram vai precizu), kad varetu sagaidit s…" at bounding box center [107, 202] width 95 height 15
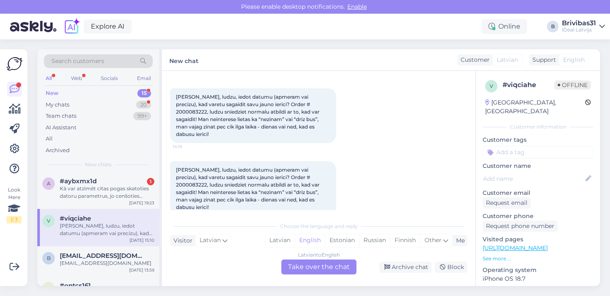
scroll to position [333, 0]
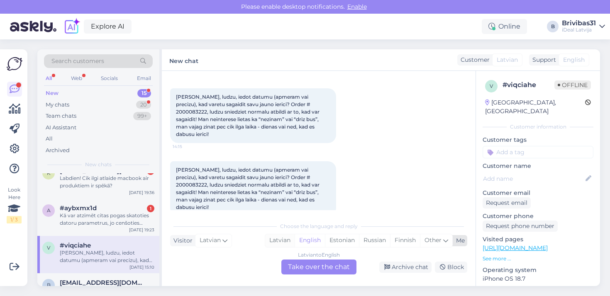
click at [283, 244] on div "Latvian" at bounding box center [279, 241] width 29 height 12
click at [295, 266] on div "Latvian to Latvian Take over the chat" at bounding box center [318, 267] width 75 height 15
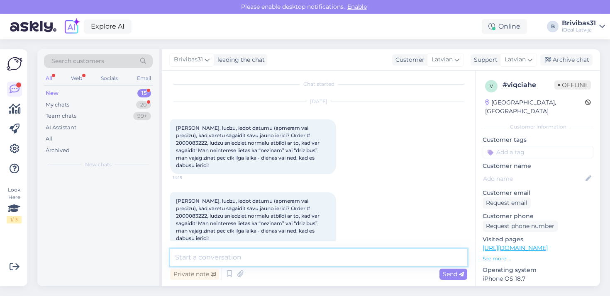
click at [283, 257] on textarea at bounding box center [318, 257] width 297 height 17
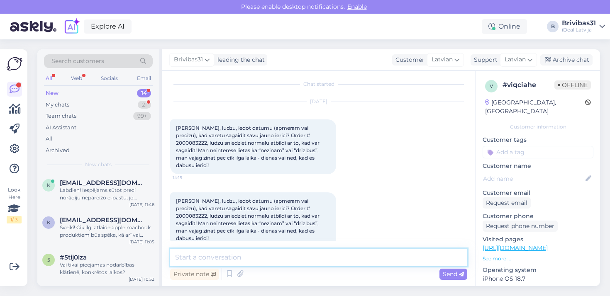
paste textarea "Labdien! Sakarā ar to, ka jauno telefonu piegādes ir nesistemātiskas un to apjo…"
type textarea "Labdien! Sakarā ar to, ka jauno telefonu piegādes ir nesistemātiskas un to apjo…"
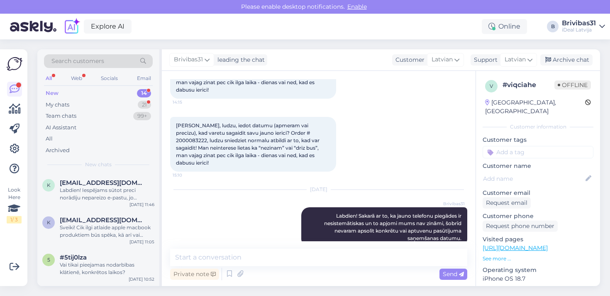
click at [117, 95] on div "New 14" at bounding box center [98, 94] width 109 height 12
click at [78, 197] on div "Labdien! Iespējams sūtot preci norādīju nepareizo e-pastu, jo nesaņema nekādu a…" at bounding box center [107, 194] width 95 height 15
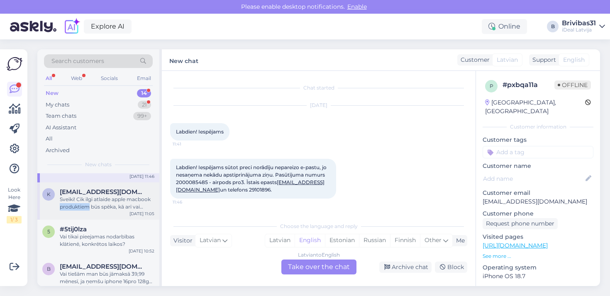
scroll to position [39, 0]
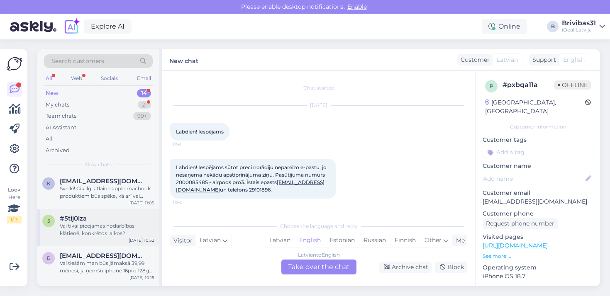
click at [61, 230] on div "Vai tikai pieejamas nodarbības klātienē, konkrētos laikos?" at bounding box center [107, 230] width 95 height 15
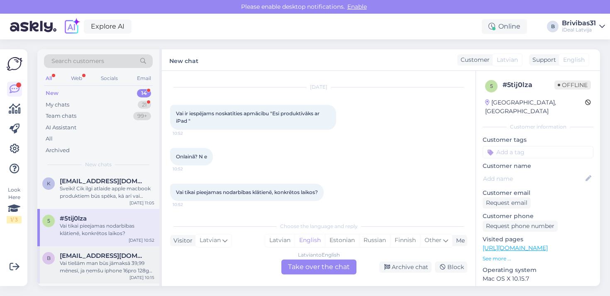
click at [114, 247] on div "b [EMAIL_ADDRESS][DOMAIN_NAME] Vai tiešām man būs jāmaksā 39,99 mēnesī, ja ņemš…" at bounding box center [98, 265] width 122 height 37
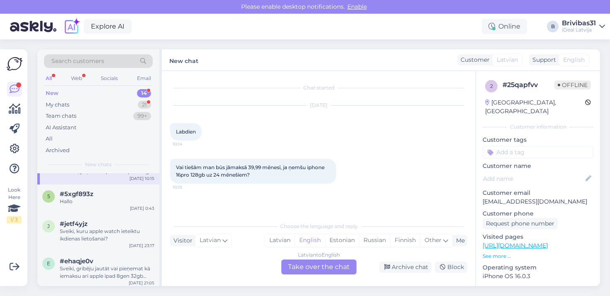
scroll to position [139, 0]
click at [109, 214] on div "j #jetf4yjz Sveiki, kuru apple watch ieteiktu ikdienas lietošanai? [DATE] 23:17" at bounding box center [98, 232] width 122 height 37
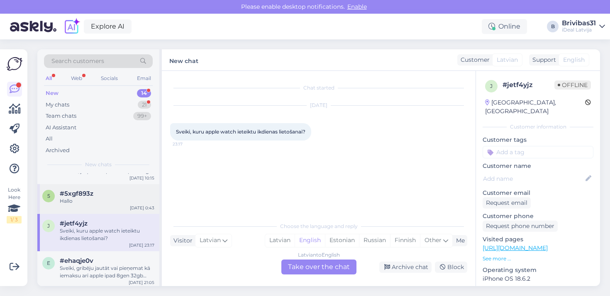
click at [109, 201] on div "Hallo" at bounding box center [107, 201] width 95 height 7
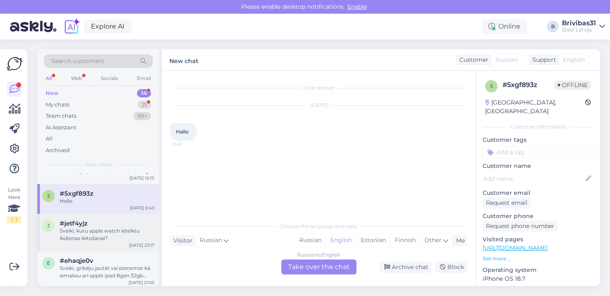
click at [117, 242] on div "j #jetf4yjz Sveiki, kuru apple watch ieteiktu ikdienas lietošanai? [DATE] 23:17" at bounding box center [98, 232] width 122 height 37
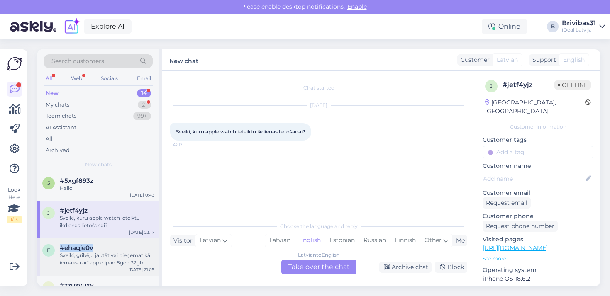
click at [117, 243] on div "e #ehaqje0v Sveiki, gribēju jautāt vai pieņemat kā iemaksu arī apple ipad 8gen …" at bounding box center [98, 257] width 122 height 37
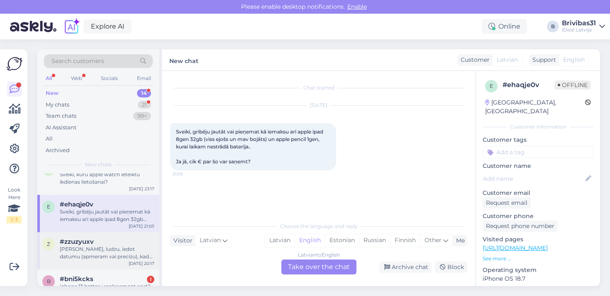
click at [117, 243] on div "#zzuzyuxv" at bounding box center [107, 241] width 95 height 7
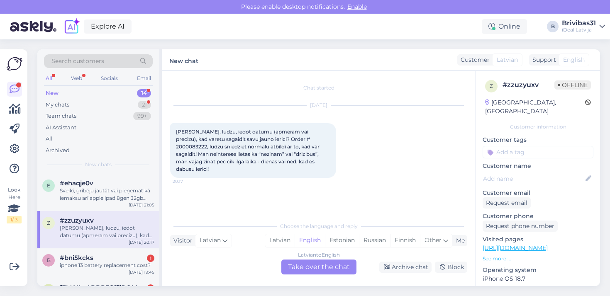
scroll to position [236, 0]
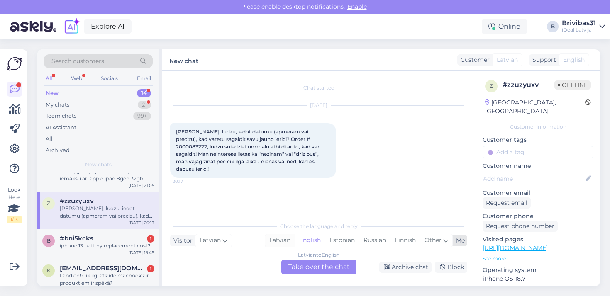
click at [290, 241] on div "Latvian" at bounding box center [279, 241] width 29 height 12
click at [298, 263] on div "Latvian to Latvian Take over the chat" at bounding box center [318, 267] width 75 height 15
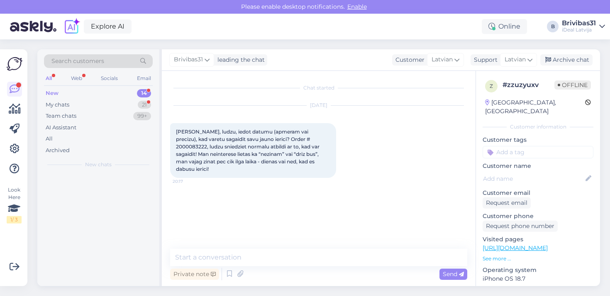
scroll to position [0, 0]
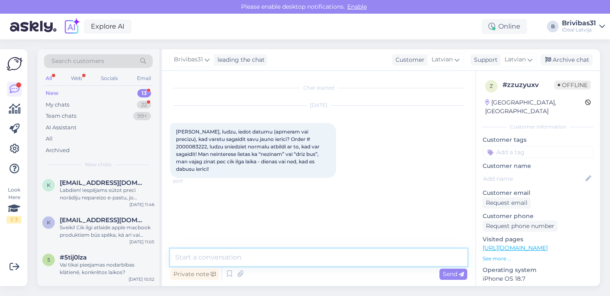
click at [291, 263] on textarea at bounding box center [318, 257] width 297 height 17
paste textarea "Labdien! Sakarā ar to, ka jauno telefonu piegādes ir nesistemātiskas un to apjo…"
type textarea "Labdien! Sakarā ar to, ka jauno telefonu piegādes ir nesistemātiskas un to apjo…"
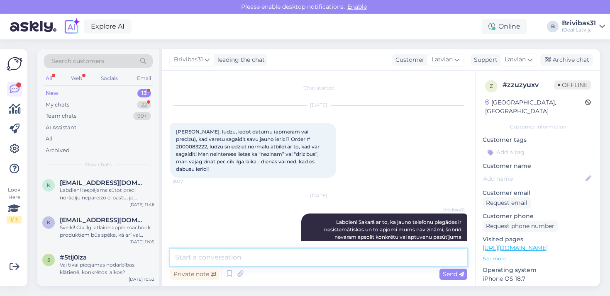
scroll to position [14, 0]
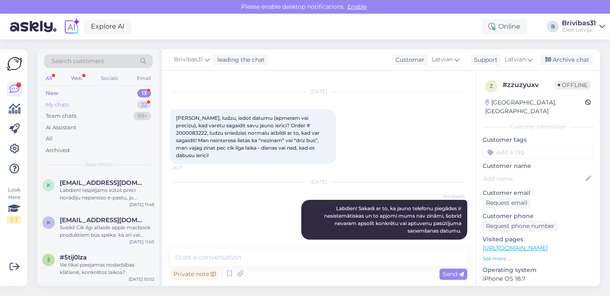
click at [78, 105] on div "My chats 22" at bounding box center [98, 105] width 109 height 12
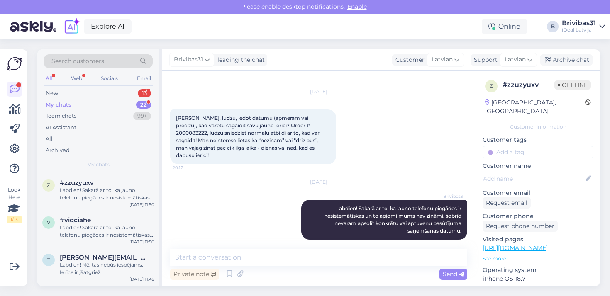
click at [77, 99] on div "My chats 22" at bounding box center [98, 105] width 109 height 12
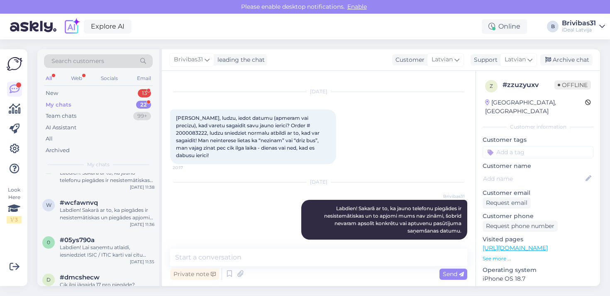
scroll to position [557, 0]
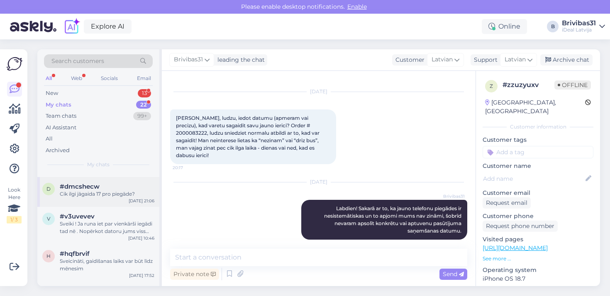
click at [83, 198] on div "d #dmcshecw Cik ilgi jāgaida 17 pro piegāde? [DATE] 21:06" at bounding box center [98, 192] width 122 height 30
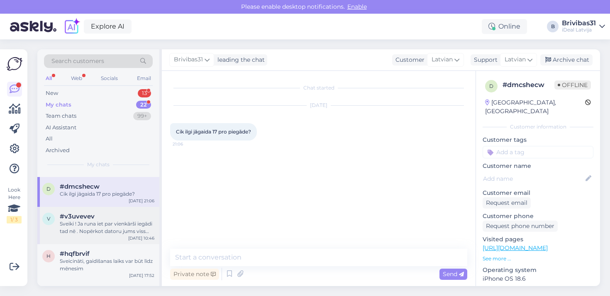
scroll to position [543, 0]
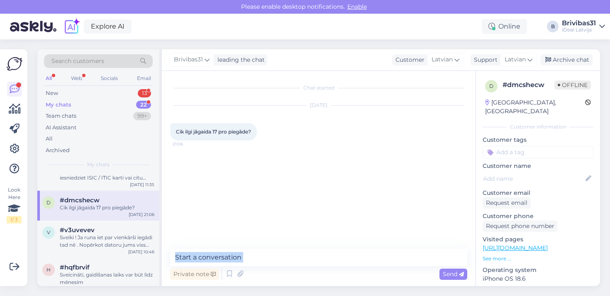
drag, startPoint x: 206, startPoint y: 272, endPoint x: 205, endPoint y: 258, distance: 13.7
click at [205, 258] on div "Private note Send" at bounding box center [318, 265] width 297 height 33
click at [205, 258] on textarea at bounding box center [318, 257] width 297 height 17
paste textarea "Labdien! Sakarā ar to, ka jauno telefonu piegādes ir nesistemātiskas un to apjo…"
type textarea "Labdien! Sakarā ar to, ka jauno telefonu piegādes ir nesistemātiskas un to apjo…"
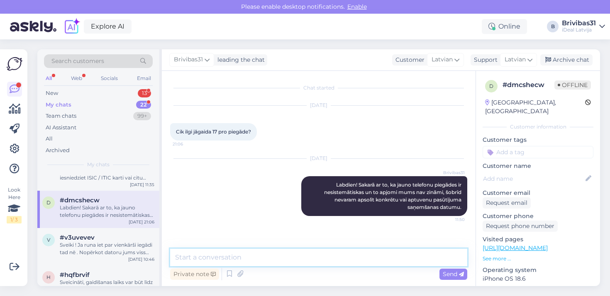
scroll to position [0, 0]
click at [123, 105] on div "My chats 22" at bounding box center [98, 105] width 109 height 12
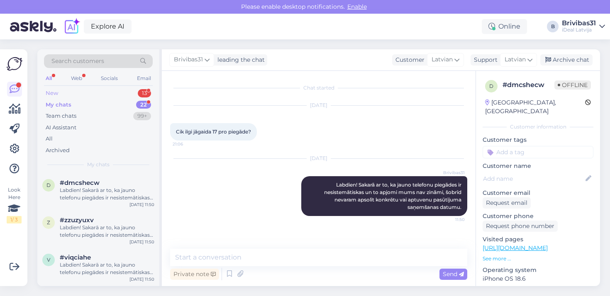
click at [123, 93] on div "New 13" at bounding box center [98, 94] width 109 height 12
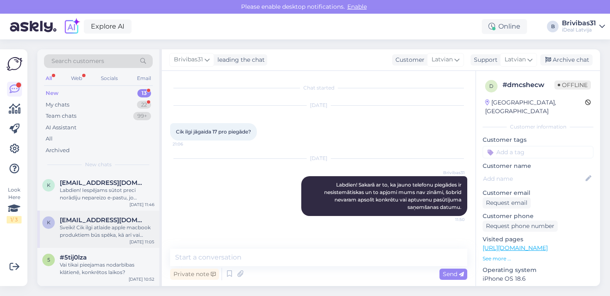
drag, startPoint x: 105, startPoint y: 169, endPoint x: 89, endPoint y: 223, distance: 56.9
click at [89, 224] on div "Sveiki! Cik ilgi atlaide apple macbook produktiem būs spēka, kā arī vai atlaide…" at bounding box center [107, 231] width 95 height 15
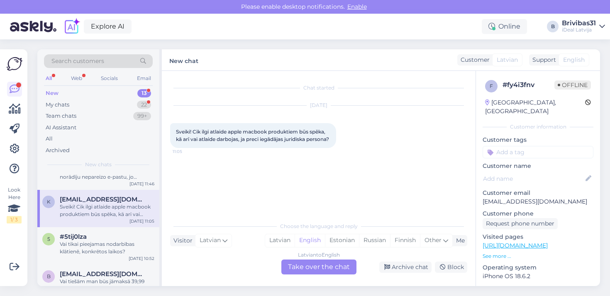
scroll to position [24, 0]
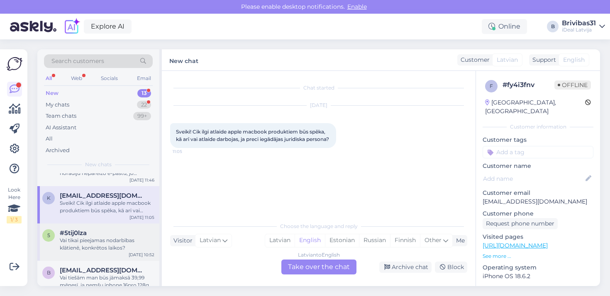
click at [97, 240] on div "Vai tikai pieejamas nodarbības klātienē, konkrētos laikos?" at bounding box center [107, 244] width 95 height 15
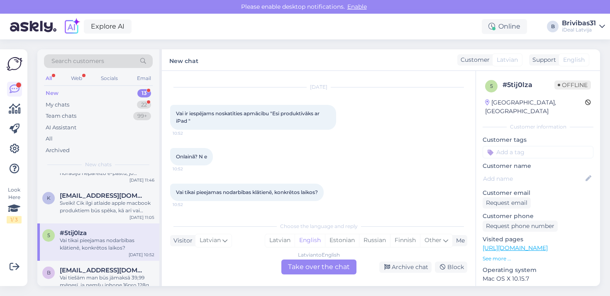
scroll to position [51, 0]
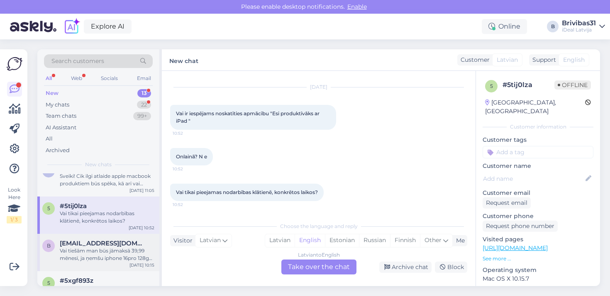
click at [97, 240] on span "[EMAIL_ADDRESS][DOMAIN_NAME]" at bounding box center [103, 243] width 86 height 7
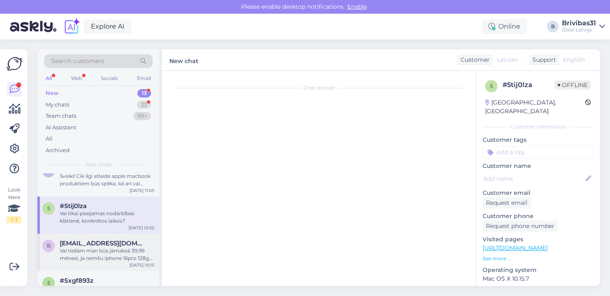
scroll to position [0, 0]
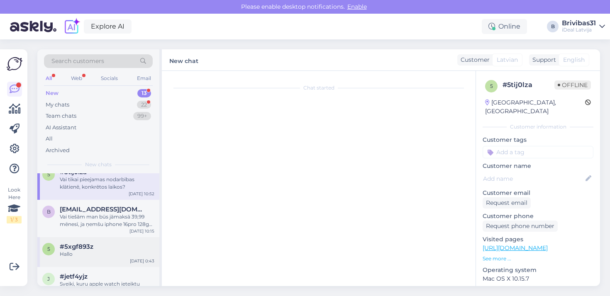
click at [96, 242] on div "5 #5xgf893z Hallo [DATE] 0:43" at bounding box center [98, 252] width 122 height 30
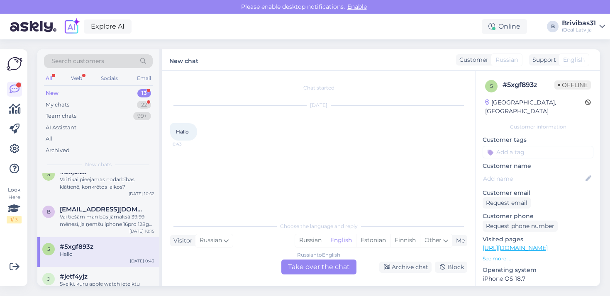
scroll to position [142, 0]
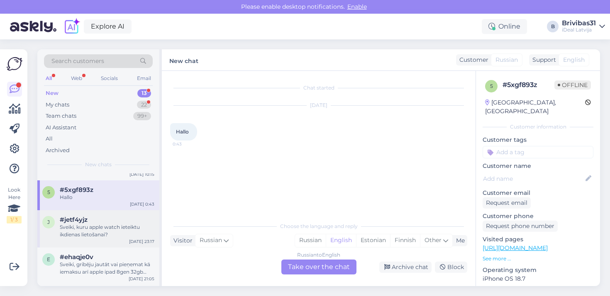
click at [96, 242] on div "j #jetf4yjz Sveiki, kuru apple watch ieteiktu ikdienas lietošanai? [DATE] 23:17" at bounding box center [98, 228] width 122 height 37
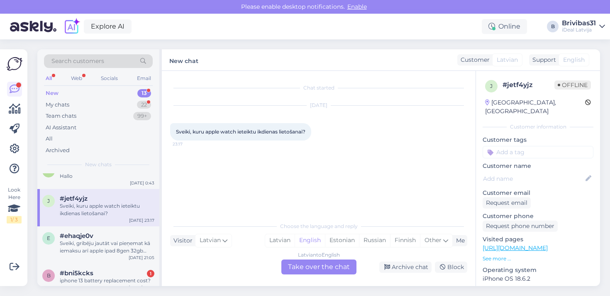
scroll to position [176, 0]
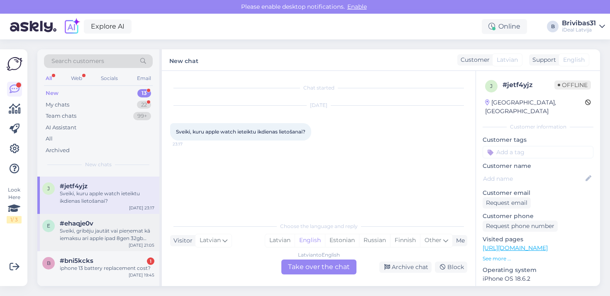
click at [96, 242] on div "e #ehaqje0v Sveiki, gribēju jautāt vai pieņemat kā iemaksu arī apple ipad 8gen …" at bounding box center [98, 232] width 122 height 37
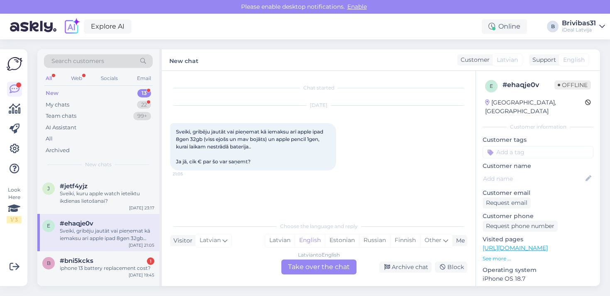
click at [105, 238] on div "Sveiki, gribēju jautāt vai pieņemat kā iemaksu arī apple ipad 8gen 32gb (viss e…" at bounding box center [107, 235] width 95 height 15
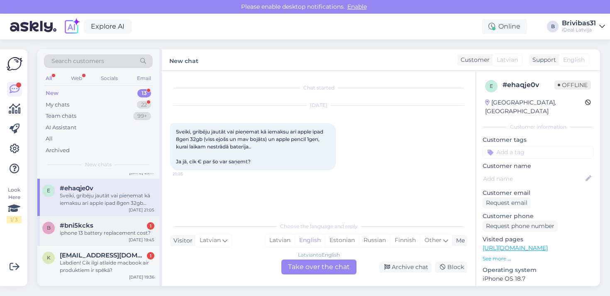
scroll to position [215, 0]
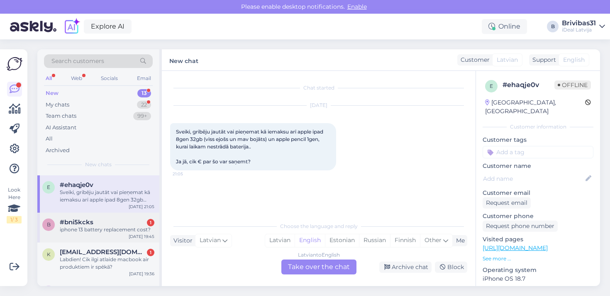
click at [103, 239] on div "b #bni5kcks 1 iphone 13 battery replacement cost? [DATE] 19:45" at bounding box center [98, 228] width 122 height 30
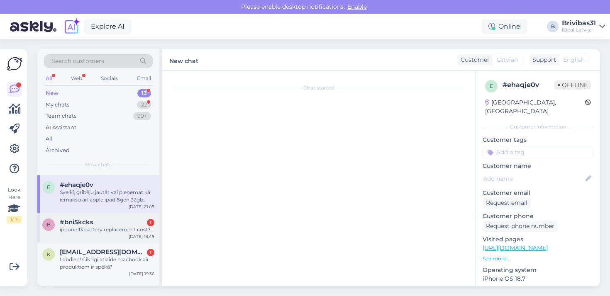
click at [105, 238] on div "b #bni5kcks 1 iphone 13 battery replacement cost? [DATE] 19:45" at bounding box center [98, 228] width 122 height 30
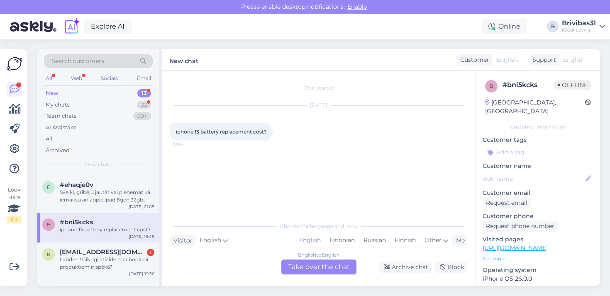
click at [323, 267] on div "English to English Take over the chat" at bounding box center [318, 267] width 75 height 15
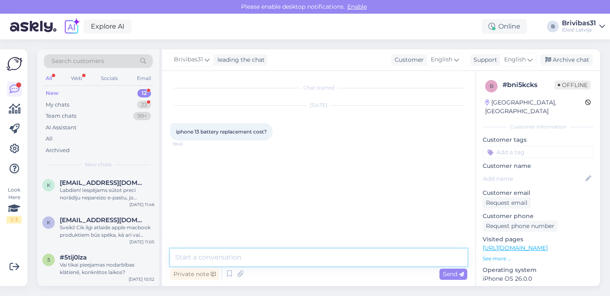
click at [313, 261] on textarea at bounding box center [318, 257] width 297 height 17
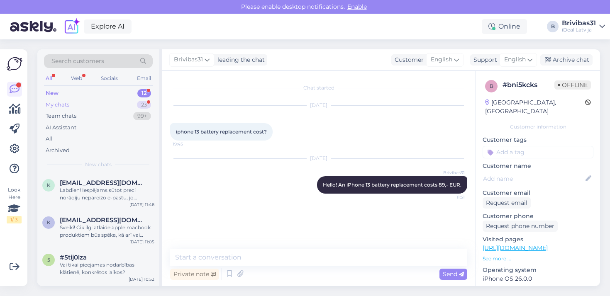
click at [98, 103] on div "My chats 23" at bounding box center [98, 105] width 109 height 12
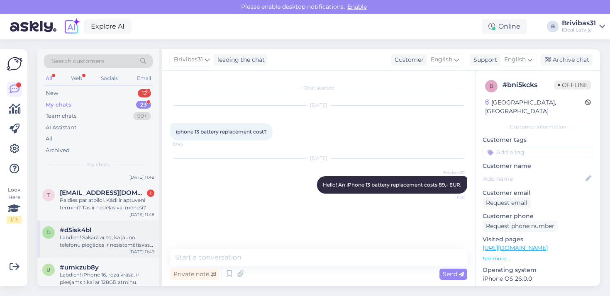
scroll to position [177, 0]
click at [86, 204] on div "Paldies par atbildi. Kādi ir aptuveni termini? Tas ir nedēļas vai mēneši?" at bounding box center [107, 203] width 95 height 15
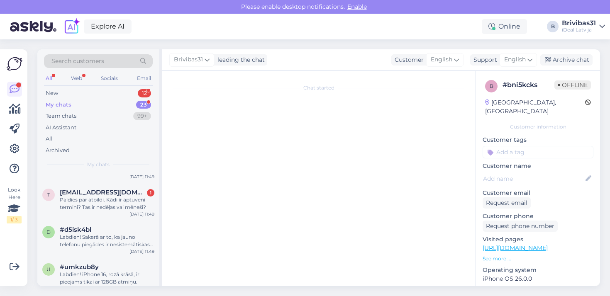
scroll to position [17, 0]
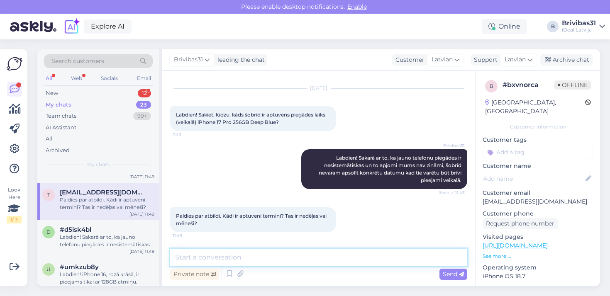
click at [218, 256] on textarea at bounding box center [318, 257] width 297 height 17
click at [203, 255] on textarea "Diemžēl arī aptuvens piegādes laiks mums nav zināms." at bounding box center [318, 257] width 297 height 17
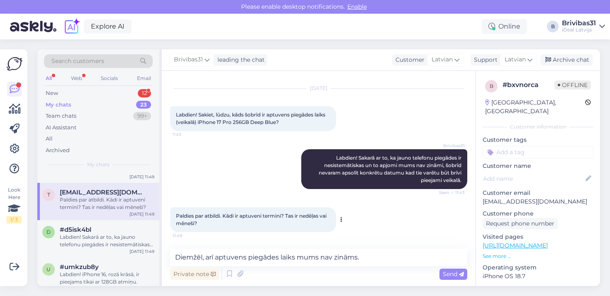
click at [267, 226] on div "Paldies par atbildi. Kādi ir aptuveni termini? Tas ir nedēļas vai mēneši? 11:49" at bounding box center [253, 220] width 166 height 25
click at [363, 256] on textarea "Diemžēl, arī aptuvens piegādes laiks mums nav zināms." at bounding box center [318, 257] width 297 height 17
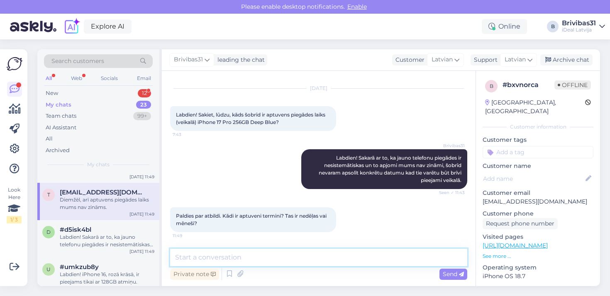
scroll to position [53, 0]
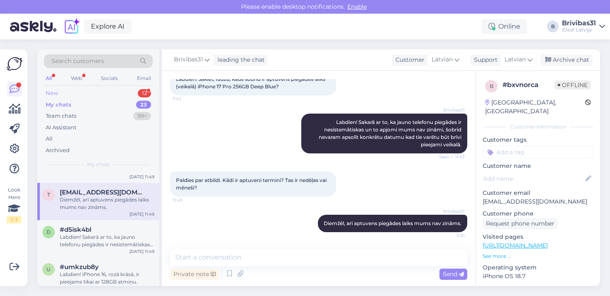
click at [100, 93] on div "New 12" at bounding box center [98, 94] width 109 height 12
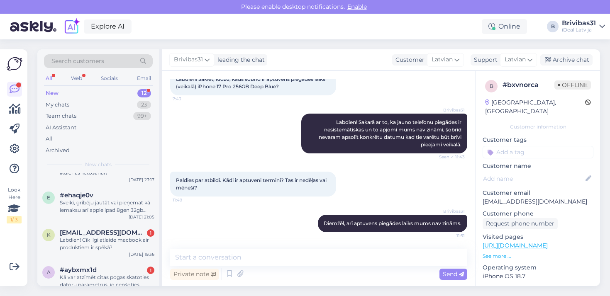
scroll to position [231, 0]
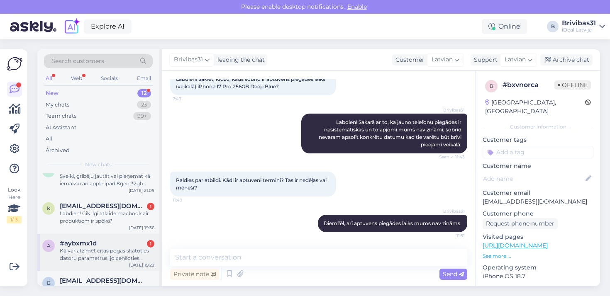
click at [106, 240] on div "#aybxmx1d 1" at bounding box center [107, 243] width 95 height 7
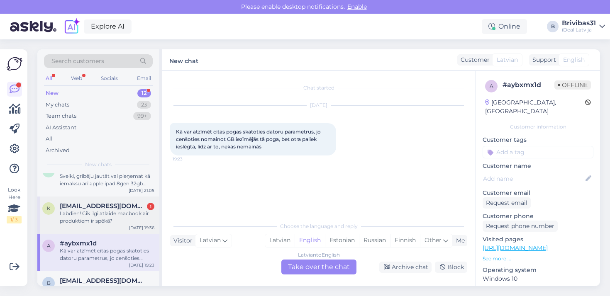
click at [103, 222] on div "Labdien! Cik ilgi atlaide macbook air produktiem ir spēkā?" at bounding box center [107, 217] width 95 height 15
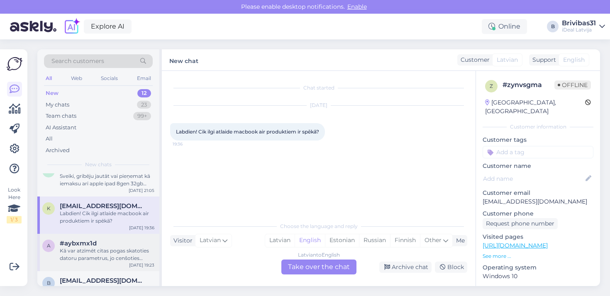
click at [99, 250] on div "Kā var atzīmēt citas pogas skatoties datoru parametrus, jo cenšoties nomainot G…" at bounding box center [107, 254] width 95 height 15
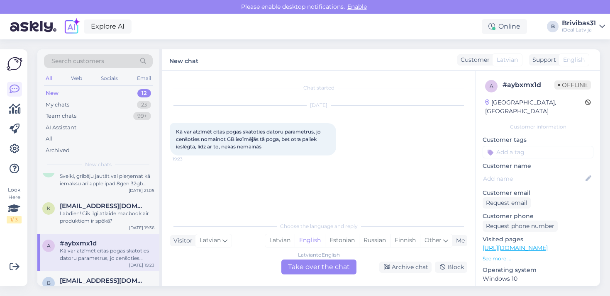
scroll to position [291, 0]
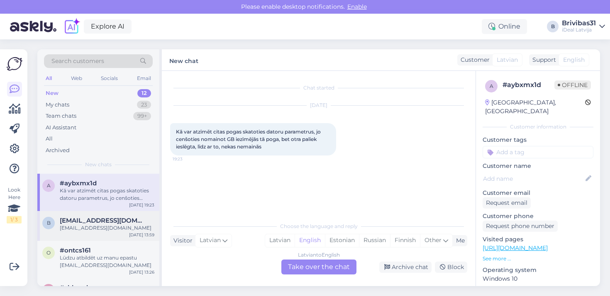
click at [111, 238] on div "b [EMAIL_ADDRESS][DOMAIN_NAME] [EMAIL_ADDRESS][DOMAIN_NAME] [DATE] 13:59" at bounding box center [98, 226] width 122 height 30
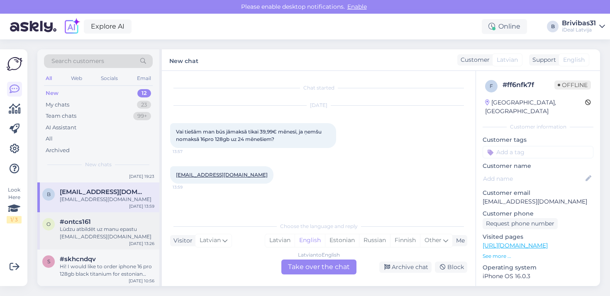
scroll to position [319, 0]
click at [109, 248] on div "o #ontcs161 Lūdzu atbildēt uz manu epastu [EMAIL_ADDRESS][DOMAIN_NAME] [DATE] 1…" at bounding box center [98, 231] width 122 height 37
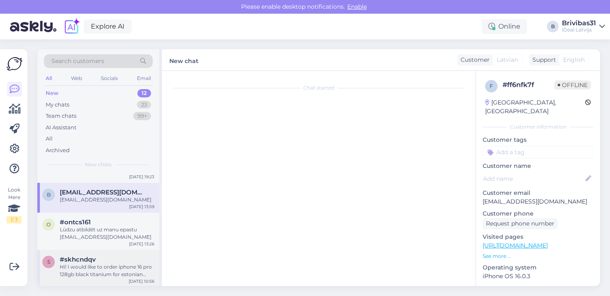
click at [104, 282] on div "s #skhcndqv Hi! I would like to order iphone 16 pro 128gb black titanium for es…" at bounding box center [98, 268] width 122 height 37
click at [140, 261] on div "#skhcndqv" at bounding box center [107, 259] width 95 height 7
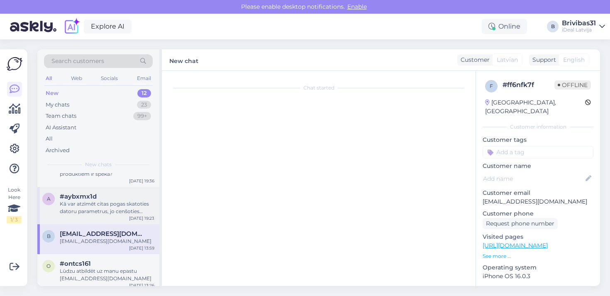
click at [102, 212] on div "Kā var atzīmēt citas pogas skatoties datoru parametrus, jo cenšoties nomainot G…" at bounding box center [107, 208] width 95 height 15
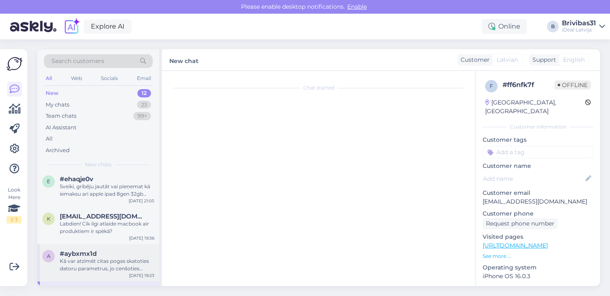
scroll to position [210, 0]
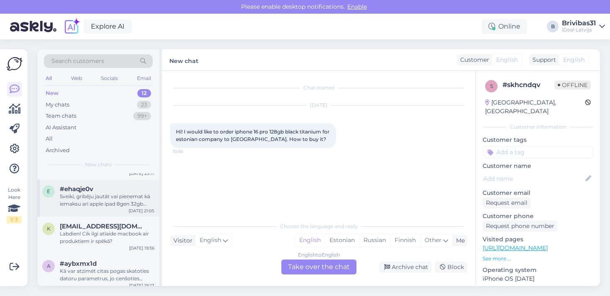
click at [102, 212] on div "e #ehaqje0v Sveiki, gribēju jautāt vai pieņemat kā iemaksu arī apple ipad 8gen …" at bounding box center [98, 198] width 122 height 37
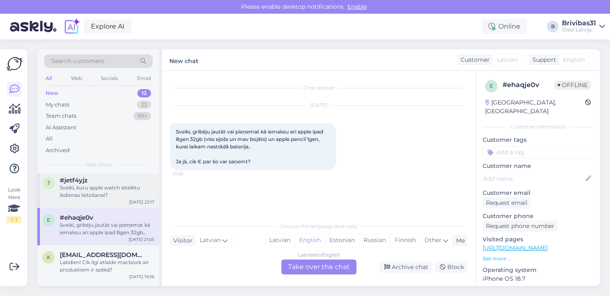
click at [110, 200] on div "j #jetf4yjz Sveiki, kuru apple watch ieteiktu ikdienas lietošanai? [DATE] 23:17" at bounding box center [98, 189] width 122 height 37
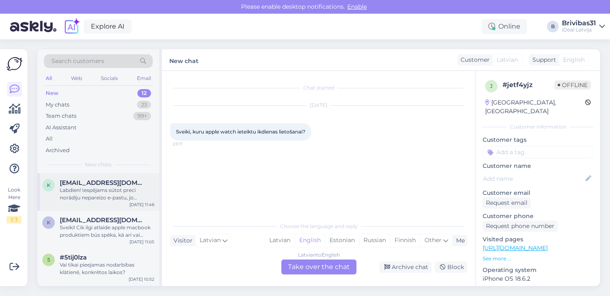
scroll to position [0, 0]
click at [109, 202] on div "k [EMAIL_ADDRESS][DOMAIN_NAME] Labdien! Iespējams sūtot preci norādīju nepareiz…" at bounding box center [98, 192] width 122 height 37
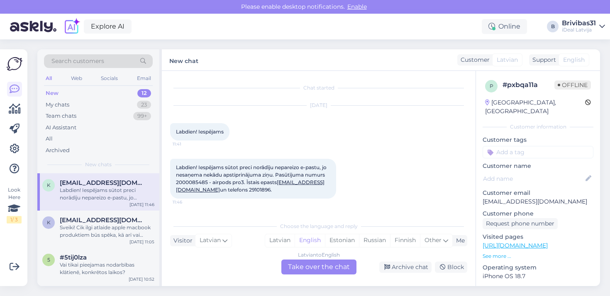
click at [111, 203] on div "k [EMAIL_ADDRESS][DOMAIN_NAME] Labdien! Iespējams sūtot preci norādīju nepareiz…" at bounding box center [98, 192] width 122 height 37
click at [46, 31] on img at bounding box center [33, 27] width 46 height 26
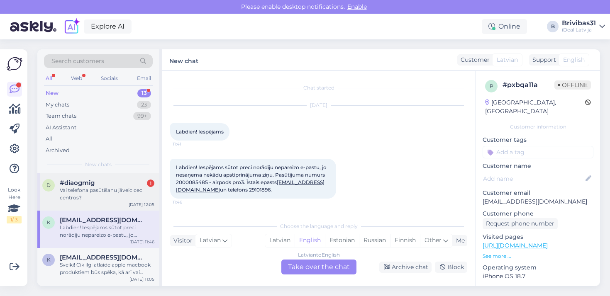
click at [100, 181] on div "#diaogmig 1" at bounding box center [107, 182] width 95 height 7
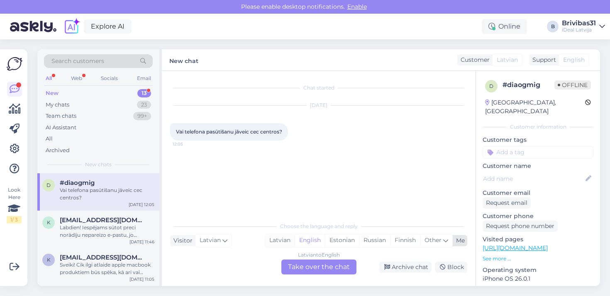
click at [281, 237] on div "Latvian" at bounding box center [279, 241] width 29 height 12
click at [294, 269] on div "Latvian to Latvian Take over the chat" at bounding box center [318, 267] width 75 height 15
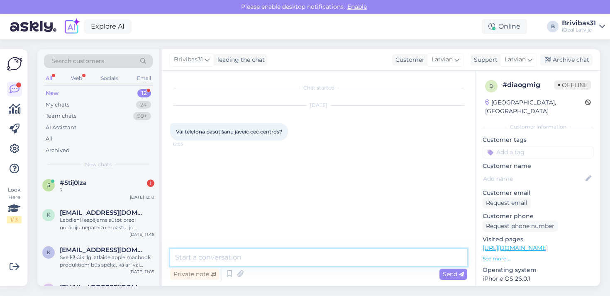
click at [292, 261] on textarea at bounding box center [318, 257] width 297 height 17
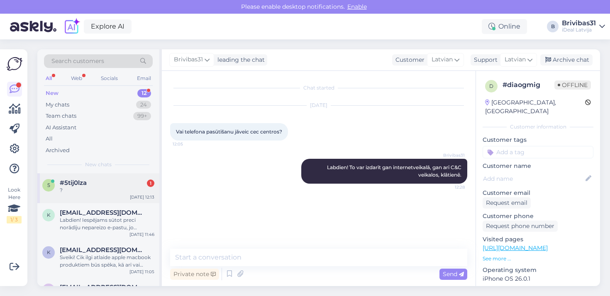
click at [91, 193] on div "5 #5tij0lza 1 ? [DATE] 12:13" at bounding box center [98, 189] width 122 height 30
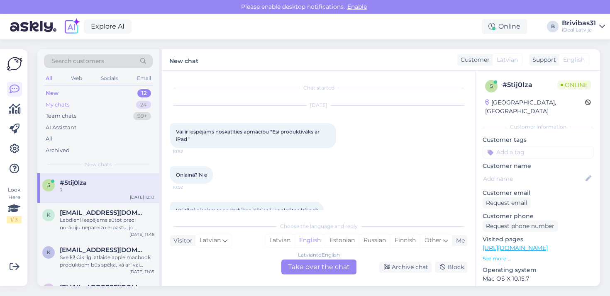
click at [75, 101] on div "My chats 24" at bounding box center [98, 105] width 109 height 12
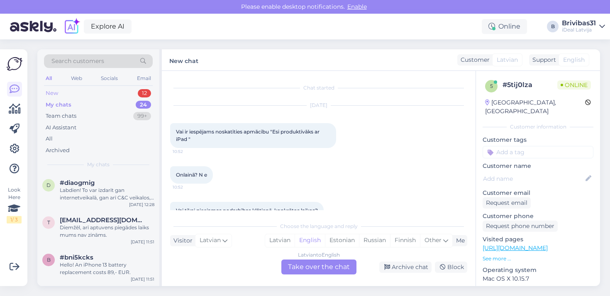
click at [104, 90] on div "New 12" at bounding box center [98, 94] width 109 height 12
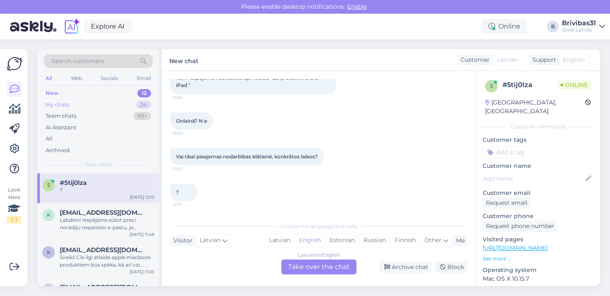
scroll to position [54, 0]
click at [84, 109] on div "My chats 24" at bounding box center [98, 105] width 109 height 12
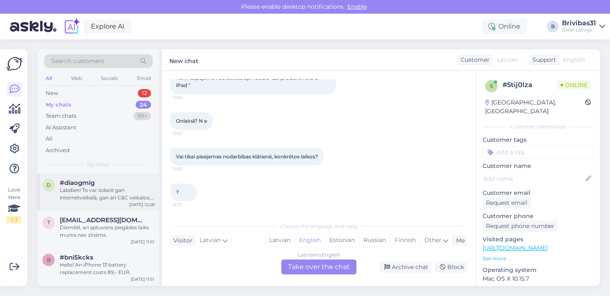
click at [74, 198] on div "Labdien! To var izdarīt gan internetveikalā, gan arī C&C veikalos, klātienē." at bounding box center [107, 194] width 95 height 15
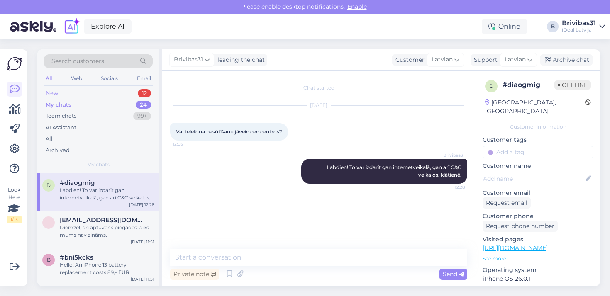
click at [133, 95] on div "New 12" at bounding box center [98, 94] width 109 height 12
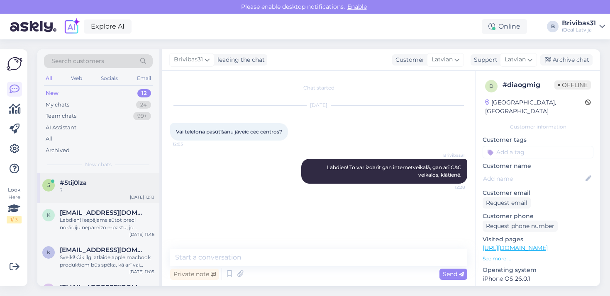
click at [97, 176] on div "5 #5tij0lza ? [DATE] 12:13" at bounding box center [98, 189] width 122 height 30
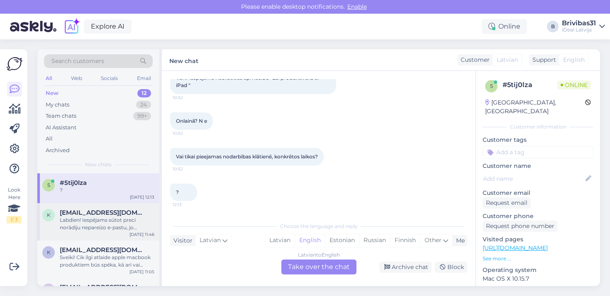
click at [112, 207] on div "k [EMAIL_ADDRESS][DOMAIN_NAME] Labdien! Iespējams sūtot preci norādīju nepareiz…" at bounding box center [98, 221] width 122 height 37
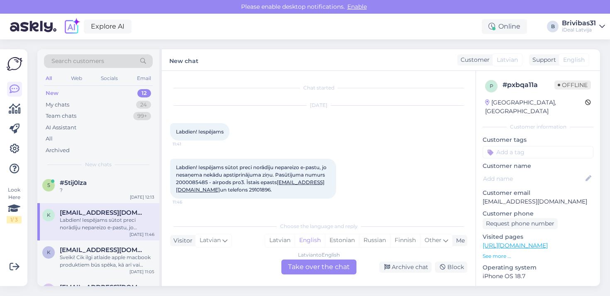
scroll to position [0, 0]
click at [75, 104] on div "My chats 24" at bounding box center [98, 105] width 109 height 12
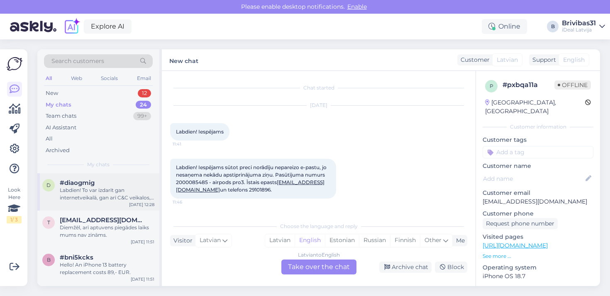
click at [105, 176] on div "d #diaogmig Labdien! To var izdarīt gan internetveikalā, gan arī C&C veikalos, …" at bounding box center [98, 192] width 122 height 37
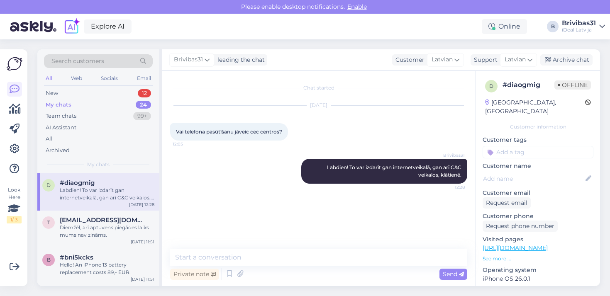
scroll to position [86, 0]
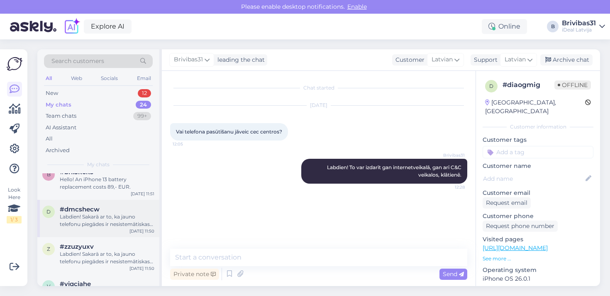
click at [140, 206] on div "#dmcshecw" at bounding box center [107, 209] width 95 height 7
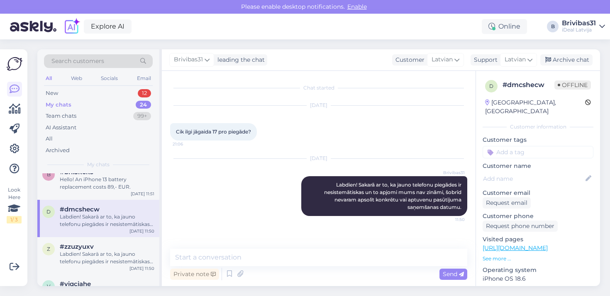
scroll to position [344, 0]
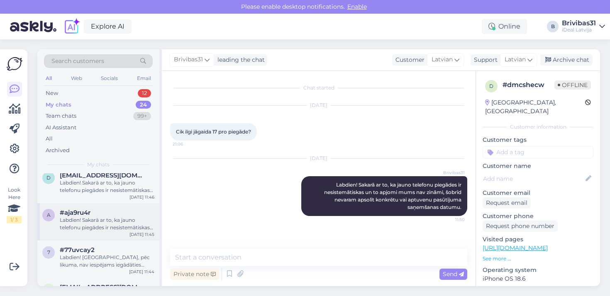
click at [117, 204] on div "a #aja9ru4r Labdien! Sakarā ar to, ka jauno telefonu piegādes ir nesistemātiska…" at bounding box center [98, 221] width 122 height 37
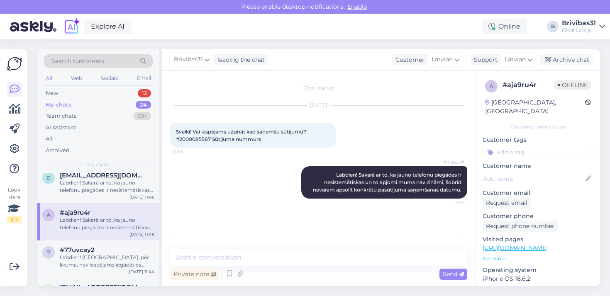
scroll to position [521, 0]
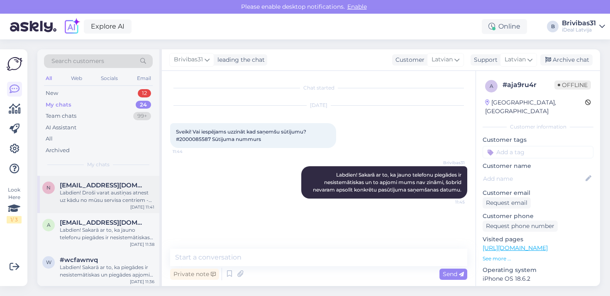
click at [117, 204] on div "n [EMAIL_ADDRESS][DOMAIN_NAME] Labdien! Droši varat austiņas atnest uz kādu no …" at bounding box center [98, 194] width 122 height 37
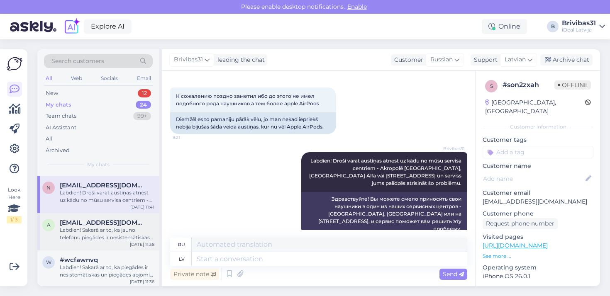
click at [147, 228] on div "Labdien! Sakarā ar to, ka jauno telefonu piegādes ir nesistemātiskas un to apjo…" at bounding box center [107, 234] width 95 height 15
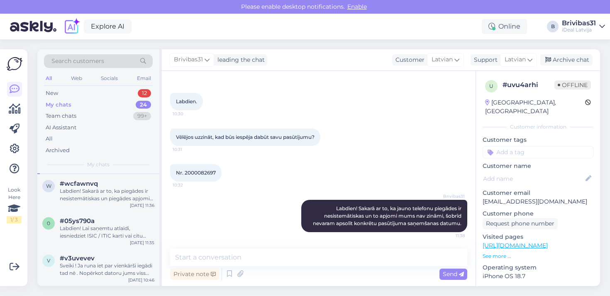
scroll to position [597, 0]
click at [149, 222] on div "#05ys790a" at bounding box center [107, 220] width 95 height 7
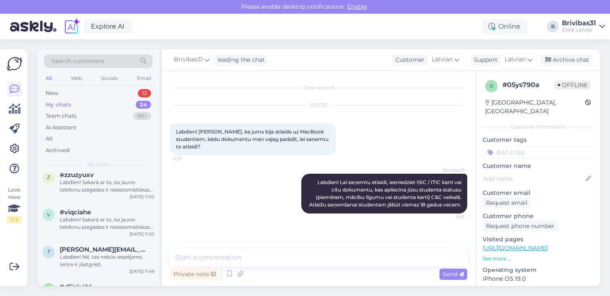
scroll to position [1, 0]
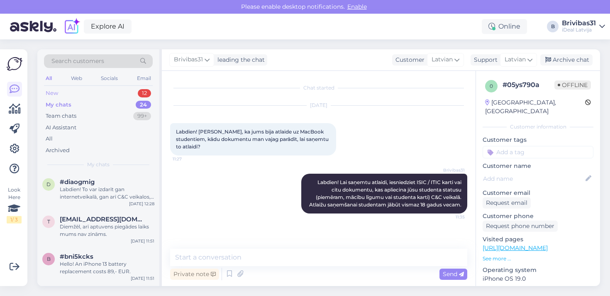
click at [116, 92] on div "New 12" at bounding box center [98, 94] width 109 height 12
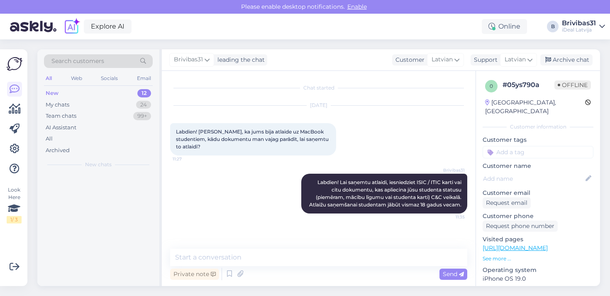
scroll to position [0, 0]
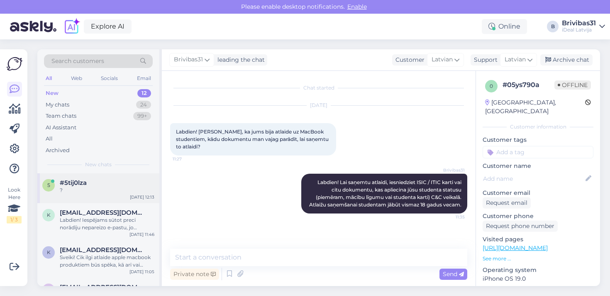
click at [119, 177] on div "5 #5tij0lza ? [DATE] 12:13" at bounding box center [98, 189] width 122 height 30
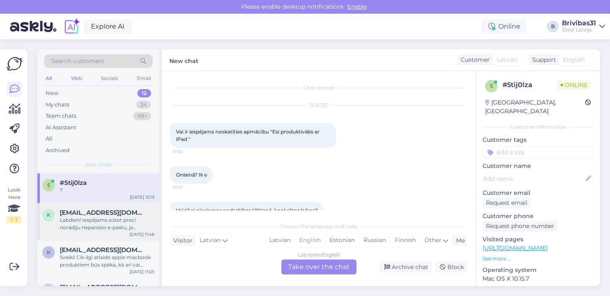
click at [114, 210] on span "[EMAIL_ADDRESS][DOMAIN_NAME]" at bounding box center [103, 212] width 86 height 7
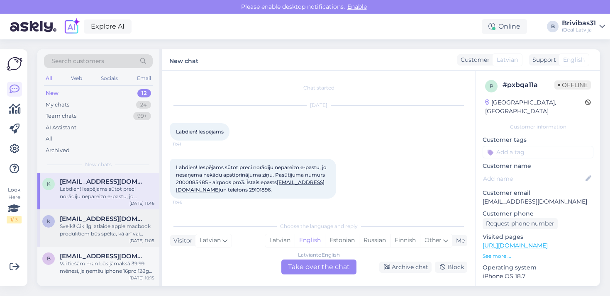
scroll to position [23, 0]
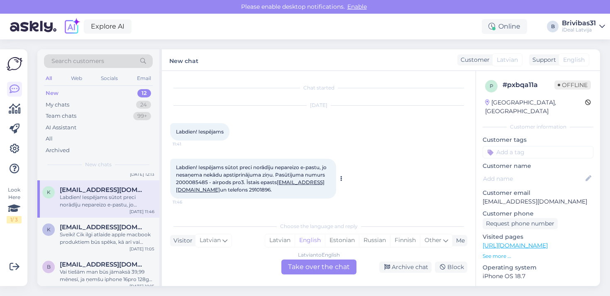
click at [191, 181] on span "Labdien! Iespējams sūtot preci norādīju nepareizo e-pastu, jo nesaņema nekādu a…" at bounding box center [252, 178] width 152 height 29
copy span "2000085485"
click at [276, 247] on div "Latvian" at bounding box center [279, 241] width 29 height 12
click at [291, 266] on div "Latvian to Latvian Take over the chat" at bounding box center [318, 267] width 75 height 15
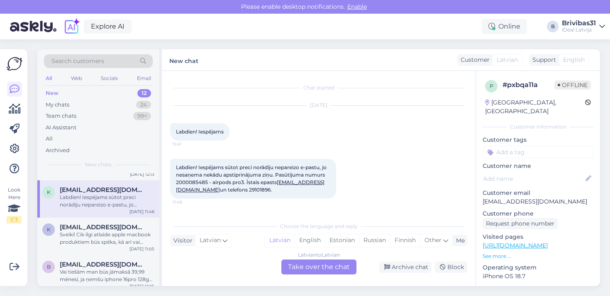
scroll to position [0, 0]
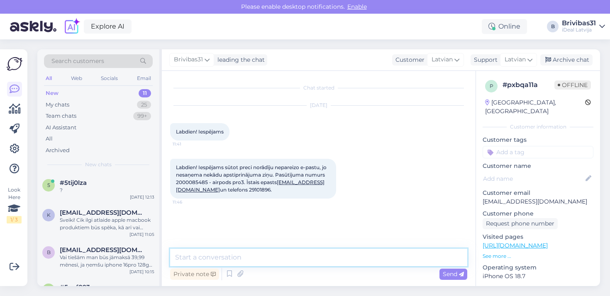
click at [258, 258] on textarea at bounding box center [318, 257] width 297 height 17
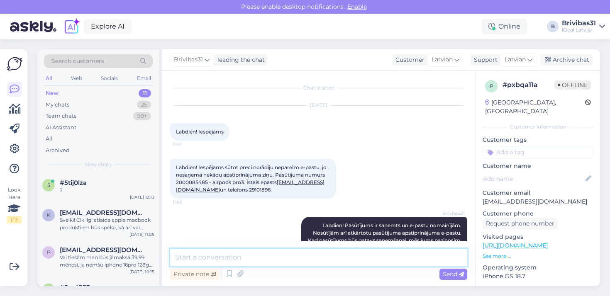
scroll to position [24, 0]
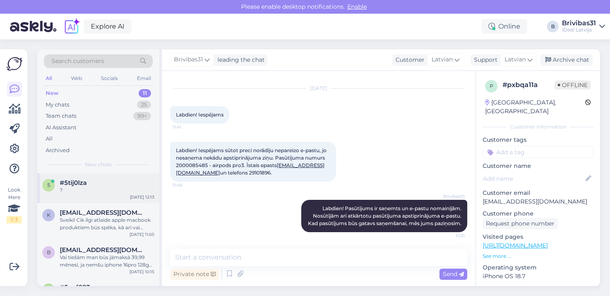
click at [100, 183] on div "#5tij0lza" at bounding box center [107, 182] width 95 height 7
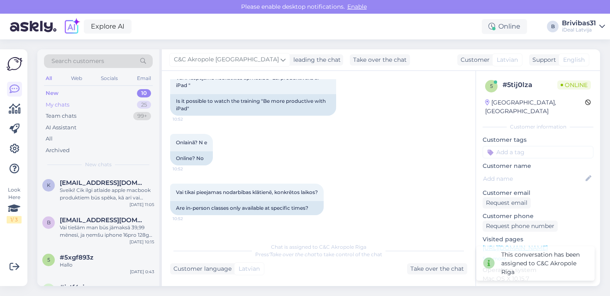
click at [54, 106] on div "My chats" at bounding box center [58, 105] width 24 height 8
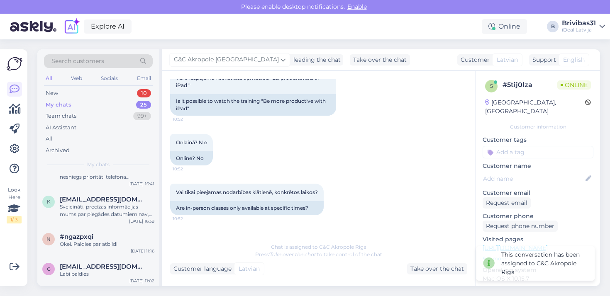
click at [64, 292] on div "Search customers All Web Socials Email New 10 My chats 25 Team chats 99+ AI Ass…" at bounding box center [321, 167] width 578 height 257
click at [70, 280] on div "g [EMAIL_ADDRESS][DOMAIN_NAME] Labi paldies [DATE] 11:02" at bounding box center [98, 273] width 122 height 30
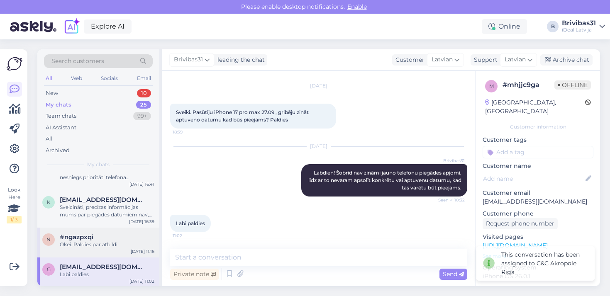
click at [99, 238] on div "#ngazpxqi" at bounding box center [107, 237] width 95 height 7
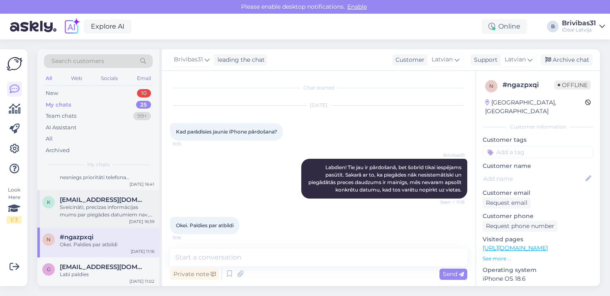
scroll to position [0, 0]
click at [113, 220] on div "k [EMAIL_ADDRESS][DOMAIN_NAME] Sveicināti, precīzas informācijas mums par piegā…" at bounding box center [98, 209] width 122 height 37
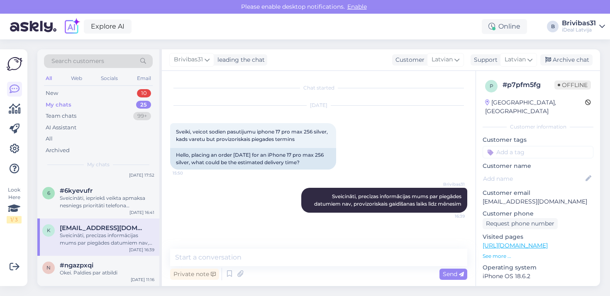
scroll to position [765, 0]
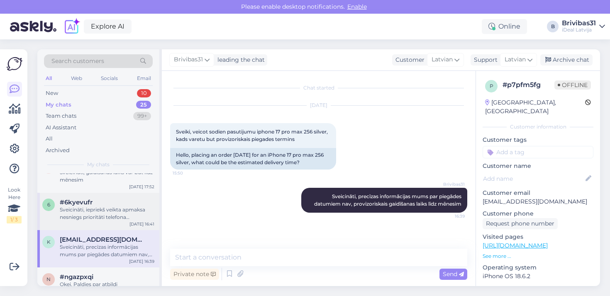
click at [113, 220] on div "6 #6kyevufr Sveicināti, iepriekš veikta apmaksa nesniegs prioritāti telefona sa…" at bounding box center [98, 211] width 122 height 37
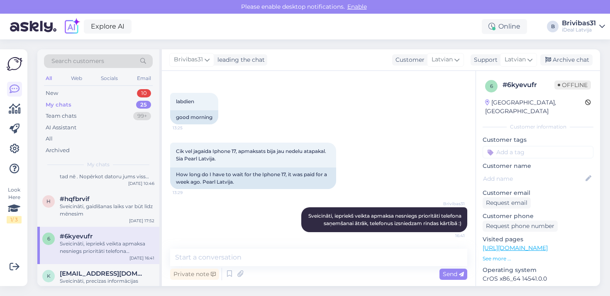
scroll to position [732, 0]
click at [113, 220] on div "h #hqfbrvif Sveicināti, gaidīšanas laiks var būt līdz mēnesim [DATE] 17:52" at bounding box center [98, 207] width 122 height 37
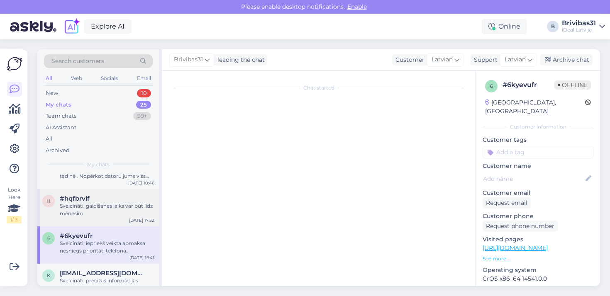
scroll to position [0, 0]
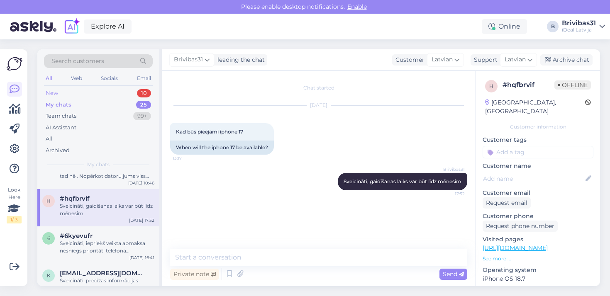
click at [111, 98] on div "New 10 My chats 25 Team chats 99+ AI Assistant All Archived" at bounding box center [98, 122] width 109 height 69
click at [110, 85] on div "All Web Socials Email" at bounding box center [98, 79] width 109 height 13
click at [107, 91] on div "New 10" at bounding box center [98, 94] width 109 height 12
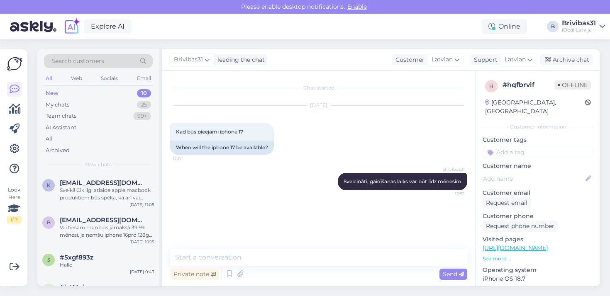
click at [81, 177] on div "k [EMAIL_ADDRESS][DOMAIN_NAME] Sveiki! Cik ilgi atlaide apple macbook produktie…" at bounding box center [98, 230] width 122 height 113
click at [81, 180] on span "[EMAIL_ADDRESS][DOMAIN_NAME]" at bounding box center [103, 182] width 86 height 7
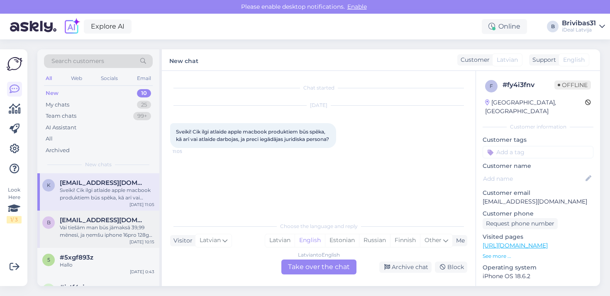
click at [134, 242] on div "[DATE] 10:15" at bounding box center [142, 242] width 25 height 6
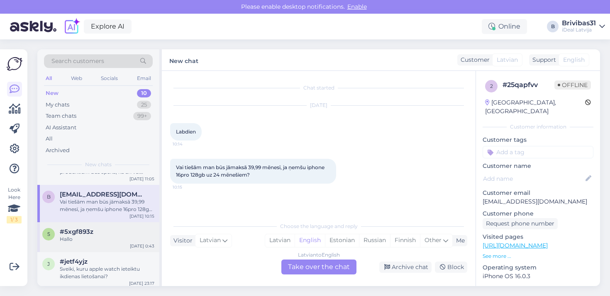
click at [135, 244] on div "[DATE] 0:43" at bounding box center [142, 246] width 24 height 6
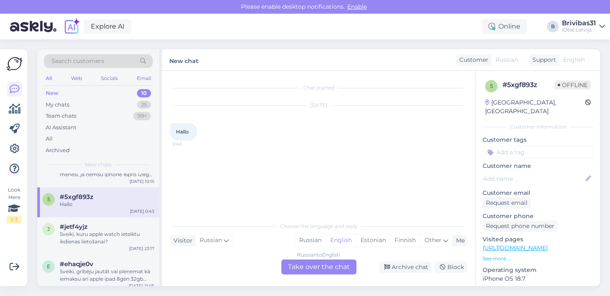
scroll to position [60, 0]
click at [409, 265] on div "Archive chat" at bounding box center [405, 267] width 52 height 11
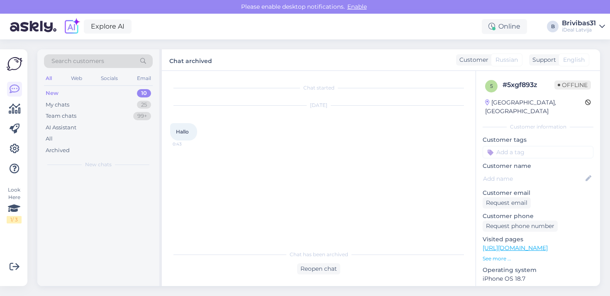
scroll to position [0, 0]
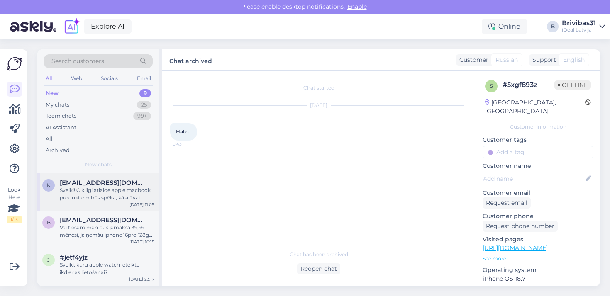
click at [129, 208] on div "k [EMAIL_ADDRESS][DOMAIN_NAME] Sveiki! Cik ilgi atlaide apple macbook produktie…" at bounding box center [98, 192] width 122 height 37
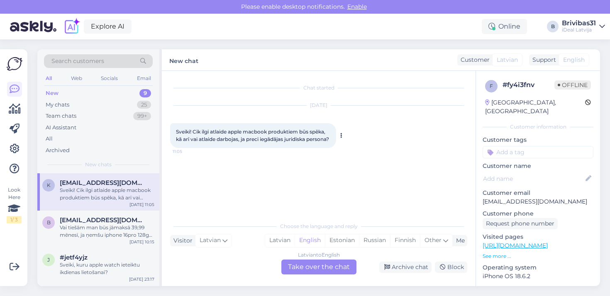
drag, startPoint x: 173, startPoint y: 131, endPoint x: 206, endPoint y: 148, distance: 37.1
click at [206, 148] on div "Sveiki! Cik ilgi atlaide apple macbook produktiem būs spēka, kā arī vai atlaide…" at bounding box center [253, 135] width 166 height 25
click at [100, 214] on div "b [EMAIL_ADDRESS][DOMAIN_NAME] Vai tiešām man būs jāmaksā 39,99 mēnesī, ja ņemš…" at bounding box center [98, 229] width 122 height 37
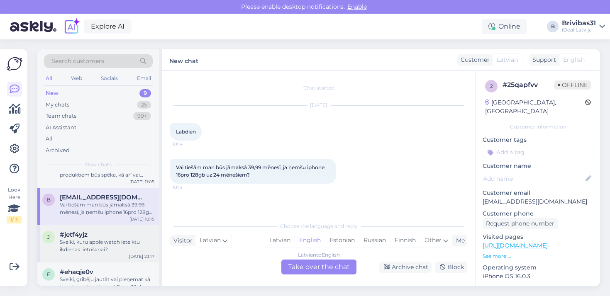
scroll to position [23, 0]
click at [275, 243] on div "Latvian" at bounding box center [279, 241] width 29 height 12
click at [286, 264] on div "Latvian to Latvian Take over the chat" at bounding box center [318, 267] width 75 height 15
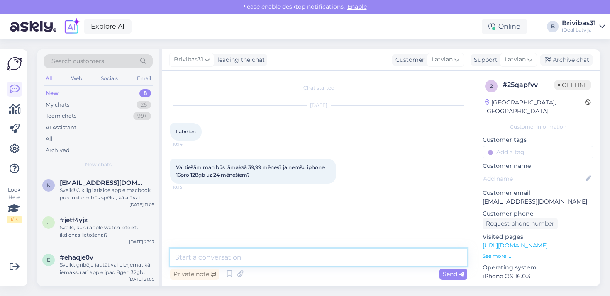
click at [285, 264] on textarea at bounding box center [318, 257] width 297 height 17
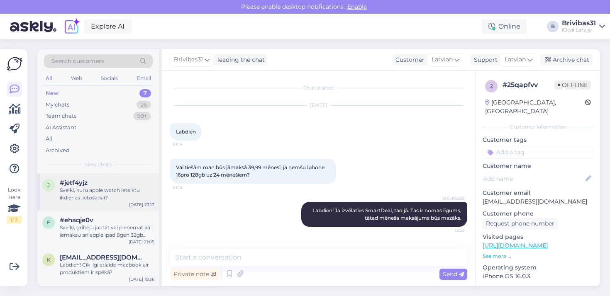
click at [80, 179] on span "#jetf4yjz" at bounding box center [74, 182] width 28 height 7
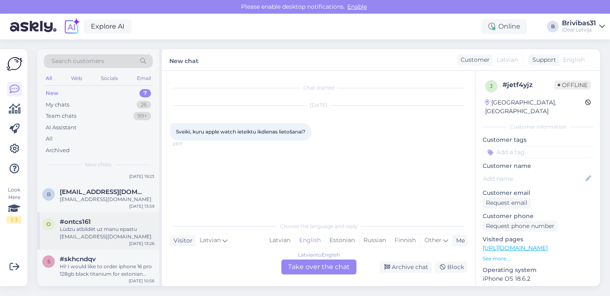
click at [81, 236] on div "Lūdzu atbildēt uz manu epastu [EMAIL_ADDRESS][DOMAIN_NAME]" at bounding box center [107, 233] width 95 height 15
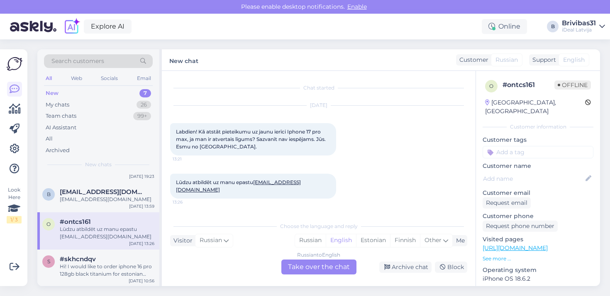
scroll to position [140, 0]
click at [89, 193] on span "[EMAIL_ADDRESS][DOMAIN_NAME]" at bounding box center [103, 192] width 86 height 7
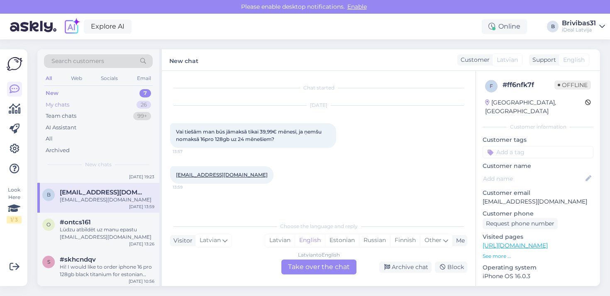
click at [82, 105] on div "My chats 26" at bounding box center [98, 105] width 109 height 12
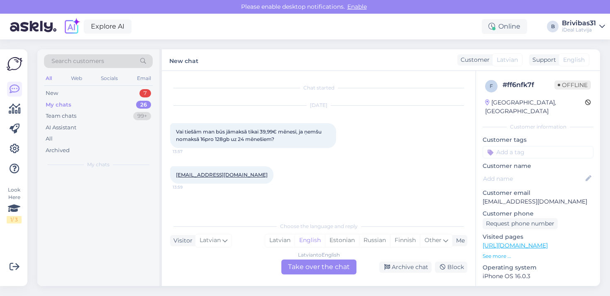
scroll to position [0, 0]
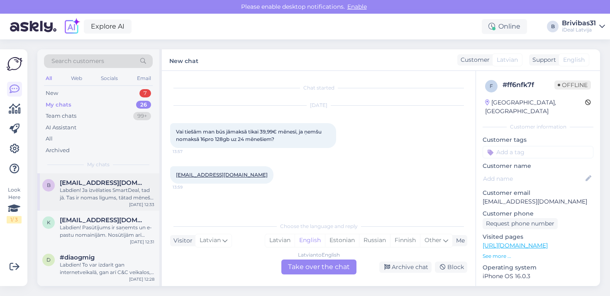
click at [83, 188] on div "Labdien! Ja izvēlaties SmartDeal, tad jā. Tas ir nomas līgums, tātad mēneša mak…" at bounding box center [107, 194] width 95 height 15
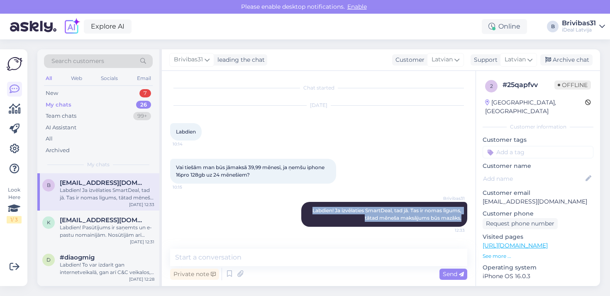
drag, startPoint x: 310, startPoint y: 209, endPoint x: 470, endPoint y: 217, distance: 160.5
click at [470, 217] on div "Chat started [DATE] Labdien 10:14 Vai tiešām man būs jāmaksā 39,99 mēnesī, ja ņ…" at bounding box center [322, 160] width 305 height 162
copy span "Labdien! Ja izvēlaties SmartDeal, tad jā. Tas ir nomas līgums, tātad mēneša mak…"
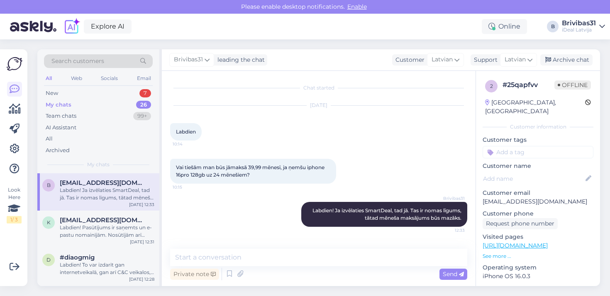
click at [56, 85] on div "All Web Socials Email" at bounding box center [98, 79] width 109 height 13
click at [56, 88] on div "New 7" at bounding box center [98, 94] width 109 height 12
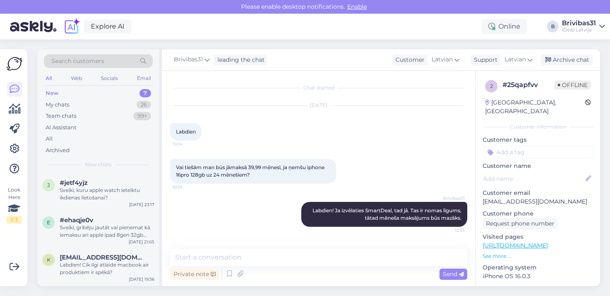
click at [80, 191] on div "Sveiki, kuru apple watch ieteiktu ikdienas lietošanai?" at bounding box center [107, 194] width 95 height 15
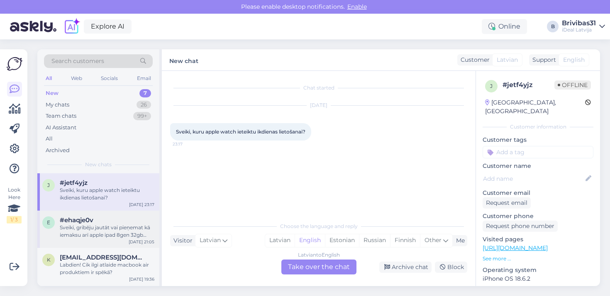
click at [97, 229] on div "Sveiki, gribēju jautāt vai pieņemat kā iemaksu arī apple ipad 8gen 32gb (viss e…" at bounding box center [107, 231] width 95 height 15
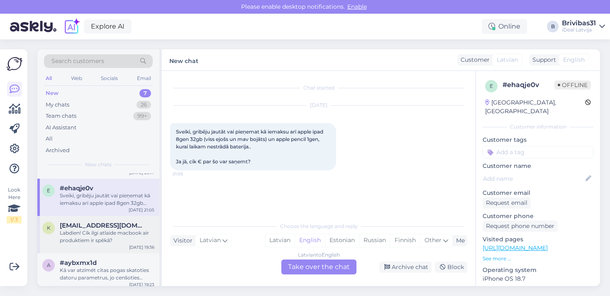
click at [97, 230] on div "Labdien! Cik ilgi atlaide macbook air produktiem ir spēkā?" at bounding box center [107, 237] width 95 height 15
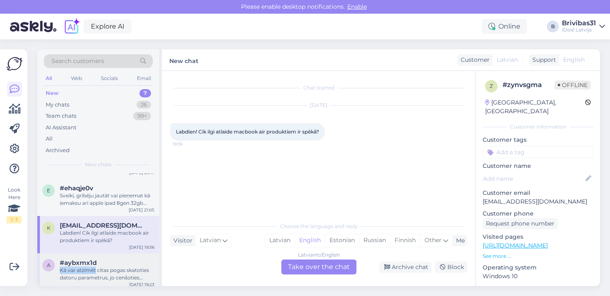
click at [95, 266] on div "#aybxmx1d Kā var atzīmēt citas pogas skatoties datoru parametrus, jo cenšoties …" at bounding box center [107, 270] width 95 height 22
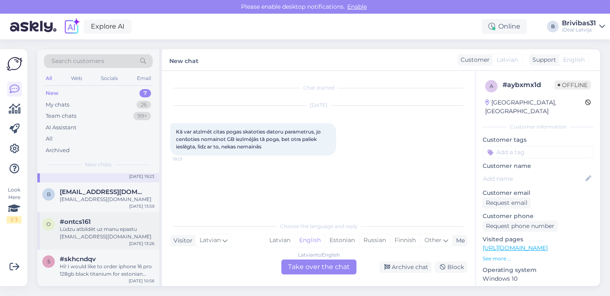
click at [101, 247] on div "o #ontcs161 Lūdzu atbildēt uz manu epastu [EMAIL_ADDRESS][DOMAIN_NAME] [DATE] 1…" at bounding box center [98, 231] width 122 height 37
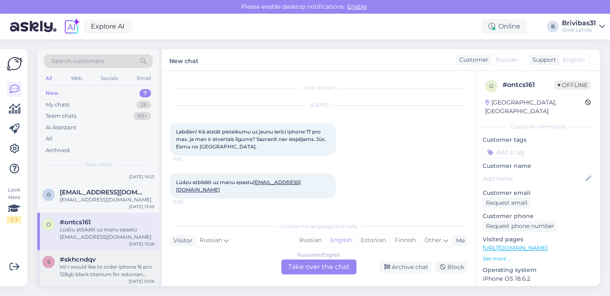
click at [101, 254] on div "s #skhcndqv Hi! I would like to order iphone 16 pro 128gb black titanium for es…" at bounding box center [98, 268] width 122 height 37
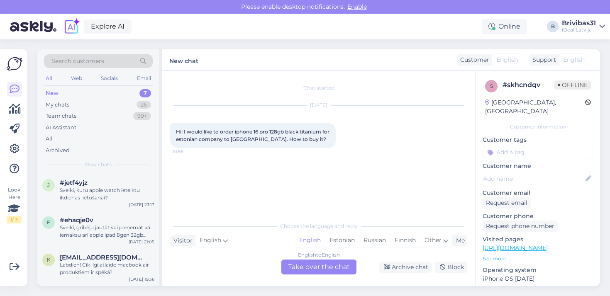
scroll to position [0, 0]
click at [93, 202] on div "j #jetf4yjz Sveiki, kuru apple watch ieteiktu ikdienas lietošanai? [DATE] 23:17" at bounding box center [98, 192] width 122 height 37
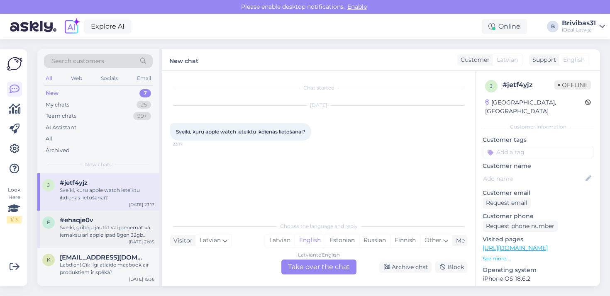
click at [139, 224] on div "Sveiki, gribēju jautāt vai pieņemat kā iemaksu arī apple ipad 8gen 32gb (viss e…" at bounding box center [107, 231] width 95 height 15
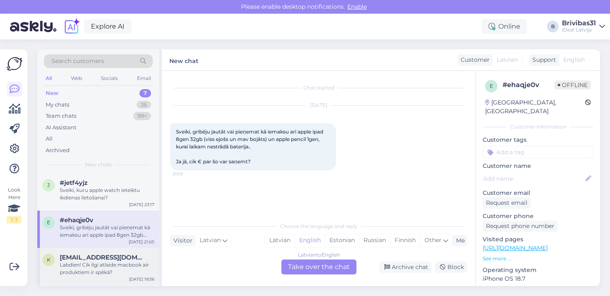
click at [100, 267] on div "Labdien! Cik ilgi atlaide macbook air produktiem ir spēkā?" at bounding box center [107, 269] width 95 height 15
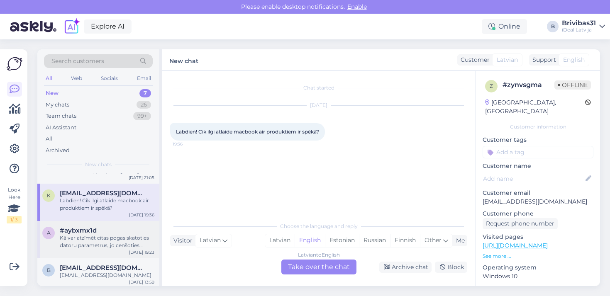
scroll to position [65, 0]
click at [97, 254] on div "a #aybxmx1d Kā var atzīmēt citas pogas skatoties datoru parametrus, jo cenšotie…" at bounding box center [98, 239] width 122 height 37
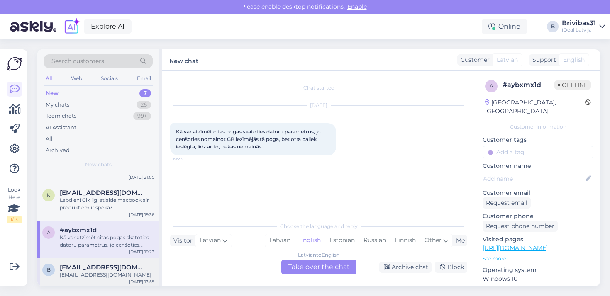
click at [105, 262] on div "b [EMAIL_ADDRESS][DOMAIN_NAME] [EMAIL_ADDRESS][DOMAIN_NAME] [DATE] 13:59" at bounding box center [98, 273] width 122 height 30
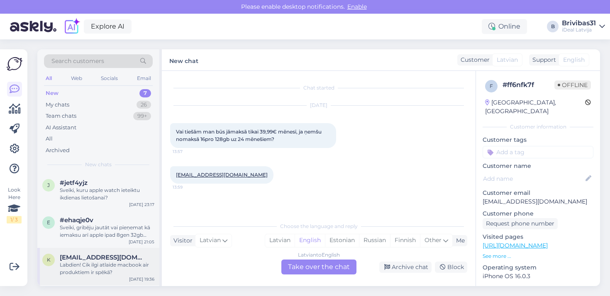
scroll to position [0, 0]
click at [285, 240] on div "Latvian" at bounding box center [279, 241] width 29 height 12
click at [288, 265] on div "Latvian to Latvian Take over the chat" at bounding box center [318, 267] width 75 height 15
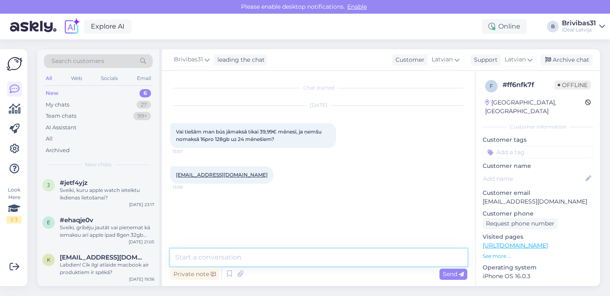
click at [287, 264] on textarea at bounding box center [318, 257] width 297 height 17
paste textarea "Labdien! Ja izvēlaties SmartDeal, tad jā. Tas ir nomas līgums, tātad mēneša mak…"
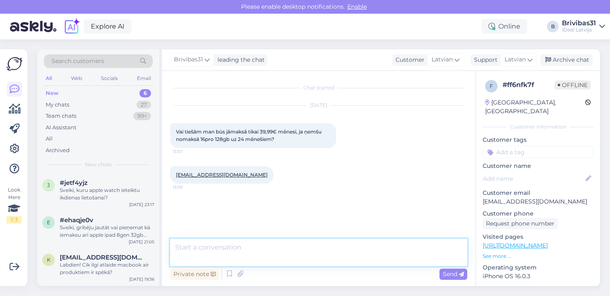
scroll to position [12, 0]
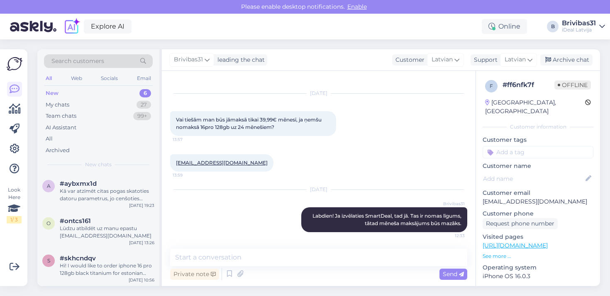
click at [114, 236] on div "o #ontcs161 Lūdzu atbildēt uz manu epastu [EMAIL_ADDRESS][DOMAIN_NAME] [DATE] 1…" at bounding box center [98, 230] width 122 height 37
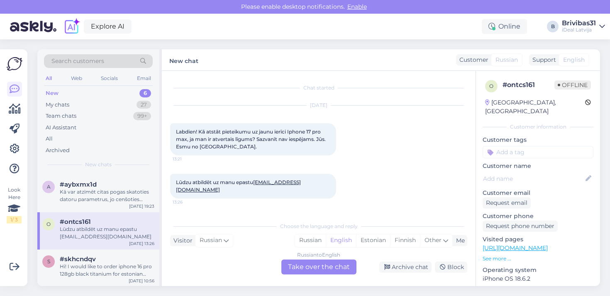
scroll to position [110, 0]
click at [113, 264] on div "Hi! I would like to order iphone 16 pro 128gb black titanium for estonian compa…" at bounding box center [107, 271] width 95 height 15
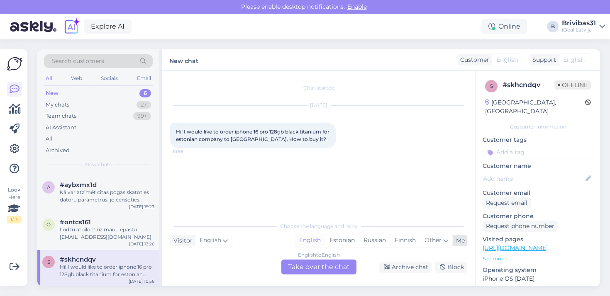
click at [314, 239] on div "English" at bounding box center [310, 241] width 30 height 12
click at [314, 261] on div "English to English Take over the chat" at bounding box center [318, 267] width 75 height 15
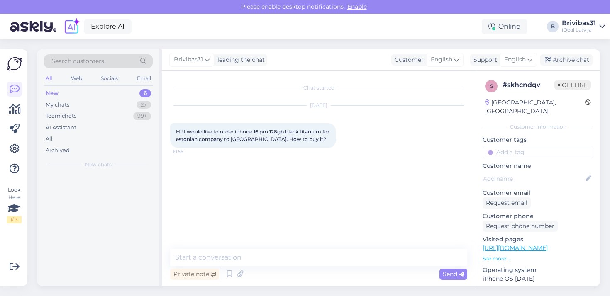
scroll to position [0, 0]
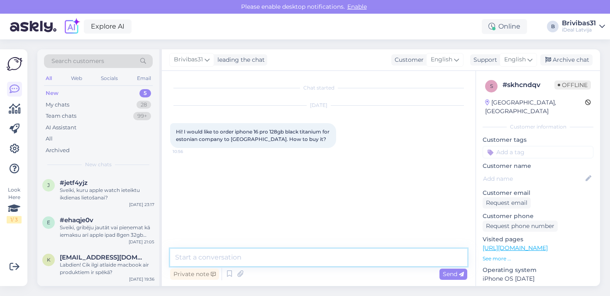
click at [314, 261] on textarea at bounding box center [318, 257] width 297 height 17
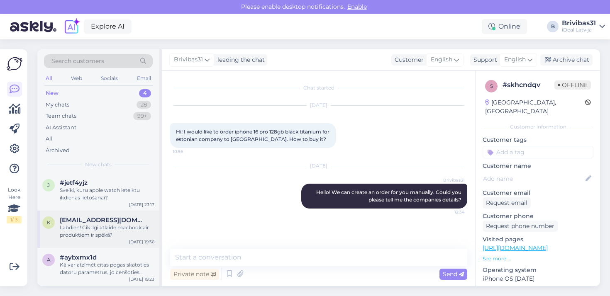
click at [95, 230] on div "Labdien! Cik ilgi atlaide macbook air produktiem ir spēkā?" at bounding box center [107, 231] width 95 height 15
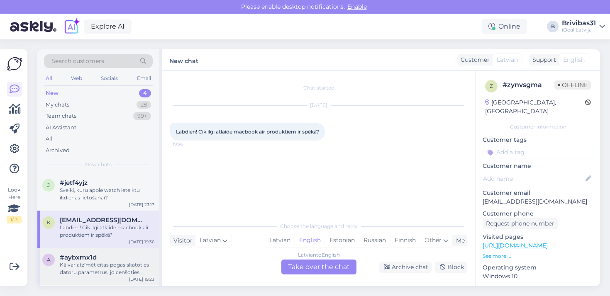
click at [97, 268] on div "Kā var atzīmēt citas pogas skatoties datoru parametrus, jo cenšoties nomainot G…" at bounding box center [107, 269] width 95 height 15
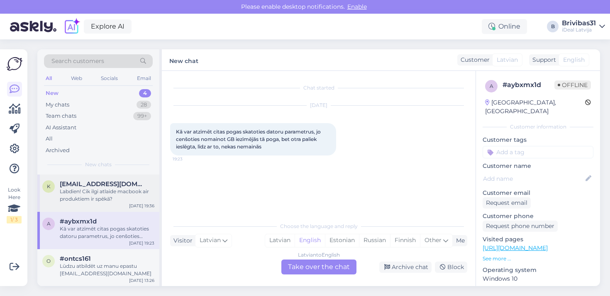
scroll to position [35, 0]
click at [115, 187] on div "[EMAIL_ADDRESS][DOMAIN_NAME] Labdien! Cik ilgi atlaide macbook air produktiem i…" at bounding box center [107, 192] width 95 height 22
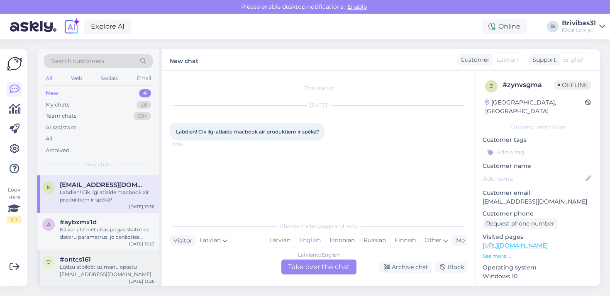
click at [92, 276] on div "Lūdzu atbildēt uz manu epastu [EMAIL_ADDRESS][DOMAIN_NAME]" at bounding box center [107, 271] width 95 height 15
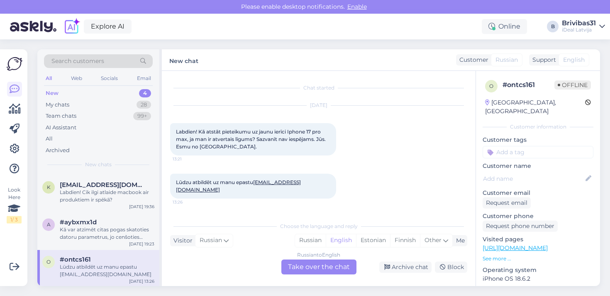
scroll to position [0, 0]
click at [107, 241] on div "a #aybxmx1d Kā var atzīmēt citas pogas skatoties datoru parametrus, jo cenšotie…" at bounding box center [98, 229] width 122 height 37
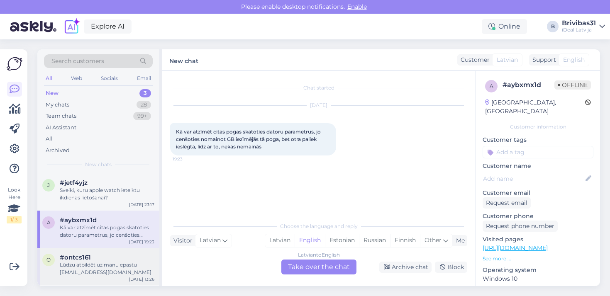
click at [91, 269] on div "Lūdzu atbildēt uz manu epastu [EMAIL_ADDRESS][DOMAIN_NAME]" at bounding box center [107, 269] width 95 height 15
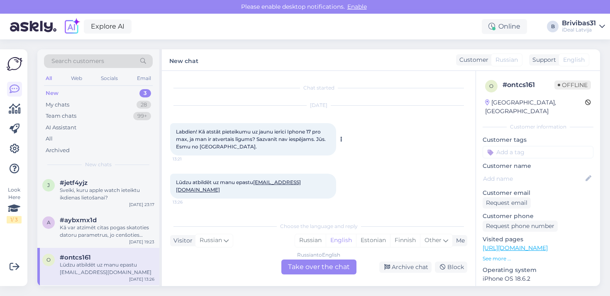
click at [283, 128] on div "Labdien! Kā atstāt pieteikumu uz jaunu ierīci Iphone 17 pro max, ja man ir atve…" at bounding box center [253, 139] width 166 height 32
click at [277, 121] on div "[DATE] Labdien! Kā atstāt pieteikumu uz jaunu ierīci Iphone 17 pro max, ja man …" at bounding box center [318, 131] width 297 height 68
click at [106, 241] on div "a #aybxmx1d Kā var atzīmēt citas pogas skatoties datoru parametrus, jo cenšotie…" at bounding box center [98, 229] width 122 height 37
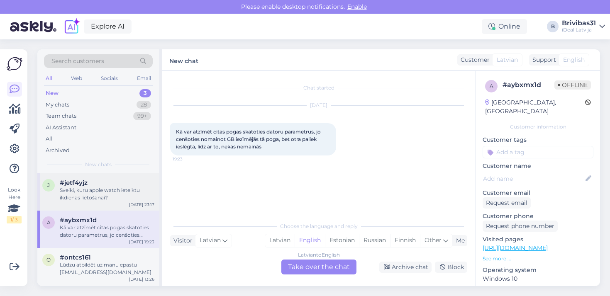
click at [101, 201] on div "j #jetf4yjz Sveiki, kuru apple watch ieteiktu ikdienas lietošanai? [DATE] 23:17" at bounding box center [98, 192] width 122 height 37
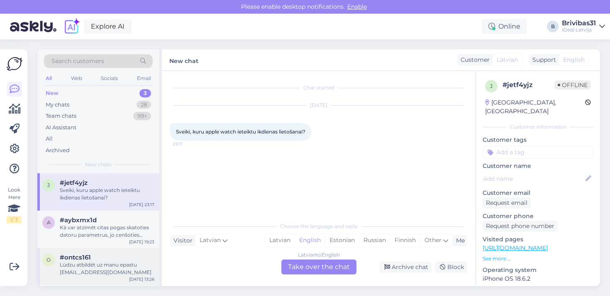
click at [95, 260] on div "#ontcs161" at bounding box center [107, 257] width 95 height 7
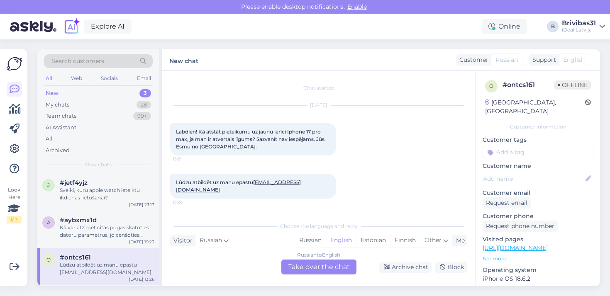
click at [369, 153] on div "[DATE] Labdien! Kā atstāt pieteikumu uz jaunu ierīci Iphone 17 pro max, ja man …" at bounding box center [318, 131] width 297 height 68
click at [78, 191] on div "Sveiki, kuru apple watch ieteiktu ikdienas lietošanai?" at bounding box center [107, 194] width 95 height 15
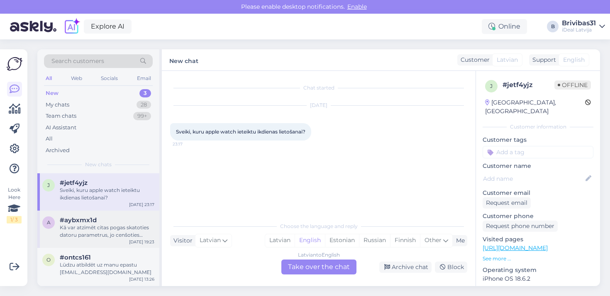
click at [127, 236] on div "Kā var atzīmēt citas pogas skatoties datoru parametrus, jo cenšoties nomainot G…" at bounding box center [107, 231] width 95 height 15
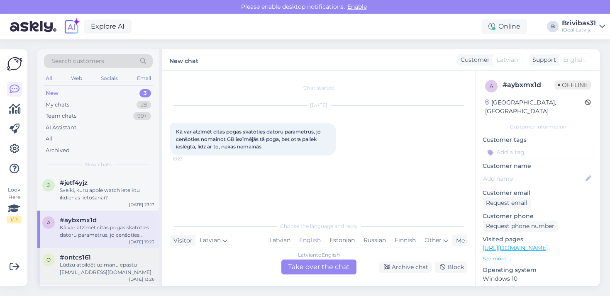
click at [102, 267] on div "Lūdzu atbildēt uz manu epastu [EMAIL_ADDRESS][DOMAIN_NAME]" at bounding box center [107, 269] width 95 height 15
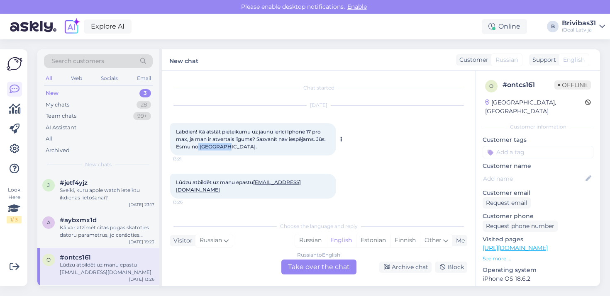
drag, startPoint x: 197, startPoint y: 144, endPoint x: 336, endPoint y: 144, distance: 139.5
click at [335, 144] on div "Labdien! Kā atstāt pieteikumu uz jaunu ierīci Iphone 17 pro max, ja man ir atve…" at bounding box center [253, 139] width 166 height 32
click at [366, 177] on div "Lūdzu atbildēt uz manu epastu [EMAIL_ADDRESS][DOMAIN_NAME] 13:26" at bounding box center [318, 186] width 297 height 43
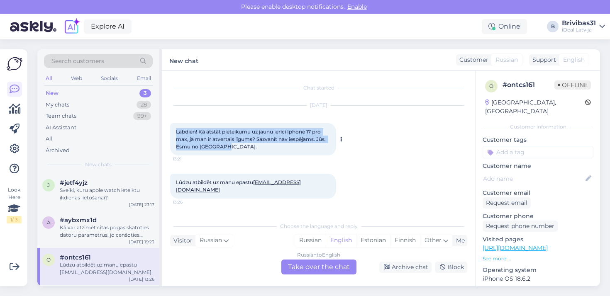
drag, startPoint x: 228, startPoint y: 148, endPoint x: 176, endPoint y: 126, distance: 56.2
click at [176, 126] on div "Labdien! Kā atstāt pieteikumu uz jaunu ierīci Iphone 17 pro max, ja man ir atve…" at bounding box center [253, 139] width 166 height 32
drag, startPoint x: 174, startPoint y: 126, endPoint x: 224, endPoint y: 149, distance: 54.3
click at [224, 149] on div "Labdien! Kā atstāt pieteikumu uz jaunu ierīci Iphone 17 pro max, ja man ir atve…" at bounding box center [253, 139] width 166 height 32
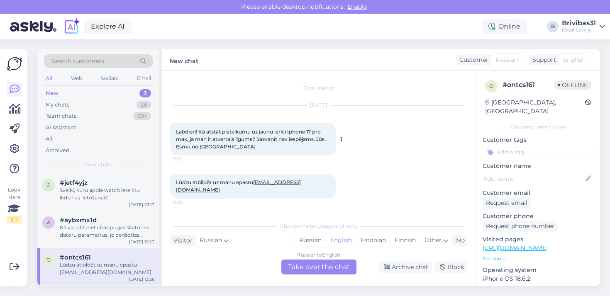
click at [224, 149] on div "Labdien! Kā atstāt pieteikumu uz jaunu ierīci Iphone 17 pro max, ja man ir atve…" at bounding box center [253, 139] width 166 height 32
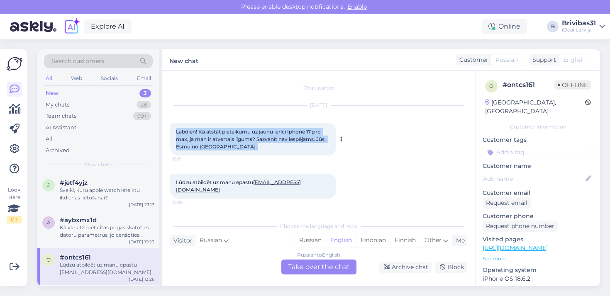
drag, startPoint x: 224, startPoint y: 149, endPoint x: 171, endPoint y: 124, distance: 58.5
click at [171, 124] on div "Labdien! Kā atstāt pieteikumu uz jaunu ierīci Iphone 17 pro max, ja man ir atve…" at bounding box center [253, 139] width 166 height 32
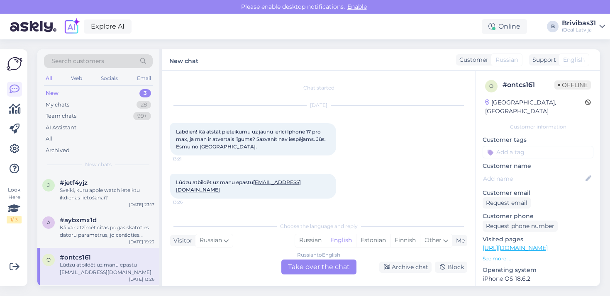
click at [171, 116] on div "[DATE] Labdien! Kā atstāt pieteikumu uz jaunu ierīci Iphone 17 pro max, ja man …" at bounding box center [318, 131] width 297 height 68
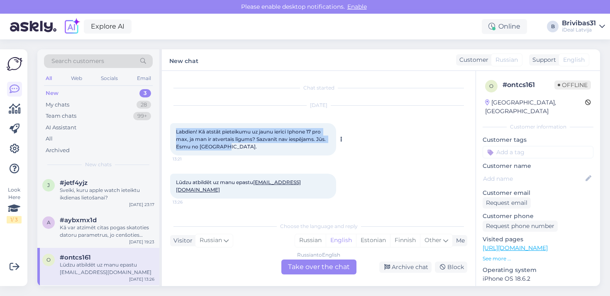
drag, startPoint x: 171, startPoint y: 133, endPoint x: 280, endPoint y: 151, distance: 109.9
click at [280, 152] on div "Labdien! Kā atstāt pieteikumu uz jaunu ierīci Iphone 17 pro max, ja man ir atve…" at bounding box center [253, 139] width 166 height 32
click at [280, 151] on div "Labdien! Kā atstāt pieteikumu uz jaunu ierīci Iphone 17 pro max, ja man ir atve…" at bounding box center [253, 139] width 166 height 32
drag, startPoint x: 257, startPoint y: 145, endPoint x: 174, endPoint y: 132, distance: 84.1
click at [174, 132] on div "Labdien! Kā atstāt pieteikumu uz jaunu ierīci Iphone 17 pro max, ja man ir atve…" at bounding box center [253, 139] width 166 height 32
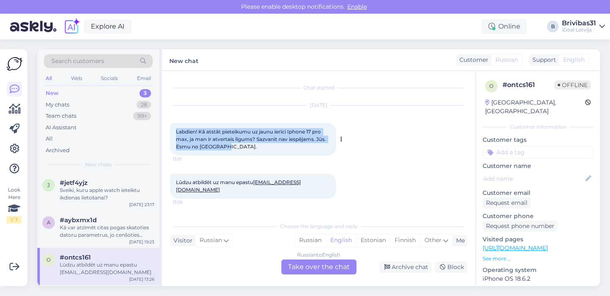
click at [242, 148] on div "Labdien! Kā atstāt pieteikumu uz jaunu ierīci Iphone 17 pro max, ja man ir atve…" at bounding box center [253, 139] width 166 height 32
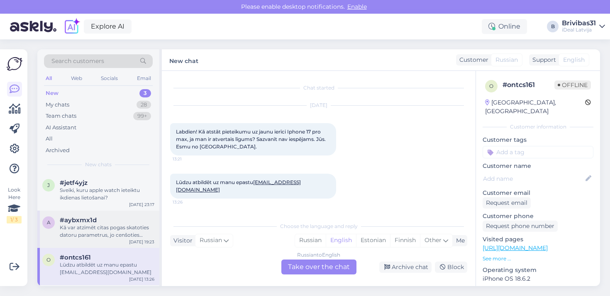
click at [88, 217] on span "#aybxmx1d" at bounding box center [78, 220] width 37 height 7
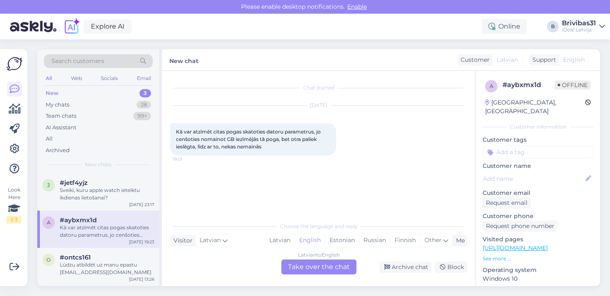
click at [88, 217] on span "#aybxmx1d" at bounding box center [78, 220] width 37 height 7
click at [82, 202] on div "j #jetf4yjz Sveiki, kuru apple watch ieteiktu ikdienas lietošanai? [DATE] 23:17" at bounding box center [98, 192] width 122 height 37
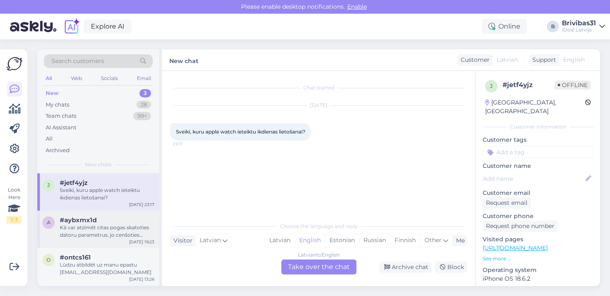
click at [93, 217] on span "#aybxmx1d" at bounding box center [78, 220] width 37 height 7
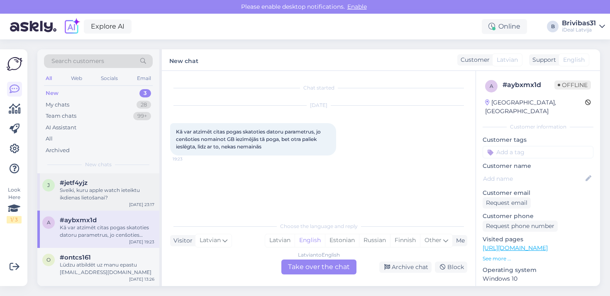
click at [91, 201] on div "j #jetf4yjz Sveiki, kuru apple watch ieteiktu ikdienas lietošanai? [DATE] 23:17" at bounding box center [98, 192] width 122 height 37
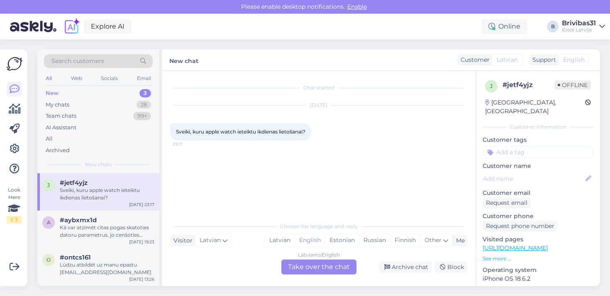
click at [239, 152] on div "Chat started [DATE] Sveiki, kuru apple watch ieteiktu ikdienas lietošanai? 23:17" at bounding box center [322, 144] width 305 height 131
click at [212, 149] on div "[DATE] Sveiki, kuru apple watch ieteiktu ikdienas lietošanai? 23:17" at bounding box center [318, 123] width 297 height 53
click at [217, 161] on div "Chat started [DATE] Sveiki, kuru apple watch ieteiktu ikdienas lietošanai? 23:17" at bounding box center [322, 144] width 305 height 131
click at [210, 113] on div "[DATE] Sveiki, kuru apple watch ieteiktu ikdienas lietošanai? 23:17" at bounding box center [318, 123] width 297 height 53
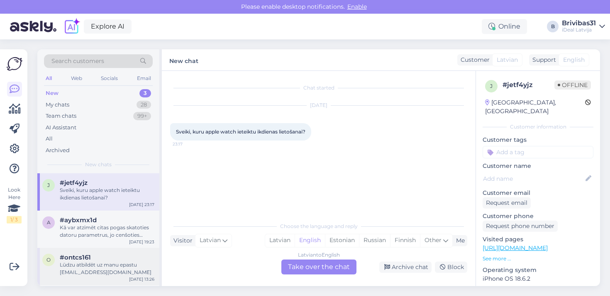
click at [120, 257] on div "#ontcs161" at bounding box center [107, 257] width 95 height 7
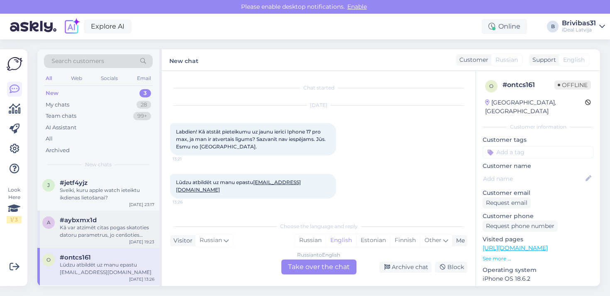
click at [114, 242] on div "a #aybxmx1d Kā var atzīmēt citas pogas skatoties datoru parametrus, jo cenšotie…" at bounding box center [98, 229] width 122 height 37
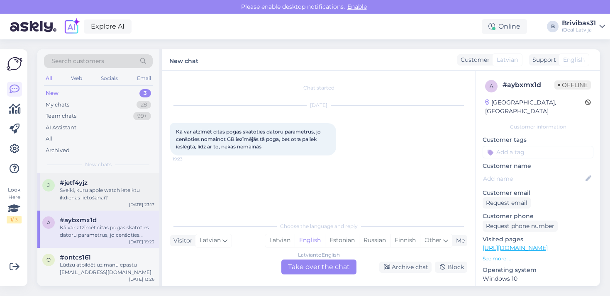
click at [83, 187] on div "Sveiki, kuru apple watch ieteiktu ikdienas lietošanai?" at bounding box center [107, 194] width 95 height 15
